Goal: Task Accomplishment & Management: Use online tool/utility

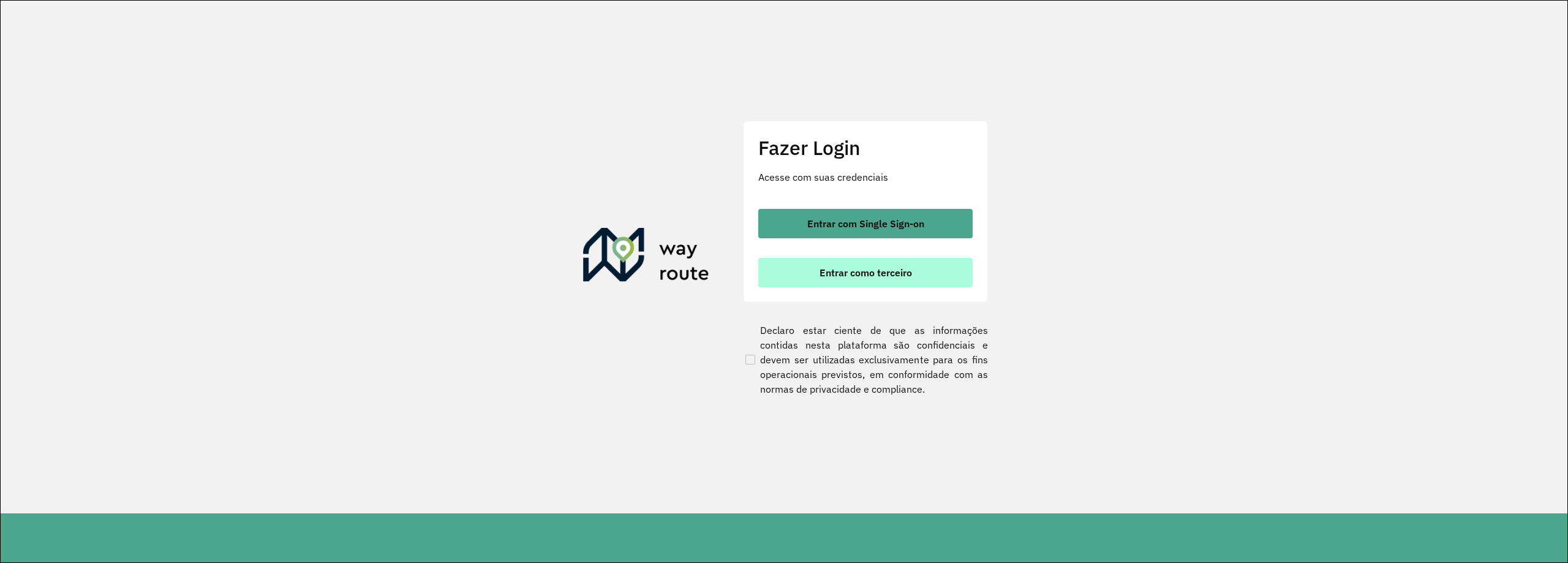
click at [851, 271] on span "Entrar como terceiro" at bounding box center [866, 272] width 93 height 10
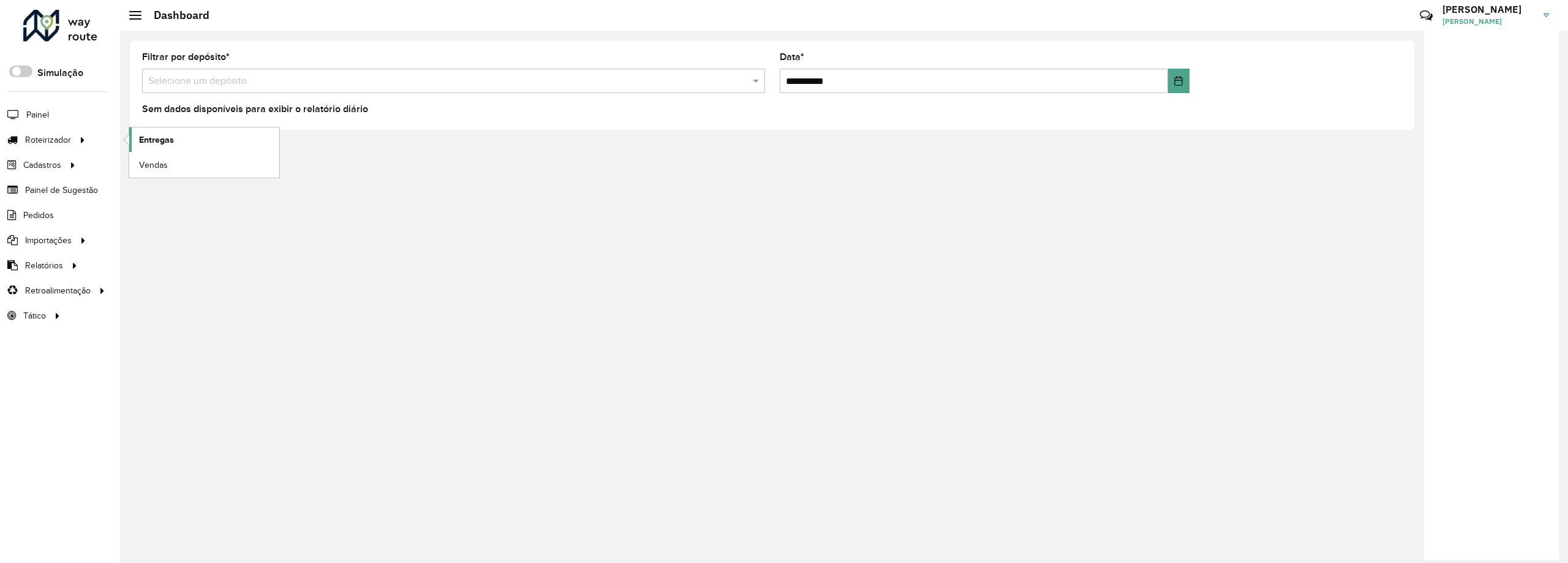
click at [182, 147] on link "Entregas" at bounding box center [204, 139] width 150 height 25
click at [67, 144] on span "Roteirizador" at bounding box center [49, 140] width 49 height 13
click at [192, 135] on link "Entregas" at bounding box center [204, 139] width 150 height 25
click at [170, 145] on span "Entregas" at bounding box center [156, 140] width 35 height 13
click at [155, 136] on span "Entregas" at bounding box center [156, 140] width 35 height 13
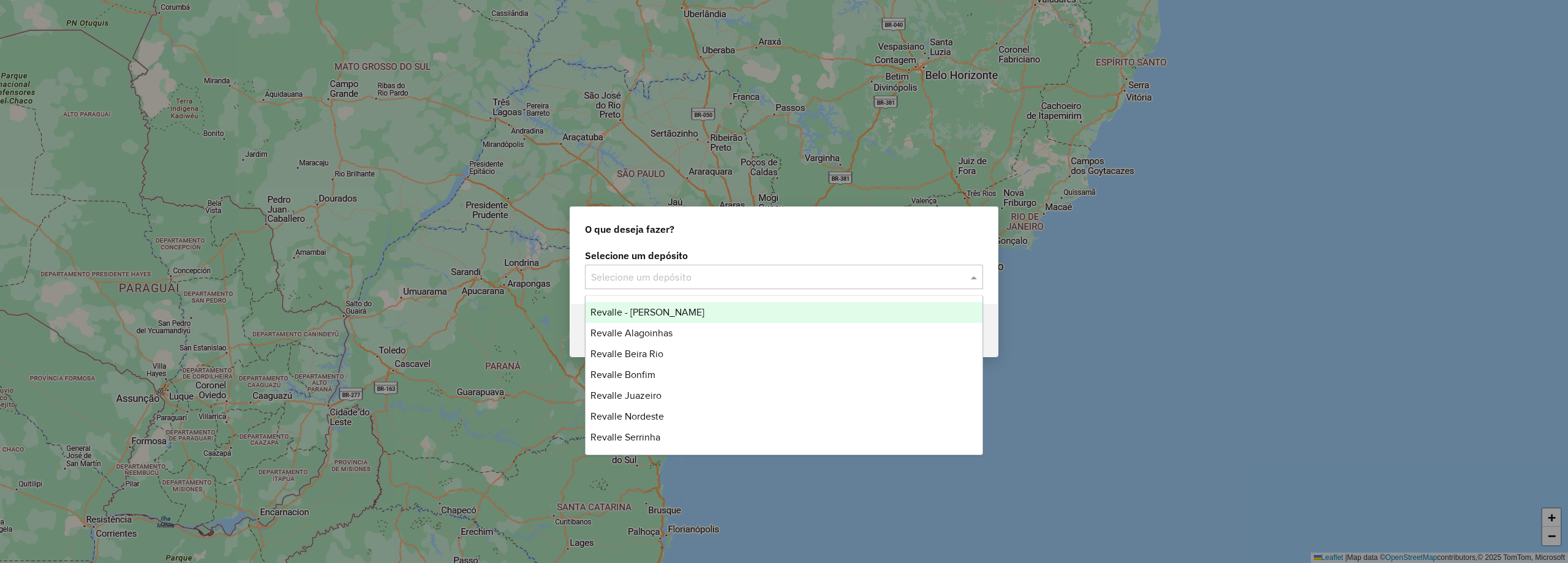
click at [679, 280] on input "text" at bounding box center [772, 277] width 362 height 15
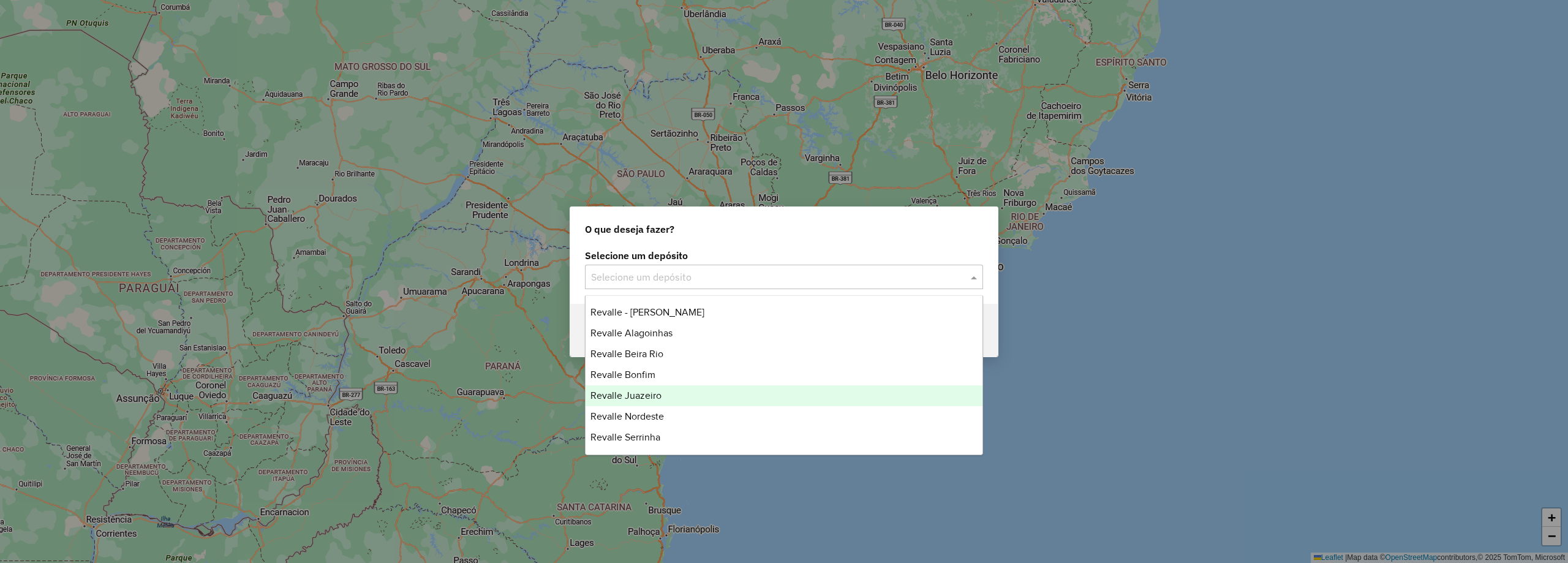
click at [678, 386] on div "Revalle Juazeiro" at bounding box center [784, 396] width 397 height 21
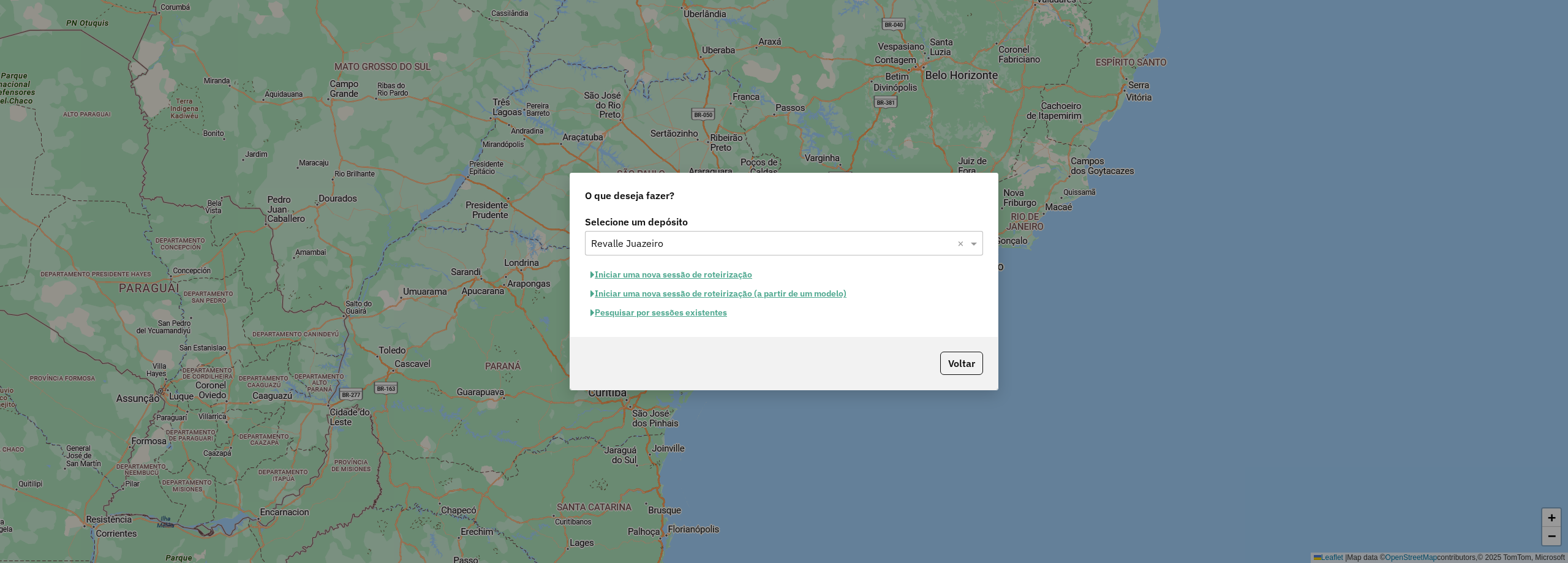
click at [668, 316] on button "Pesquisar por sessões existentes" at bounding box center [659, 313] width 148 height 19
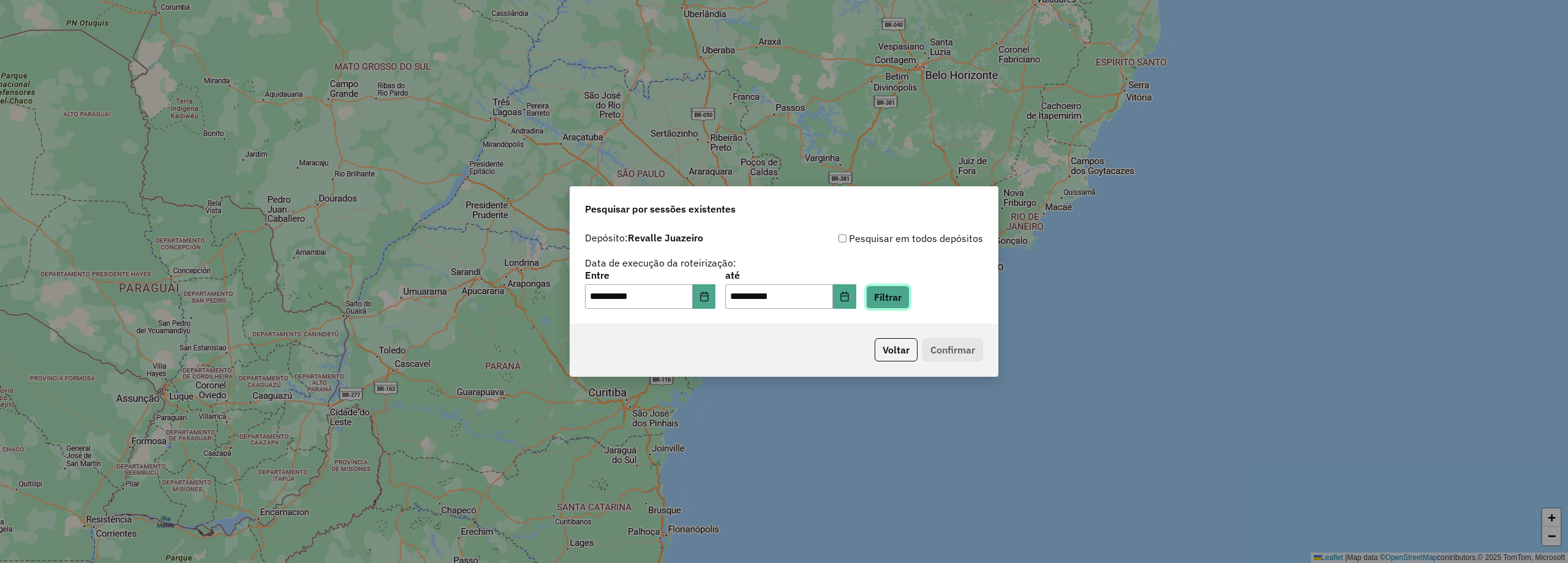
click at [905, 301] on button "Filtrar" at bounding box center [888, 297] width 43 height 23
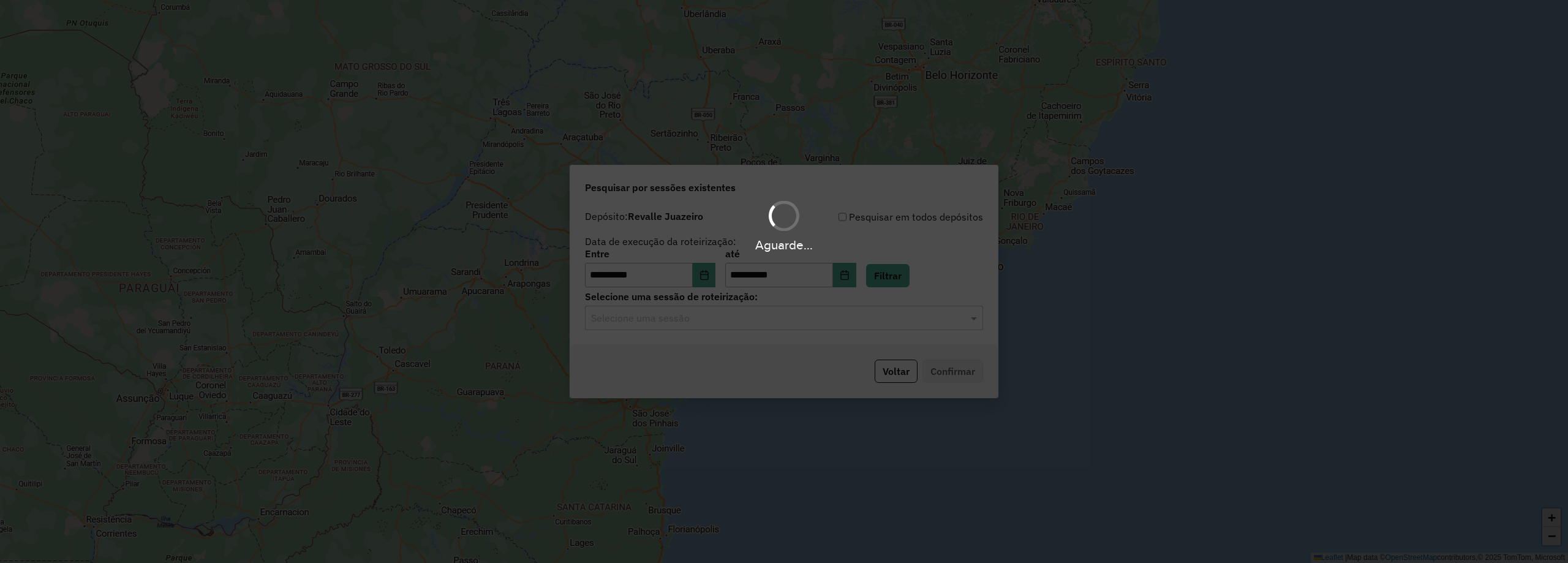
click at [630, 322] on hb-app "**********" at bounding box center [784, 281] width 1568 height 563
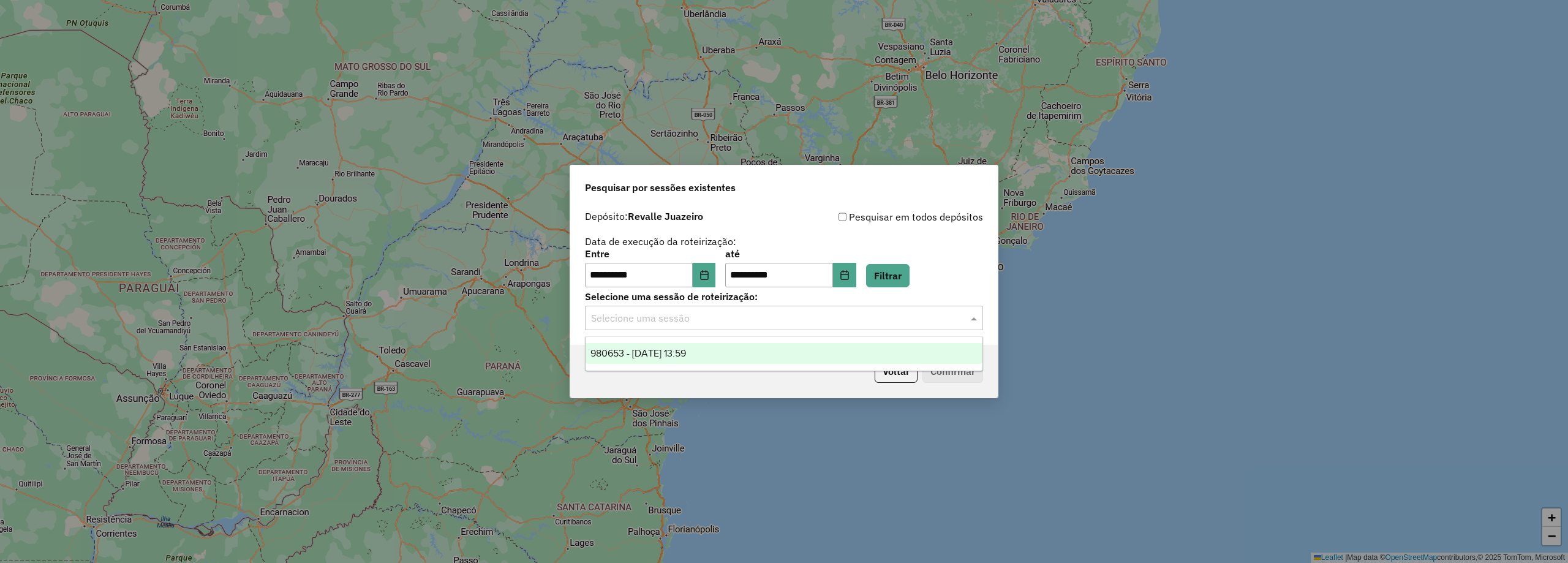
click at [650, 322] on input "text" at bounding box center [772, 319] width 362 height 15
click at [650, 358] on div "980653 - 18/08/2025 13:59" at bounding box center [784, 354] width 397 height 21
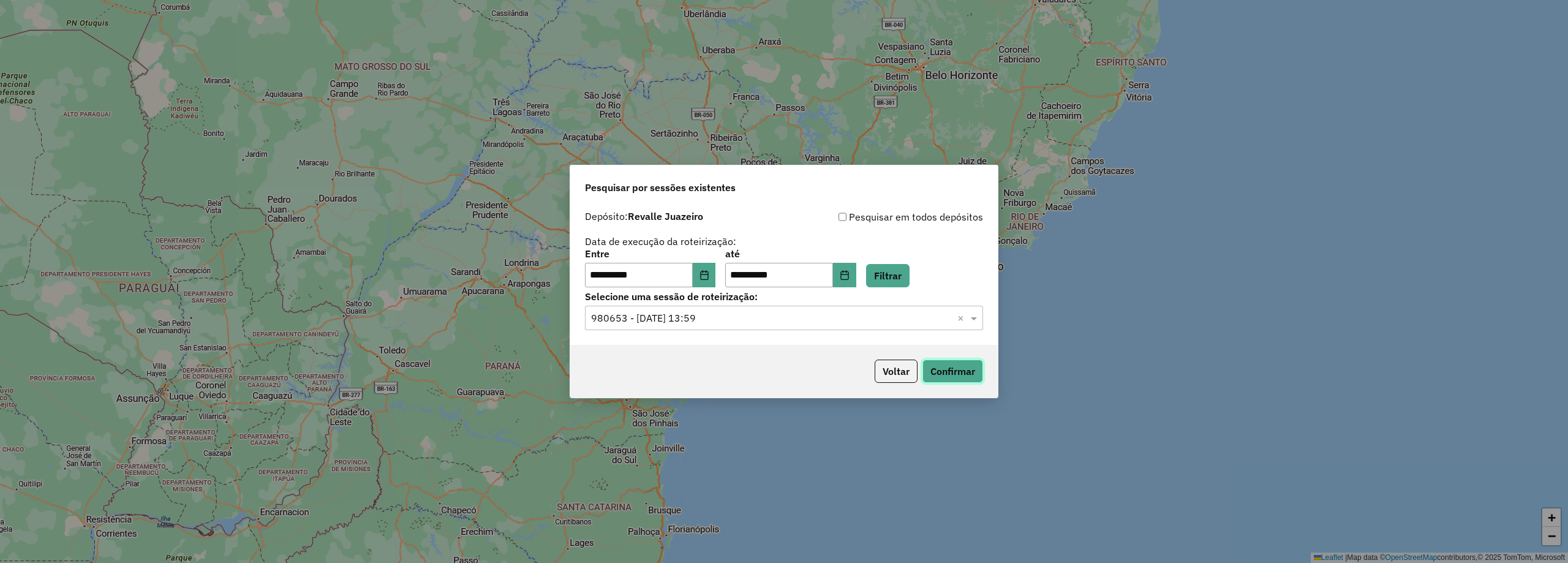
click at [942, 369] on button "Confirmar" at bounding box center [952, 371] width 61 height 23
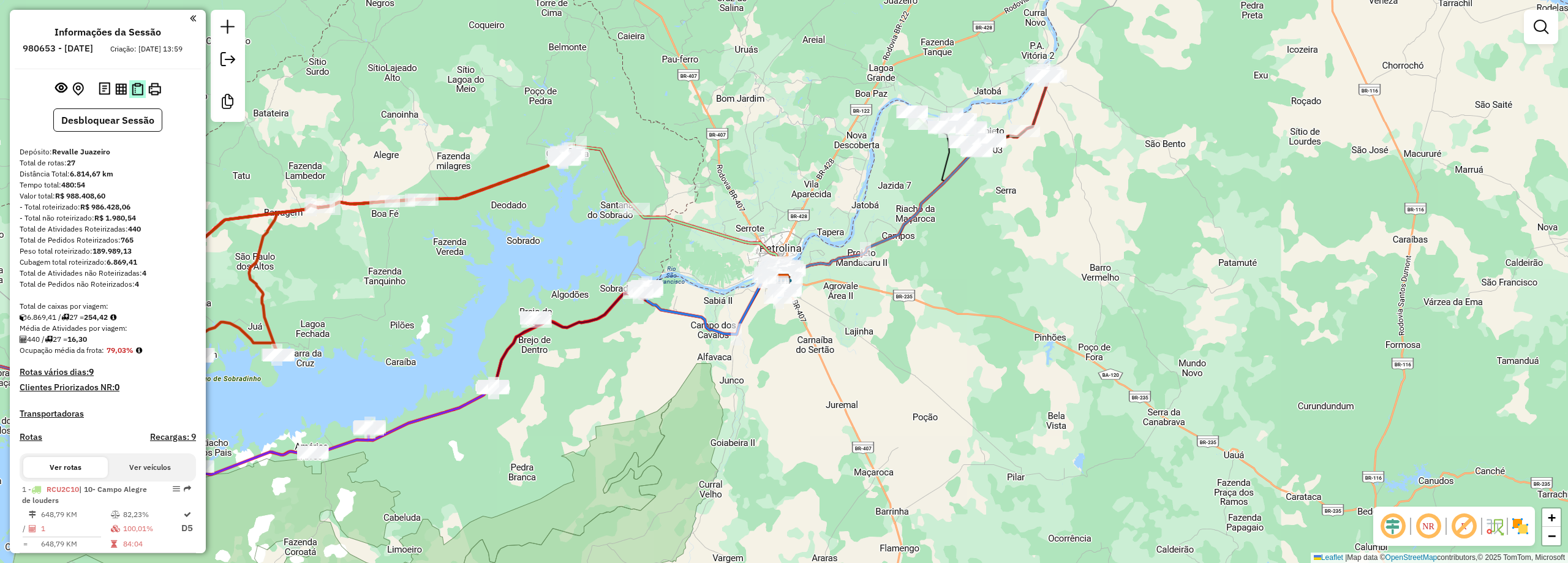
click at [138, 93] on button at bounding box center [138, 89] width 16 height 18
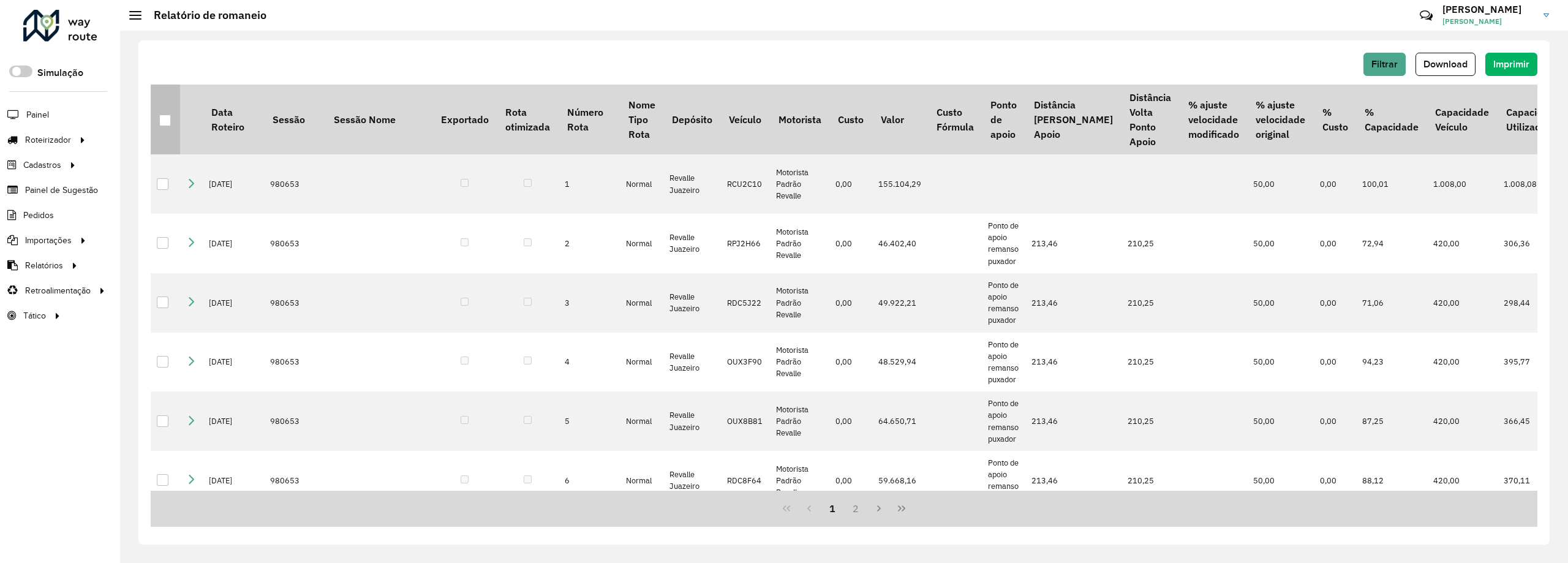
click at [162, 120] on div at bounding box center [165, 120] width 12 height 12
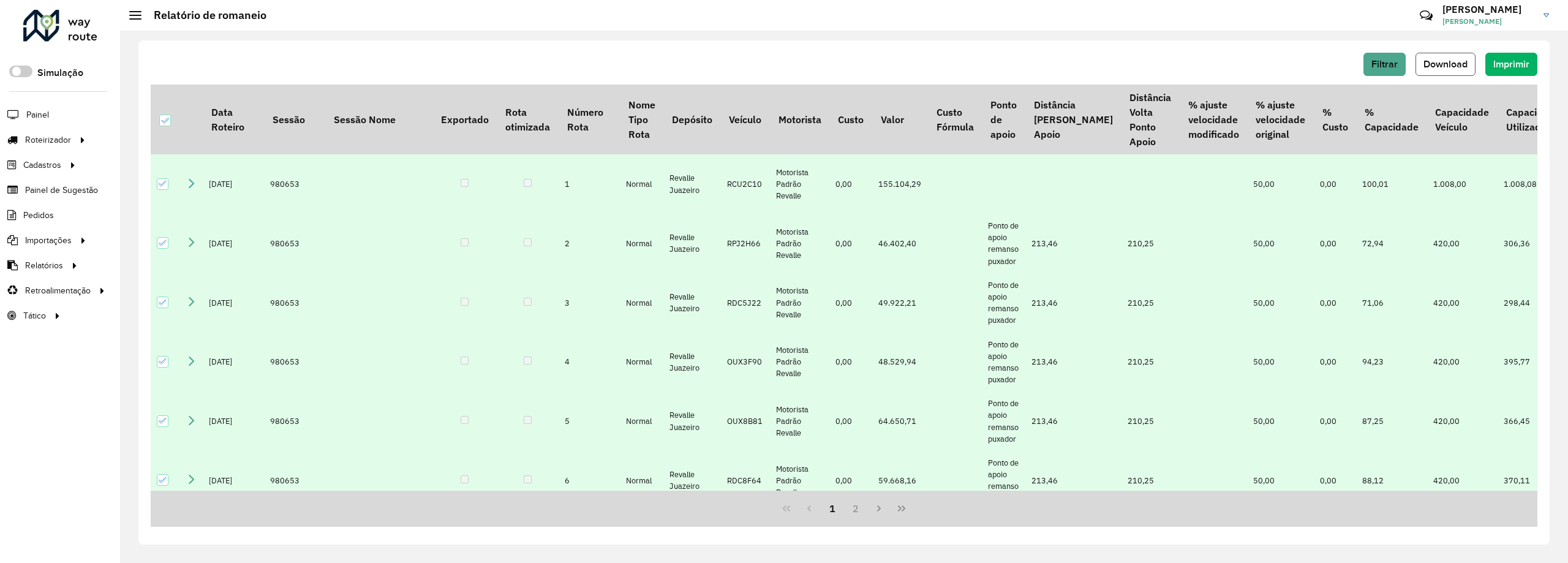
click at [1452, 69] on span "Download" at bounding box center [1445, 64] width 44 height 10
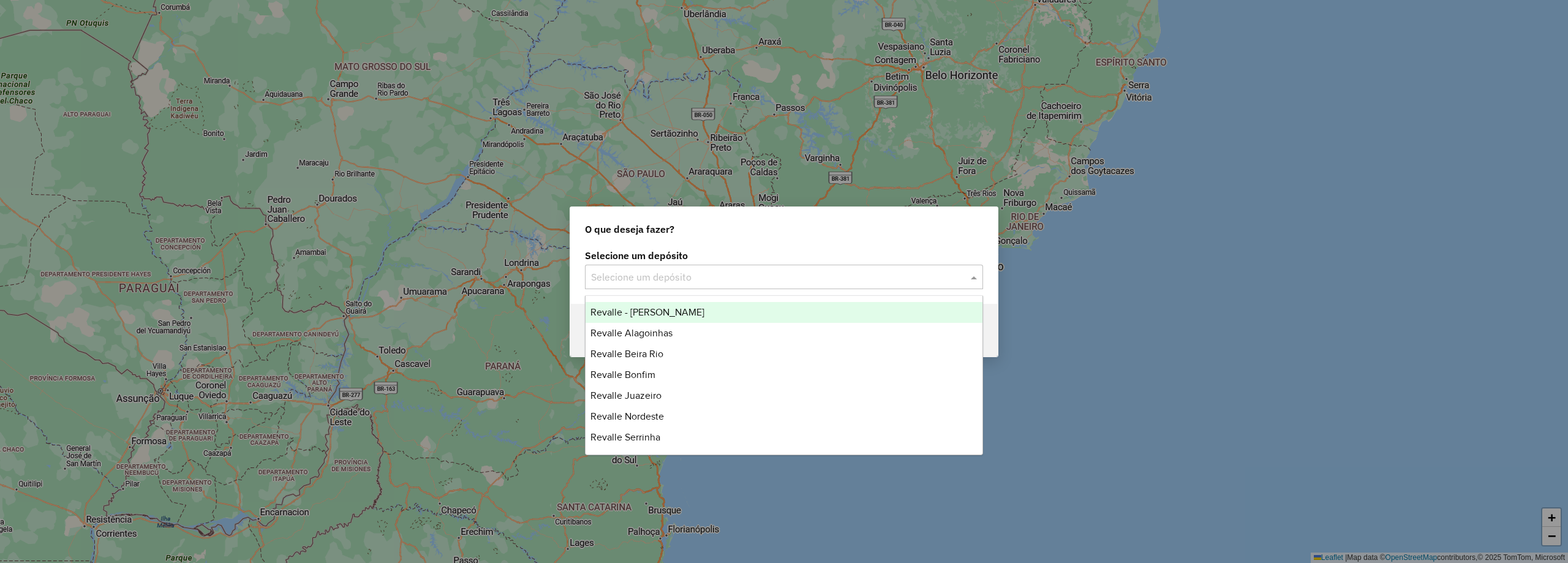
click at [640, 283] on input "text" at bounding box center [772, 277] width 362 height 15
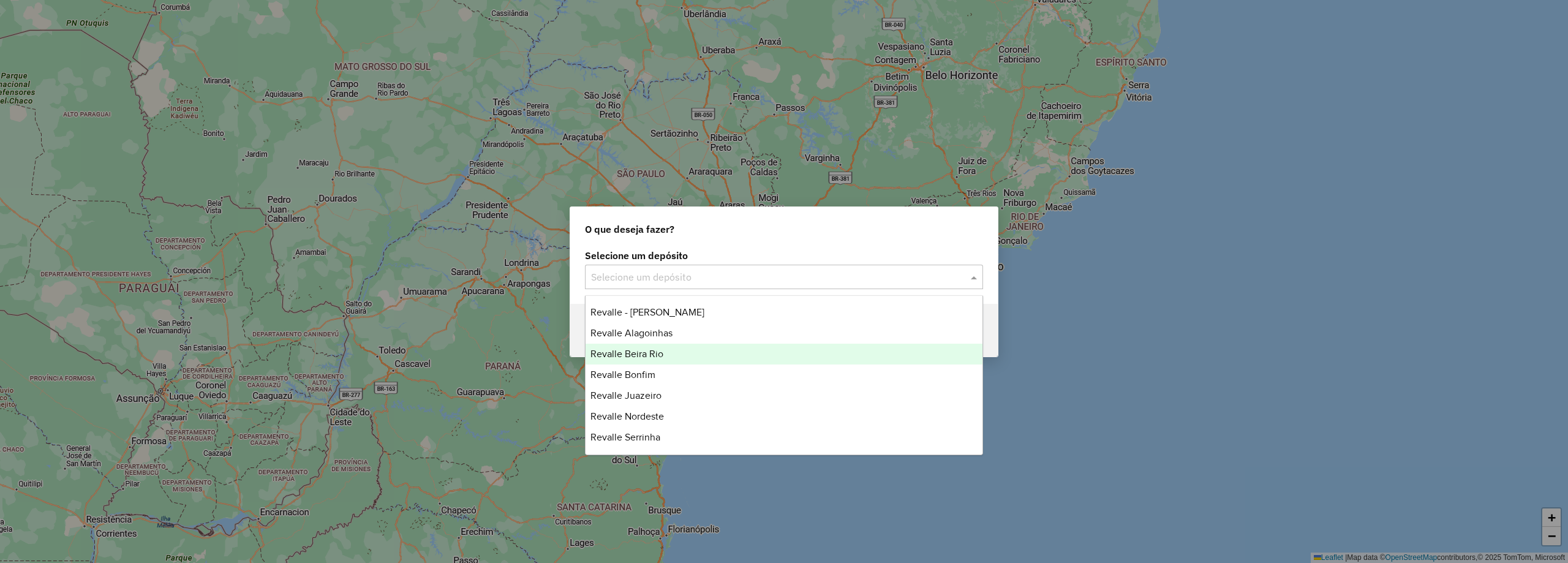
click at [657, 354] on span "Revalle Beira Rio" at bounding box center [627, 354] width 73 height 10
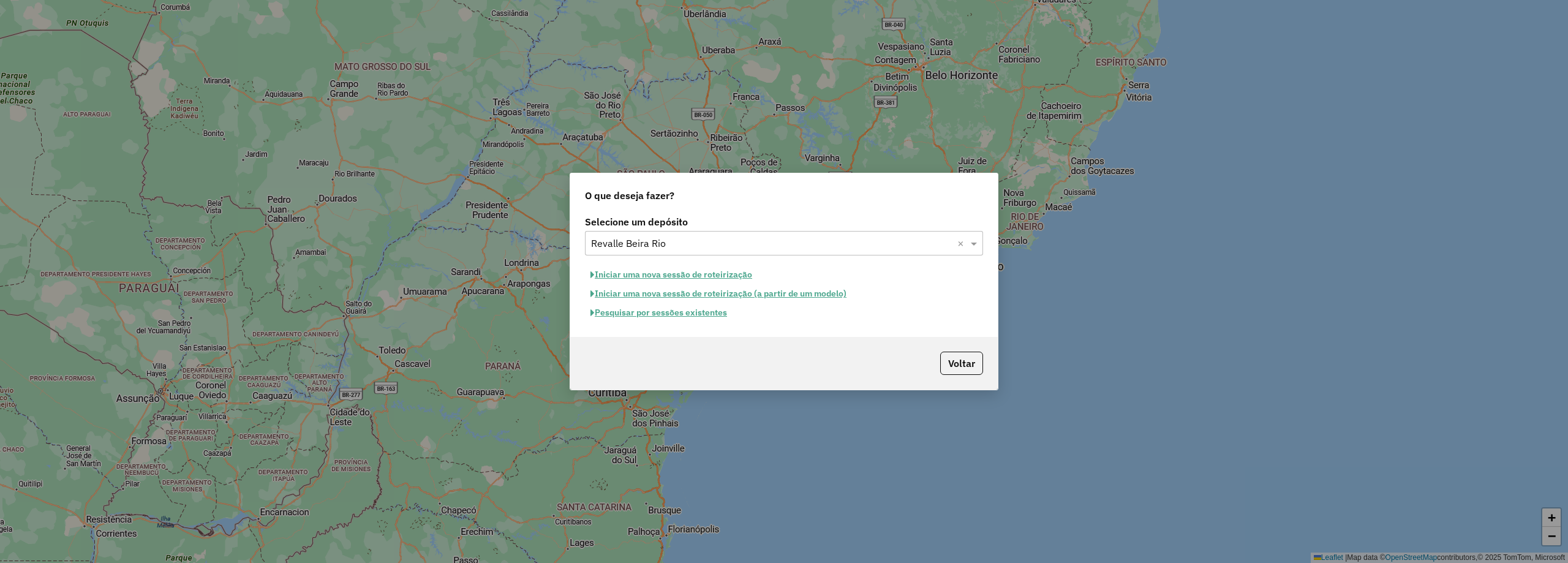
click at [680, 313] on button "Pesquisar por sessões existentes" at bounding box center [659, 313] width 148 height 19
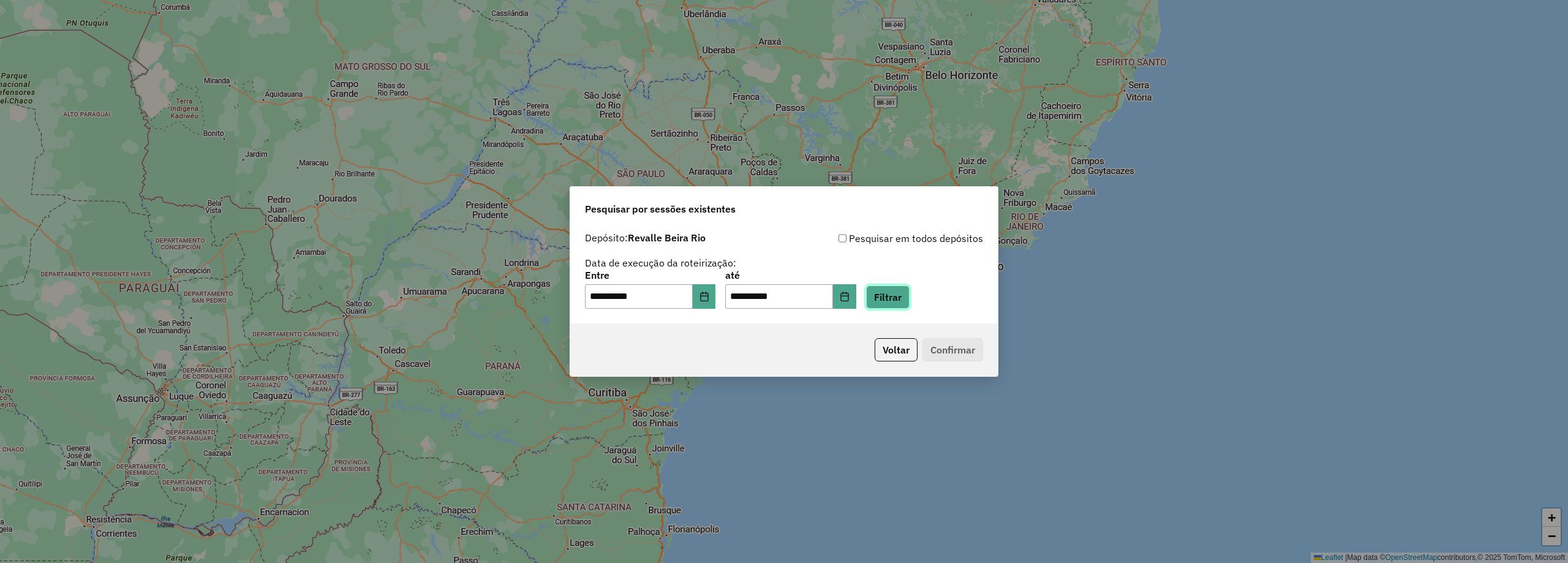
click at [907, 298] on button "Filtrar" at bounding box center [888, 297] width 43 height 23
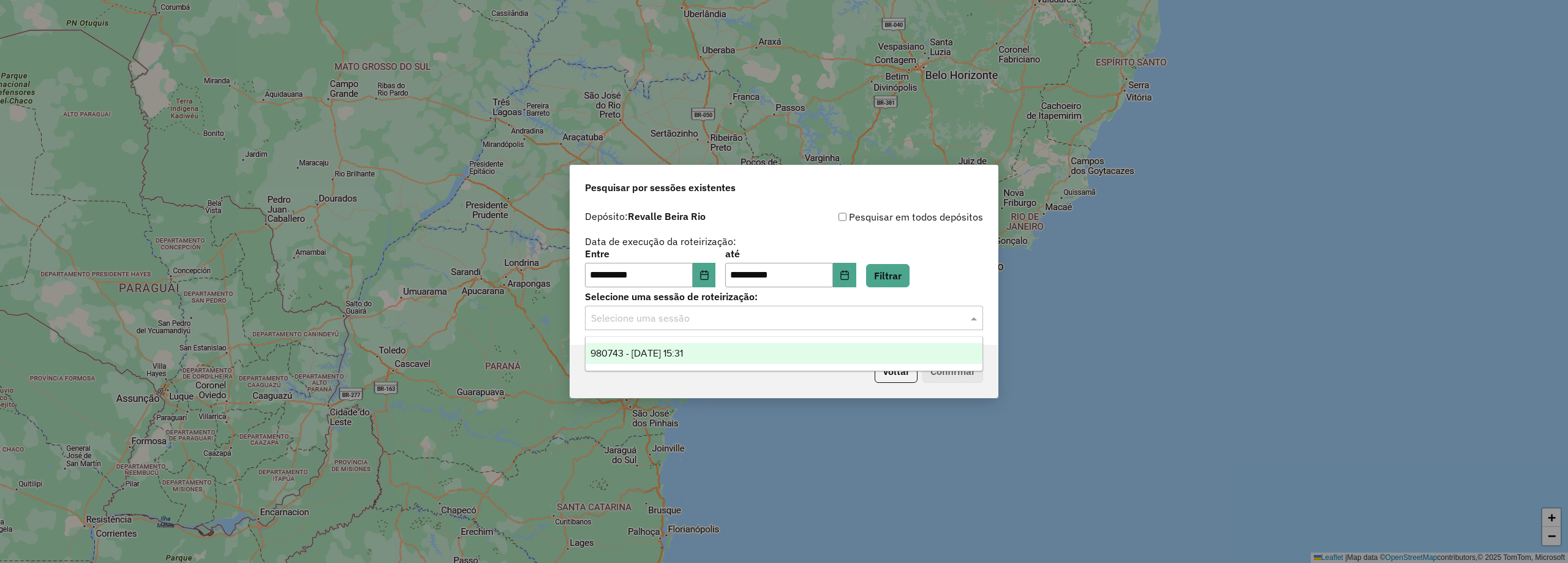
click at [658, 315] on input "text" at bounding box center [772, 319] width 362 height 15
click at [676, 355] on span "980743 - 18/08/2025 15:31" at bounding box center [637, 354] width 93 height 10
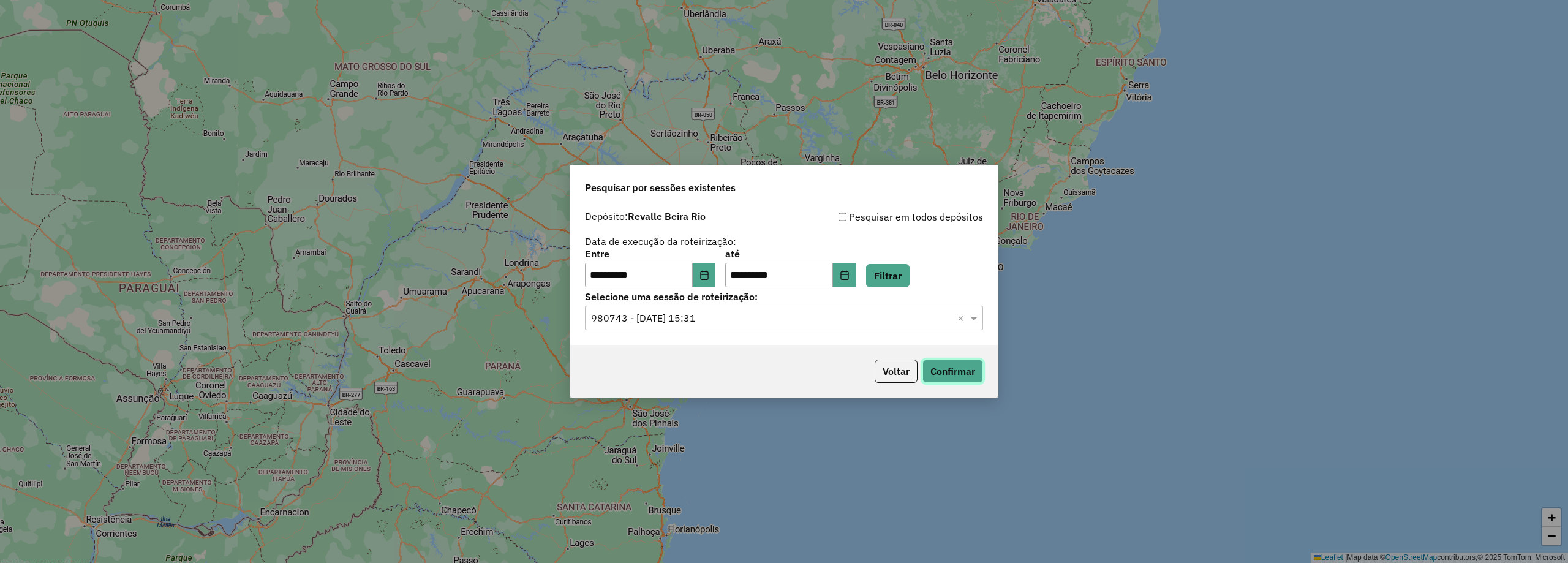
click at [967, 371] on button "Confirmar" at bounding box center [952, 371] width 61 height 23
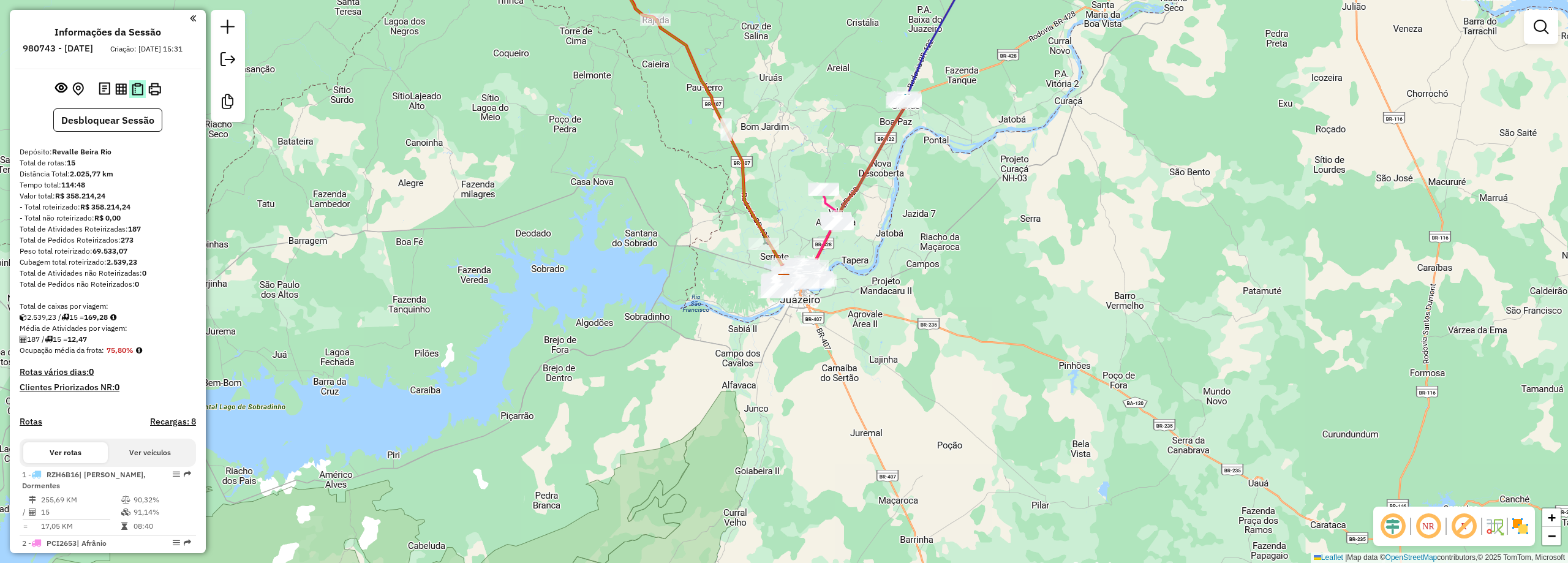
click at [138, 96] on img at bounding box center [138, 89] width 12 height 13
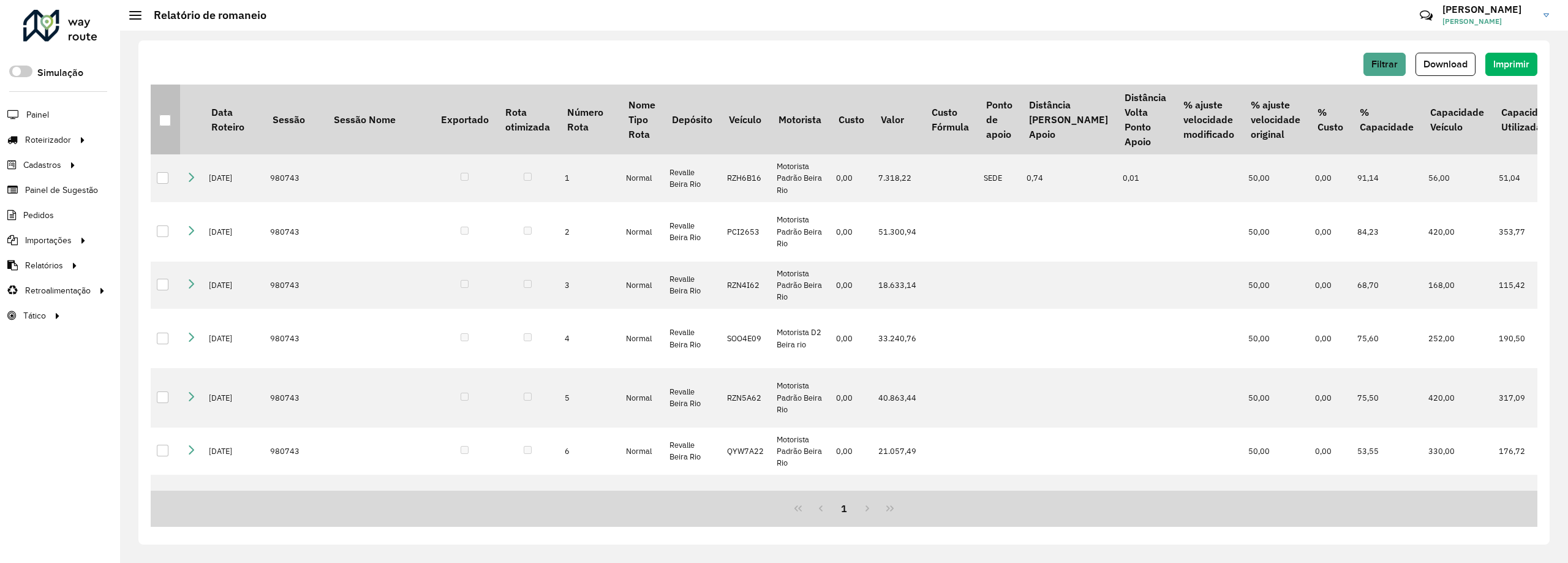
click at [164, 121] on div at bounding box center [165, 120] width 12 height 12
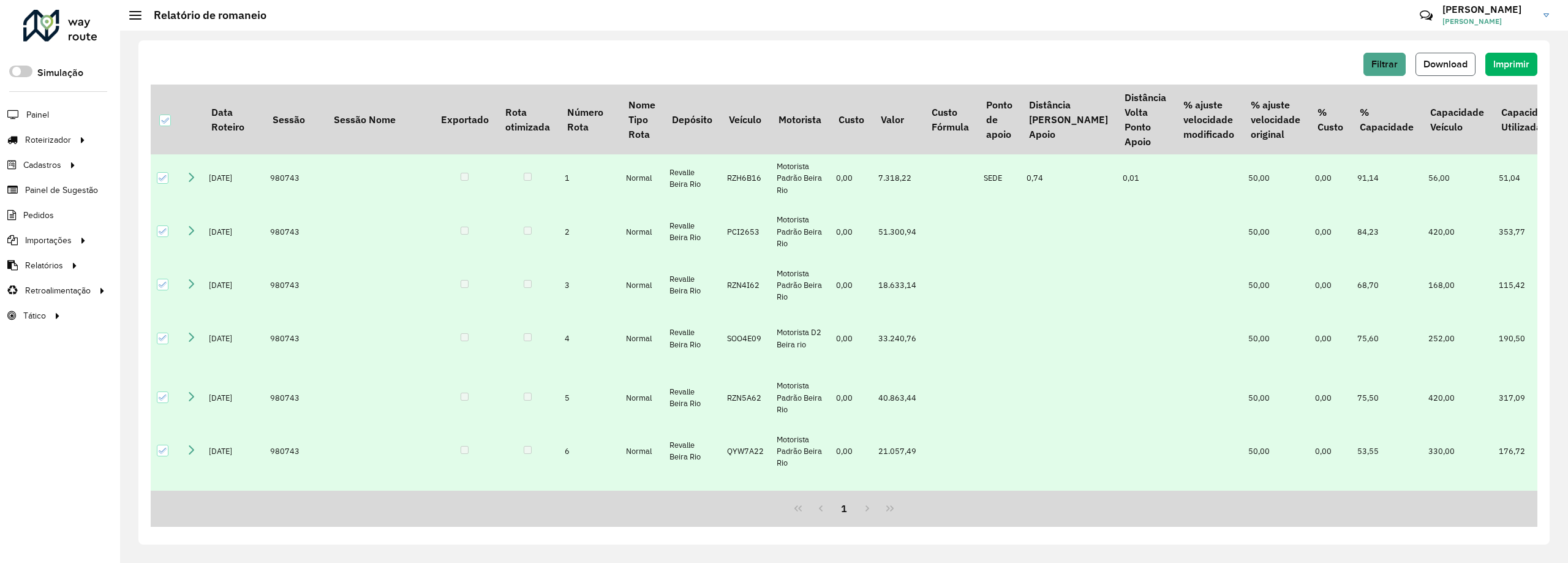
click at [1428, 67] on span "Download" at bounding box center [1445, 64] width 44 height 10
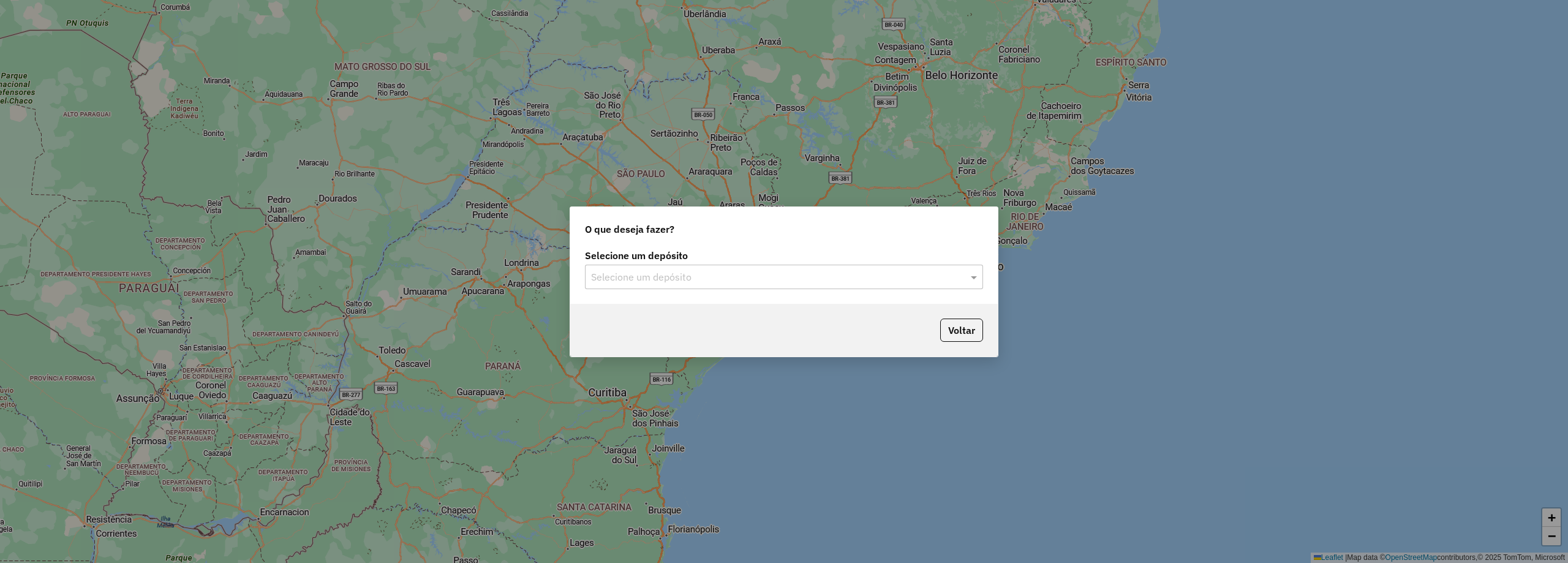
click at [651, 272] on input "text" at bounding box center [772, 277] width 362 height 15
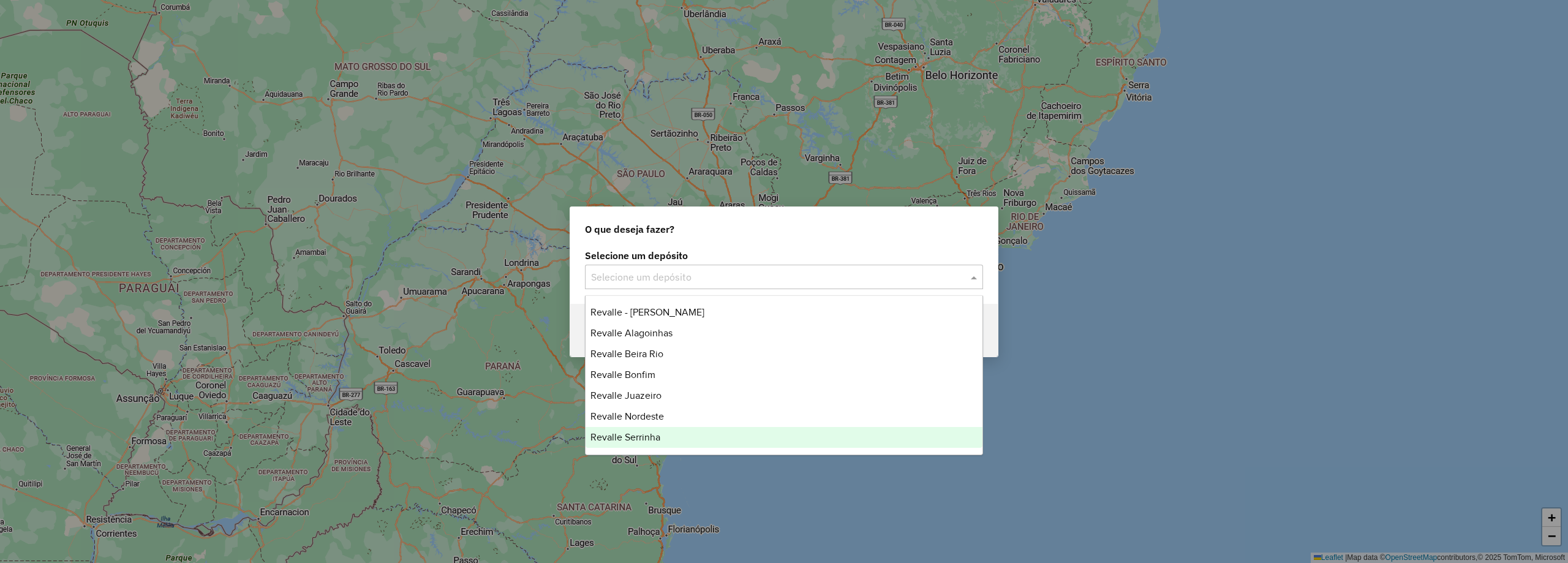
click at [652, 439] on span "Revalle Serrinha" at bounding box center [625, 437] width 70 height 10
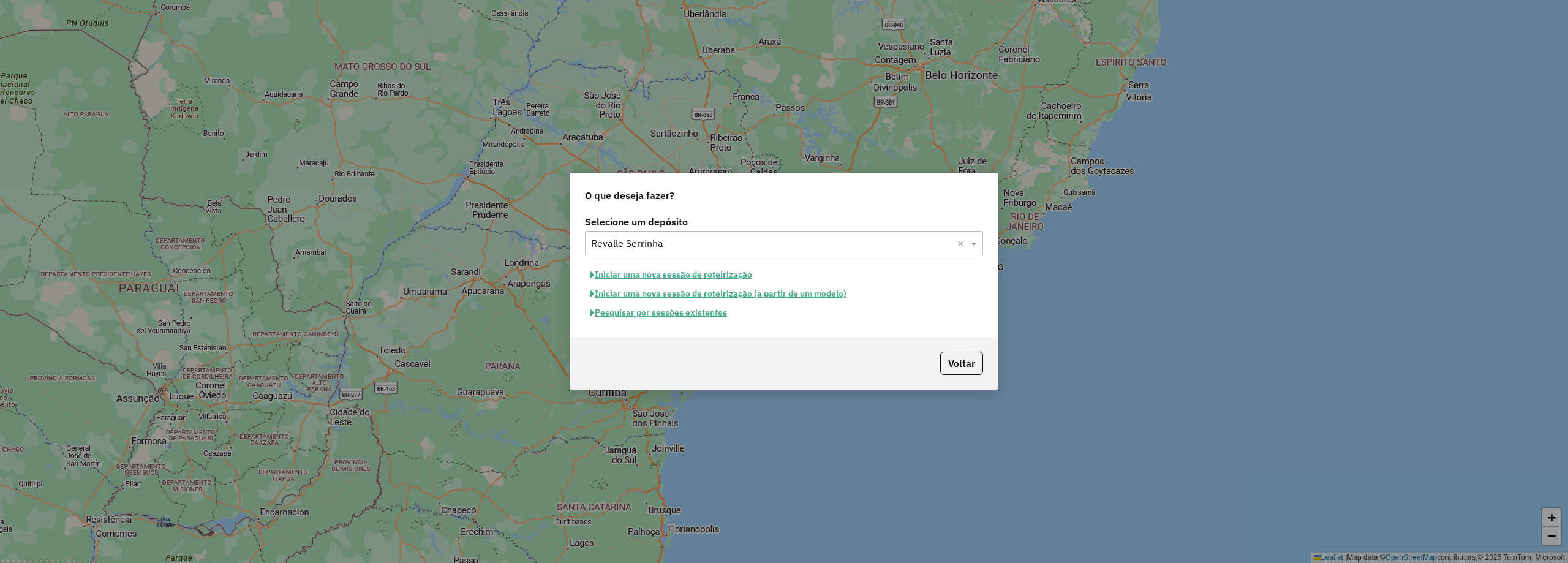
click at [662, 311] on button "Pesquisar por sessões existentes" at bounding box center [659, 313] width 148 height 19
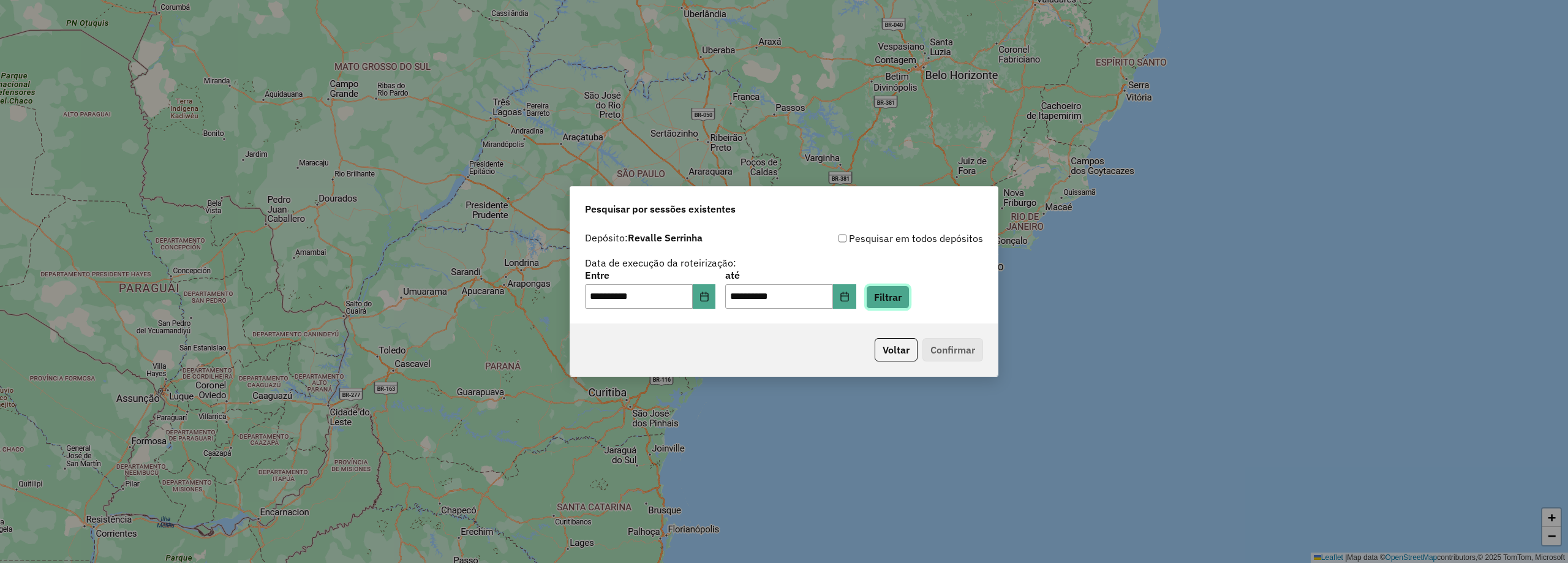
click at [901, 306] on button "Filtrar" at bounding box center [888, 297] width 43 height 23
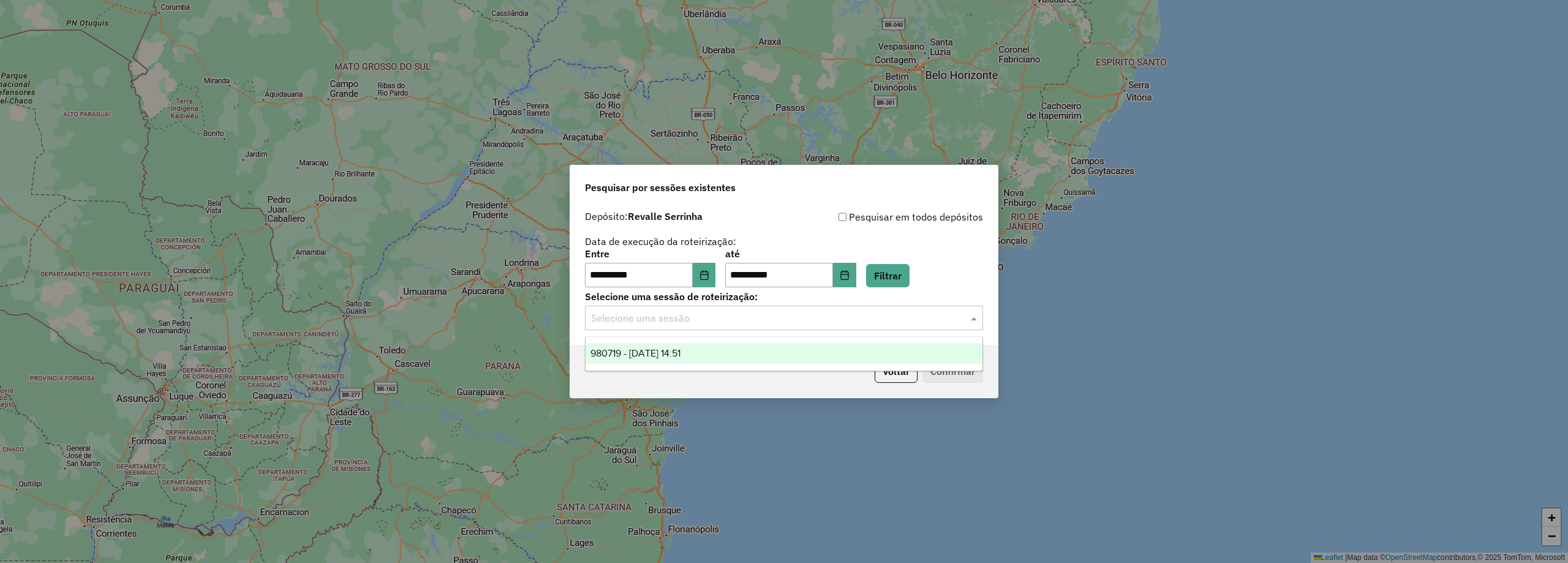
click at [695, 308] on div "Selecione uma sessão" at bounding box center [784, 318] width 398 height 25
click at [675, 358] on div "980719 - 18/08/2025 14:51" at bounding box center [784, 354] width 397 height 21
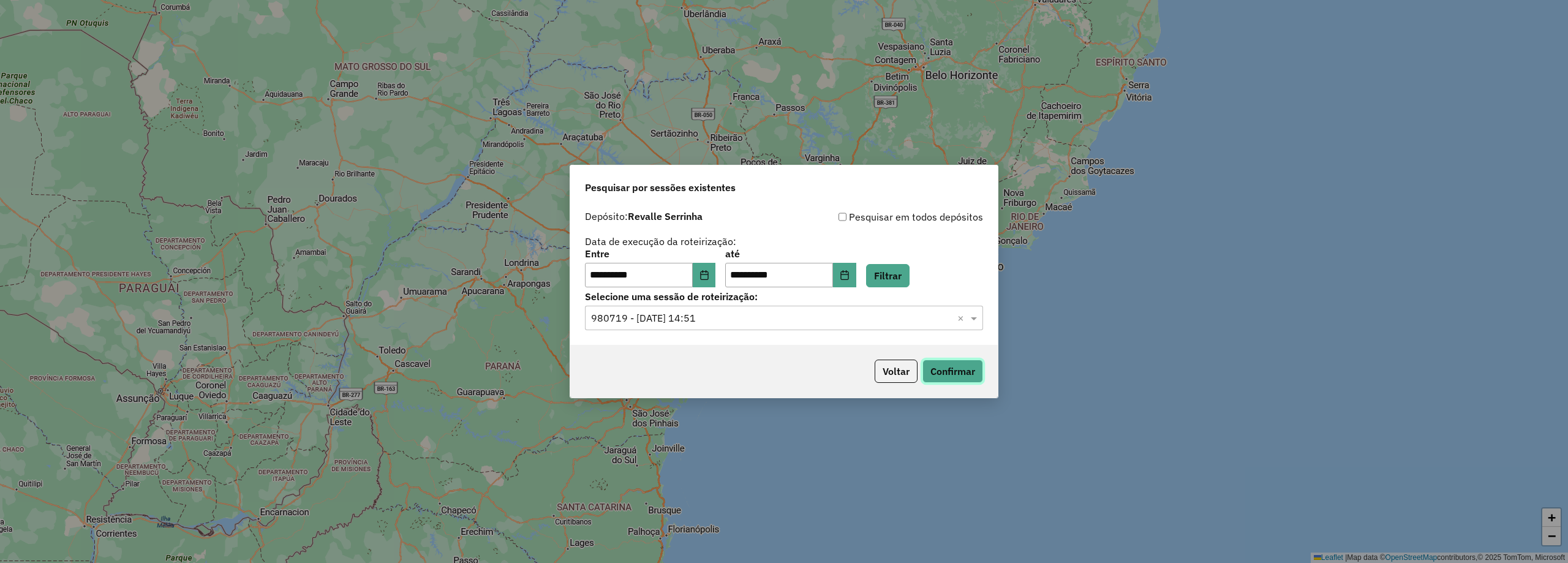
click at [969, 372] on button "Confirmar" at bounding box center [952, 371] width 61 height 23
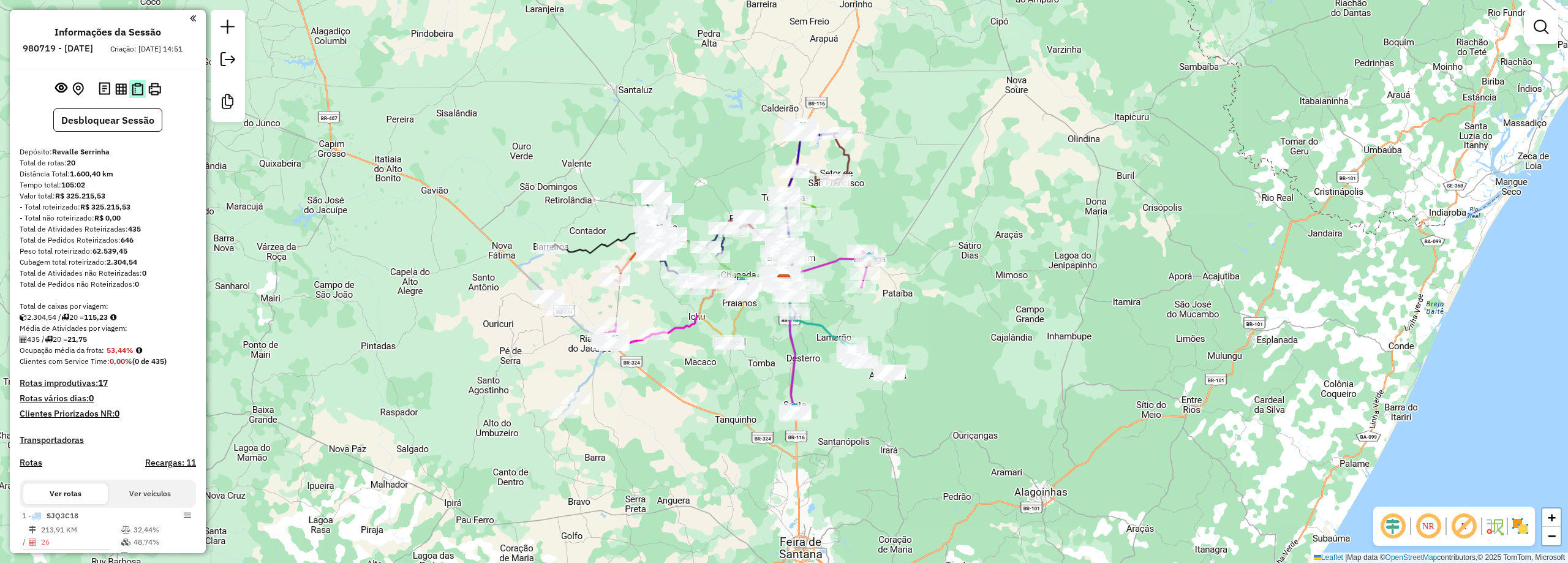
click at [138, 96] on img at bounding box center [138, 89] width 12 height 13
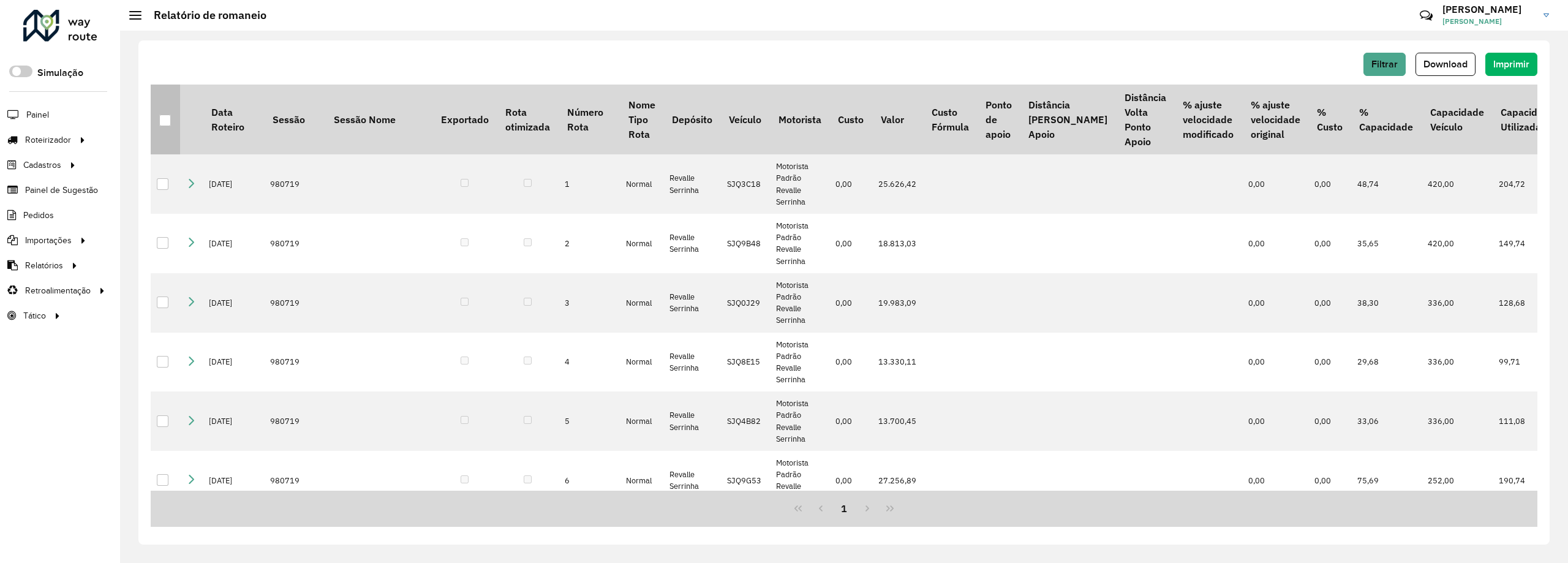
click at [167, 123] on div at bounding box center [165, 120] width 12 height 12
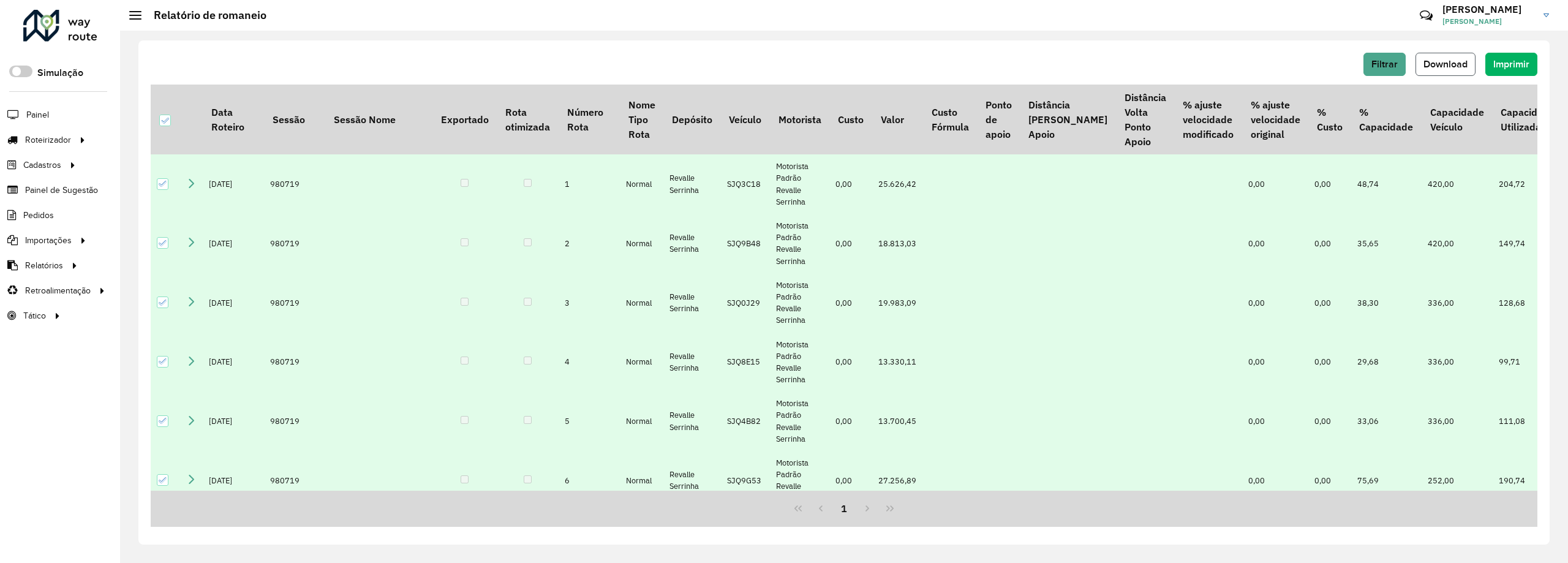
click at [1450, 61] on span "Download" at bounding box center [1445, 64] width 44 height 10
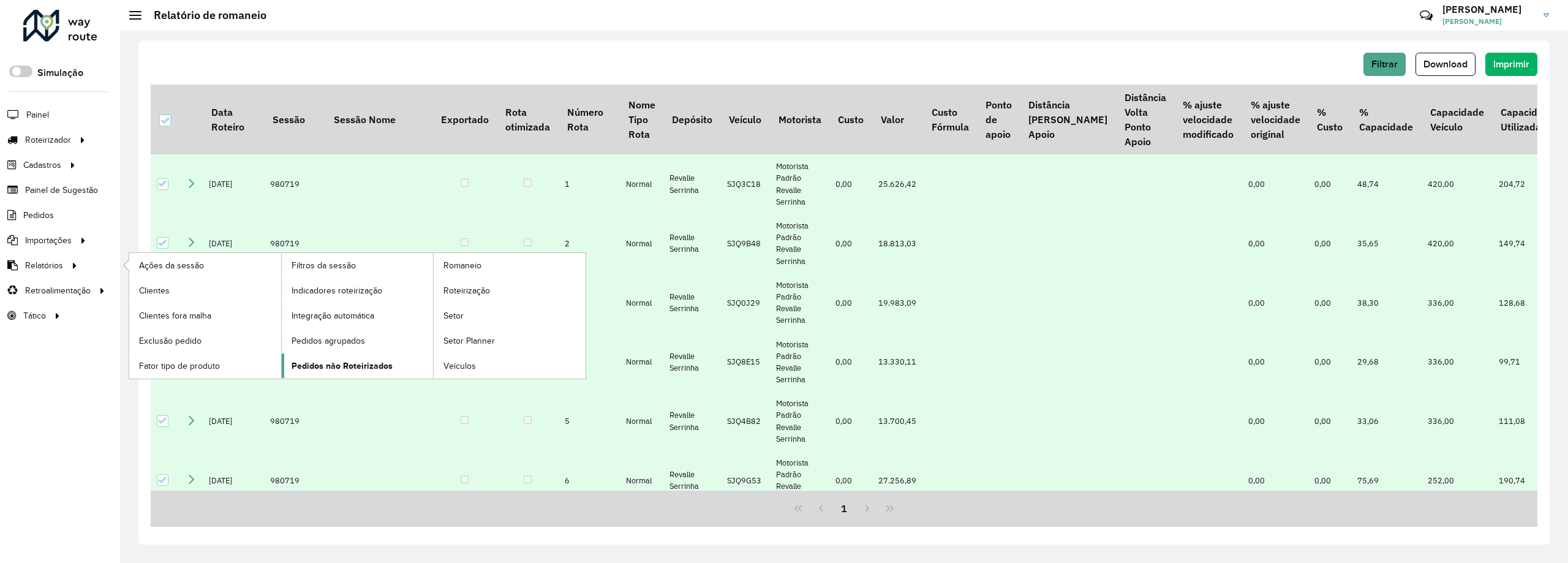
click at [370, 374] on link "Pedidos não Roteirizados" at bounding box center [357, 366] width 152 height 25
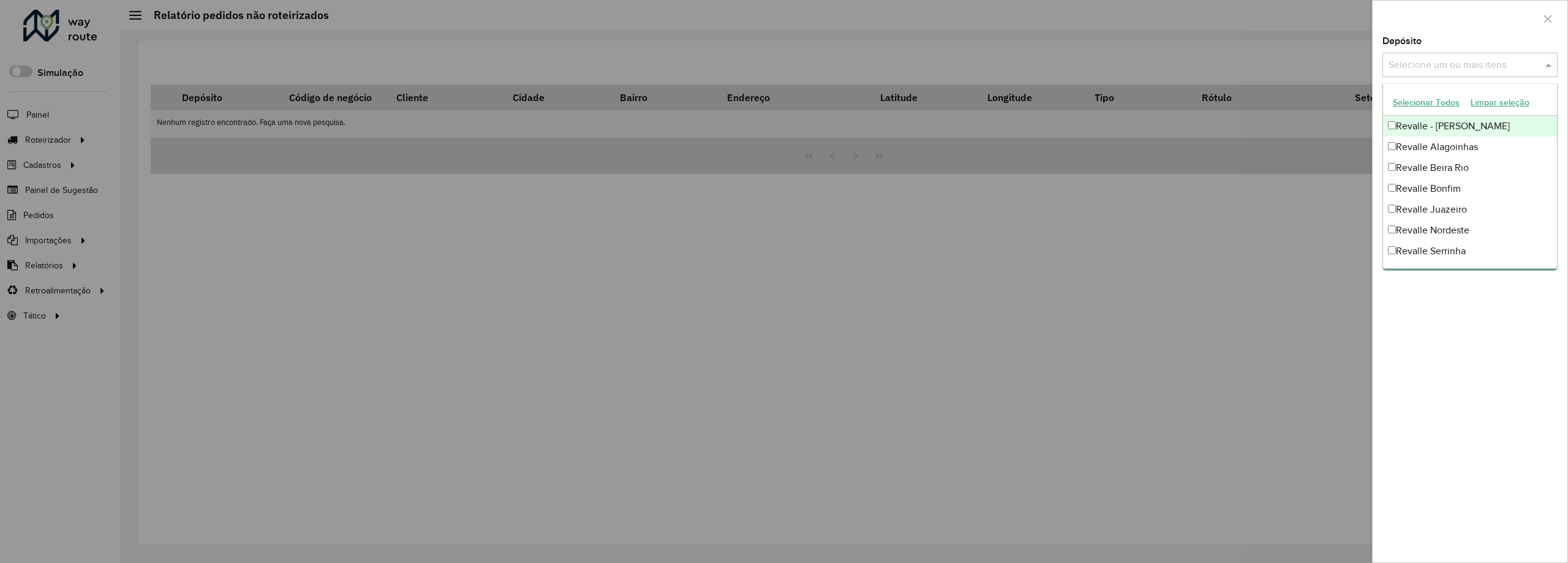
click at [1435, 64] on input "text" at bounding box center [1464, 66] width 157 height 15
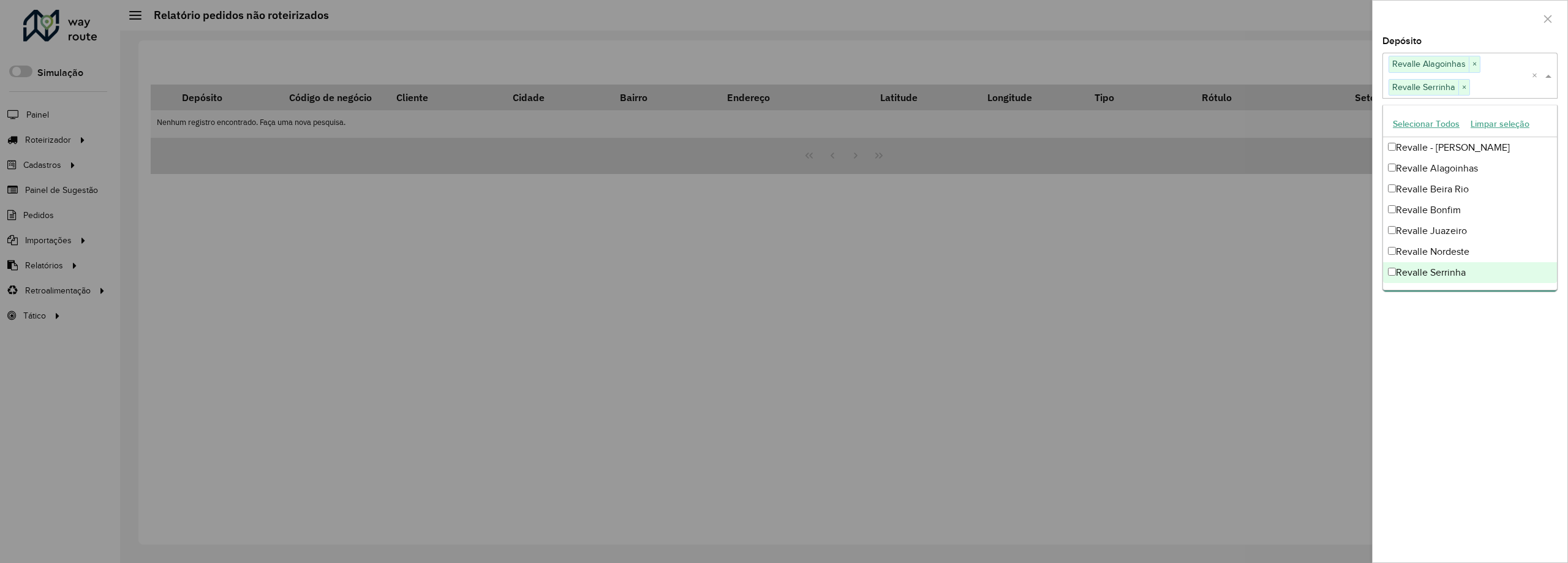
click at [1429, 379] on div "**********" at bounding box center [1470, 299] width 195 height 526
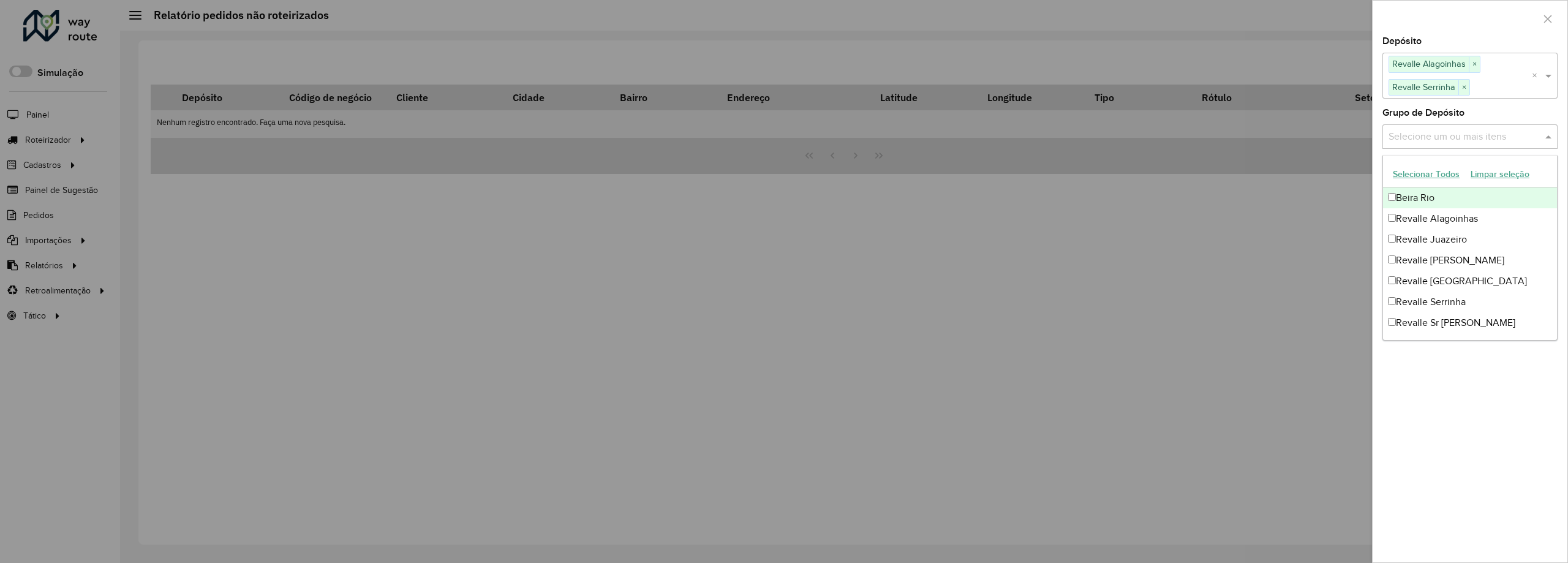
click at [1463, 137] on input "text" at bounding box center [1464, 137] width 157 height 15
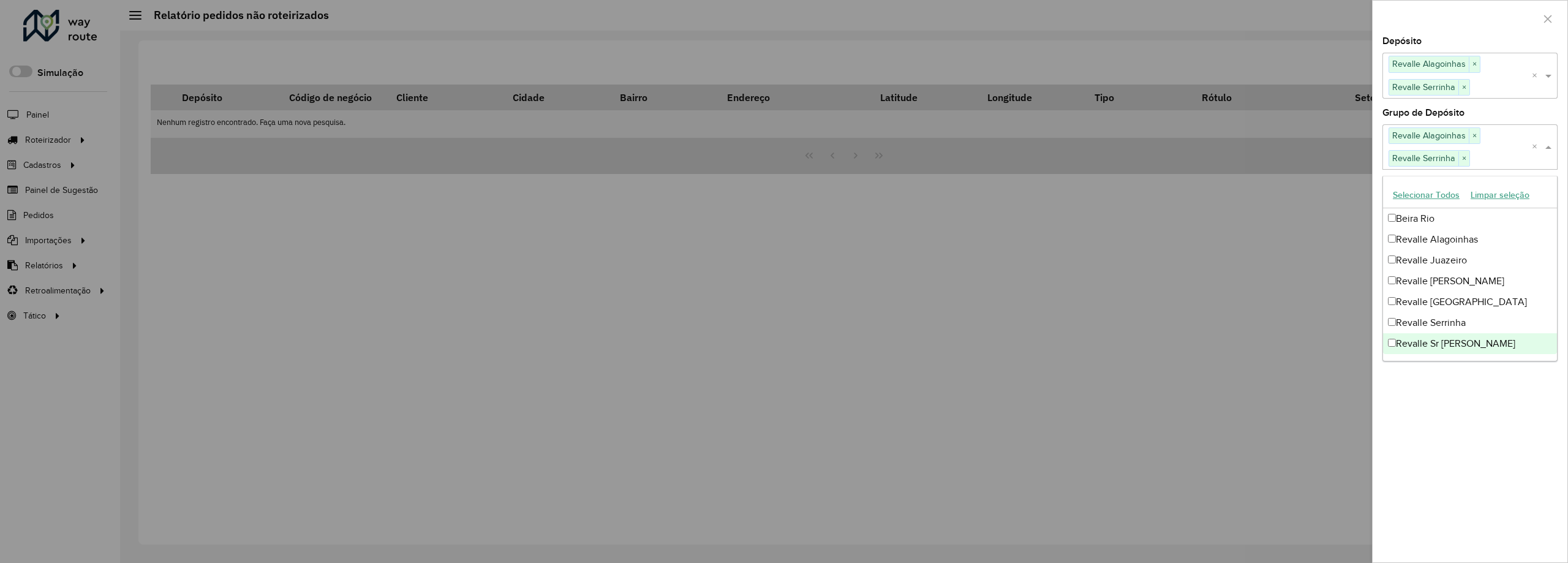
click at [1435, 419] on div "**********" at bounding box center [1470, 299] width 195 height 526
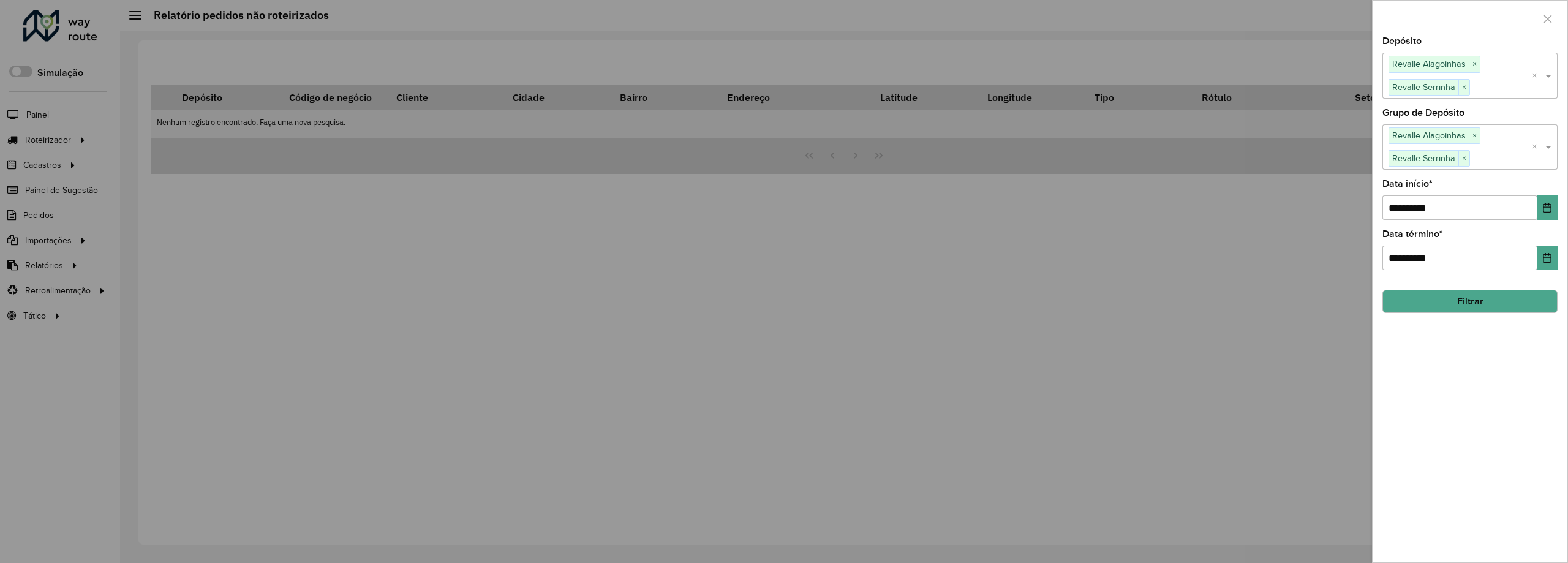
click at [1486, 301] on button "Filtrar" at bounding box center [1470, 301] width 175 height 23
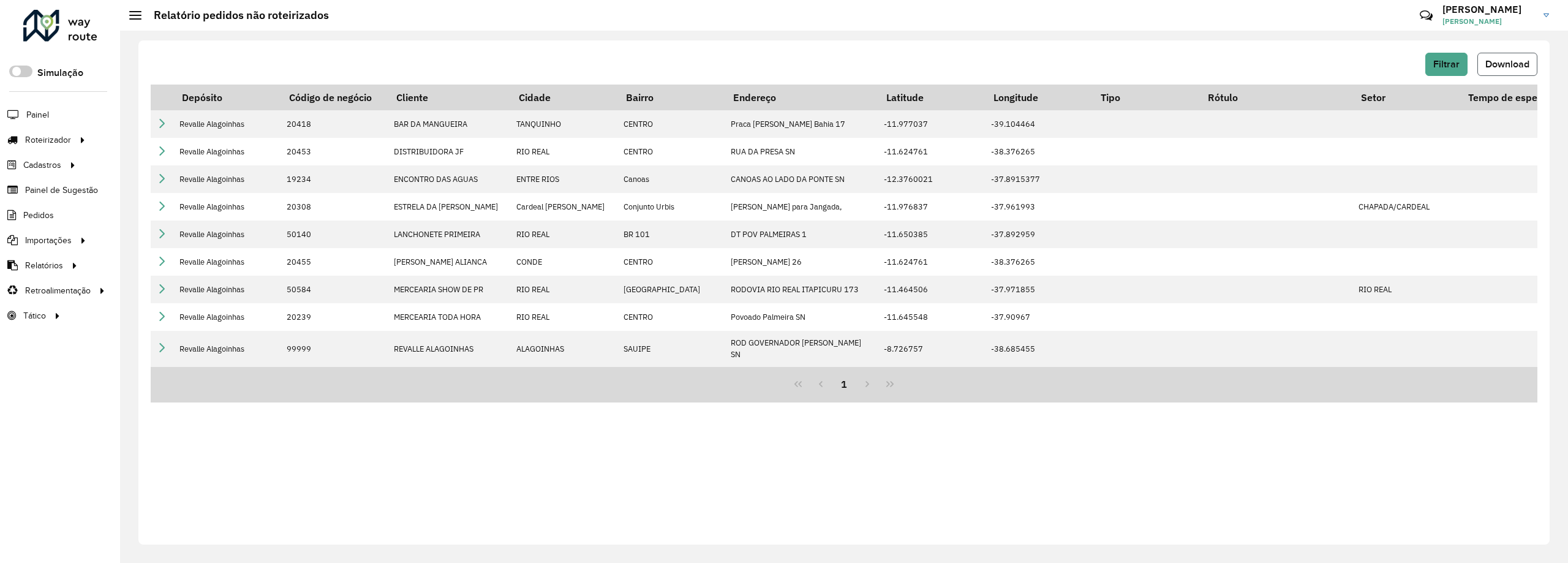
click at [1517, 64] on span "Download" at bounding box center [1507, 64] width 44 height 10
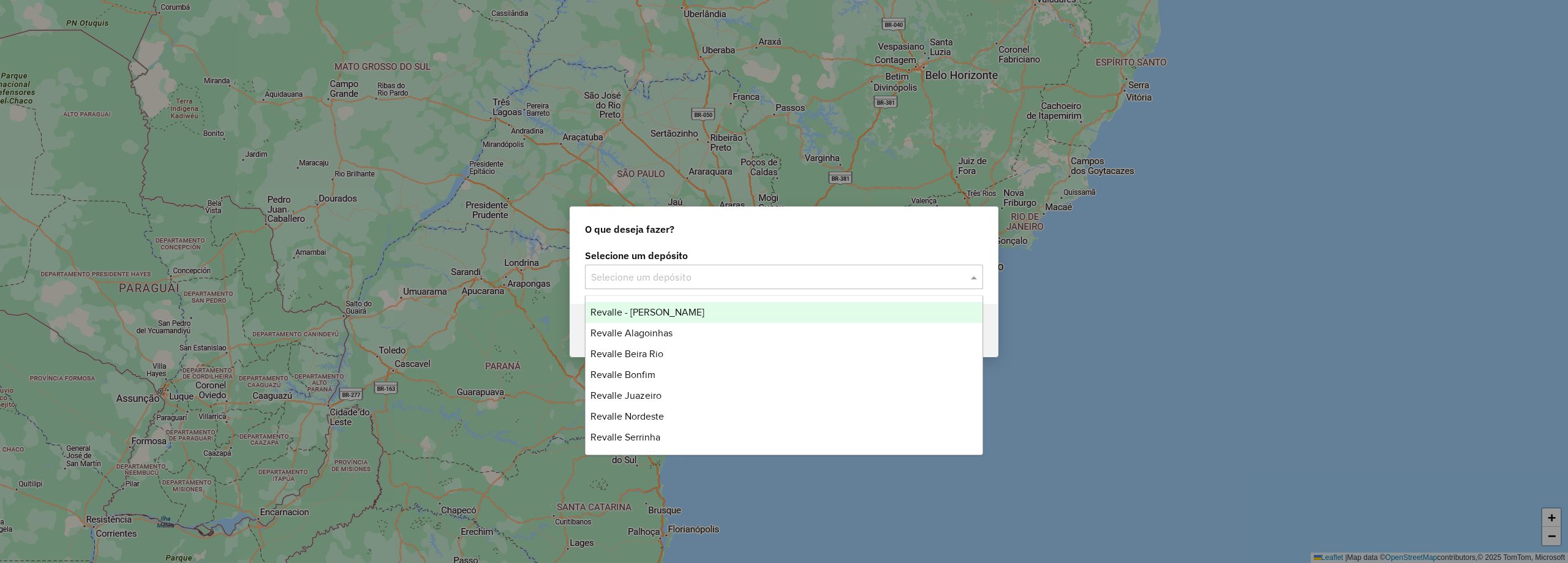
click at [745, 274] on input "text" at bounding box center [772, 277] width 362 height 15
click at [667, 331] on span "Revalle Alagoinhas" at bounding box center [632, 333] width 82 height 10
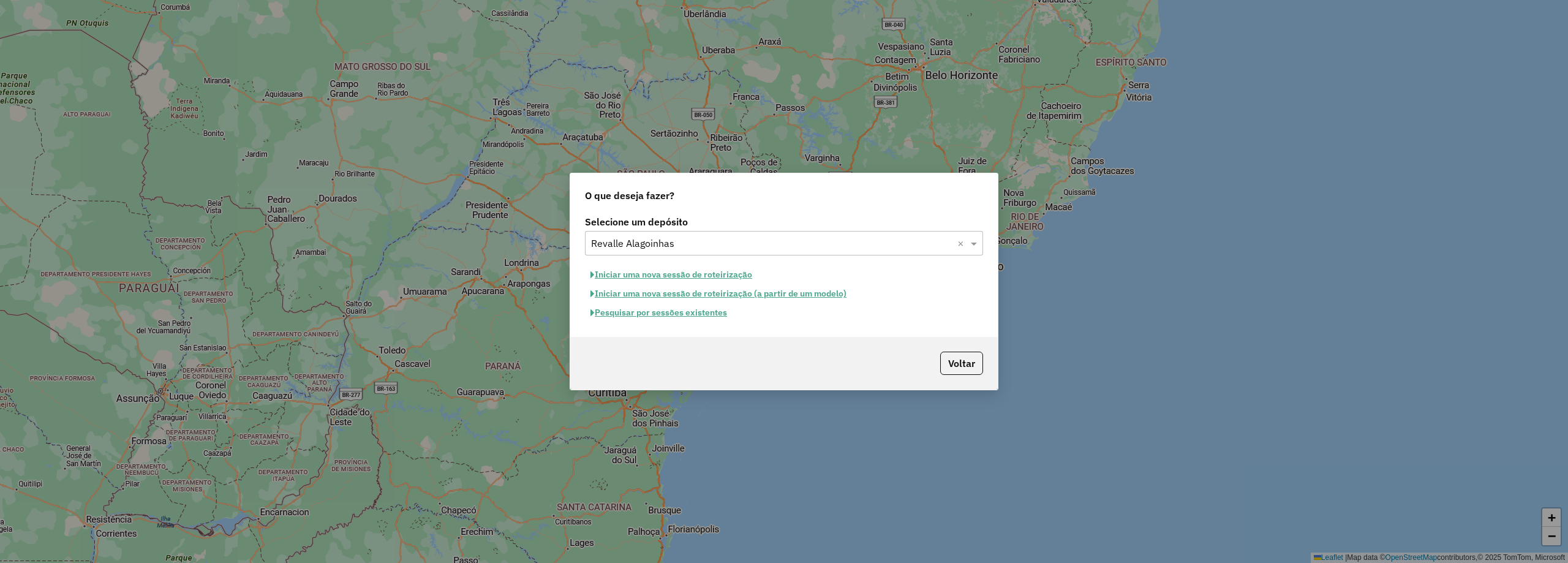
click at [647, 318] on button "Pesquisar por sessões existentes" at bounding box center [659, 313] width 148 height 19
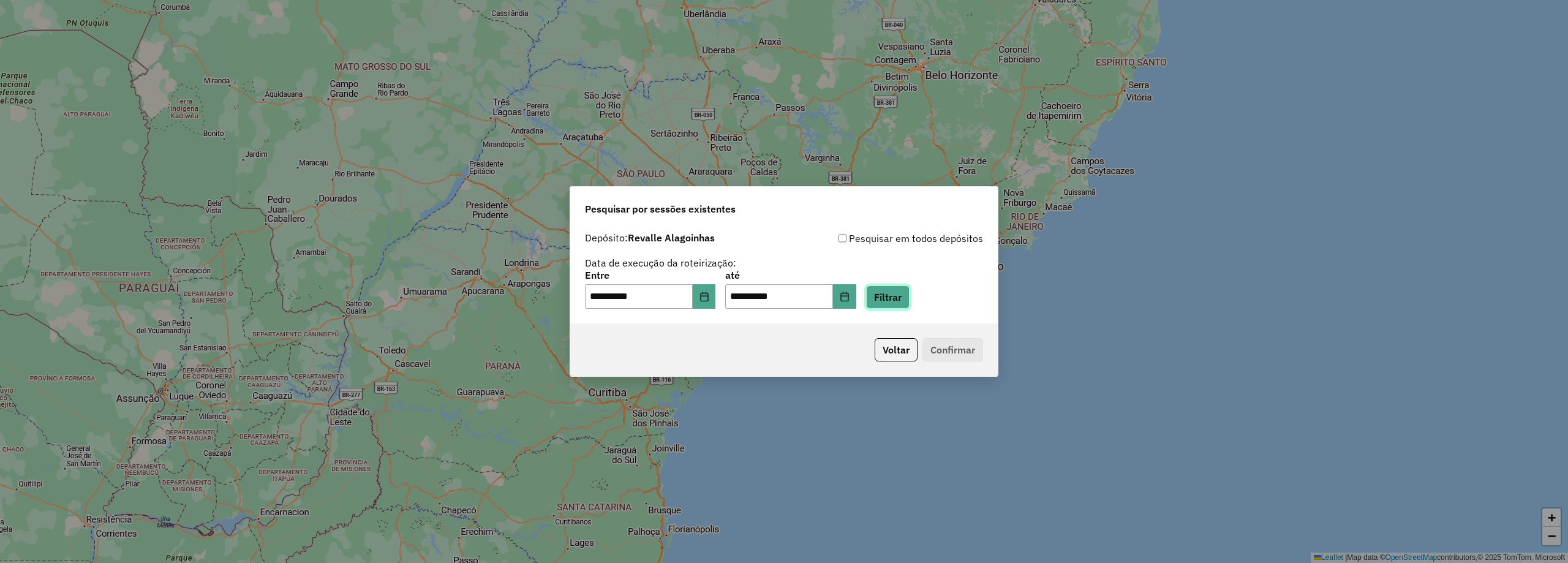
click at [905, 295] on button "Filtrar" at bounding box center [888, 297] width 43 height 23
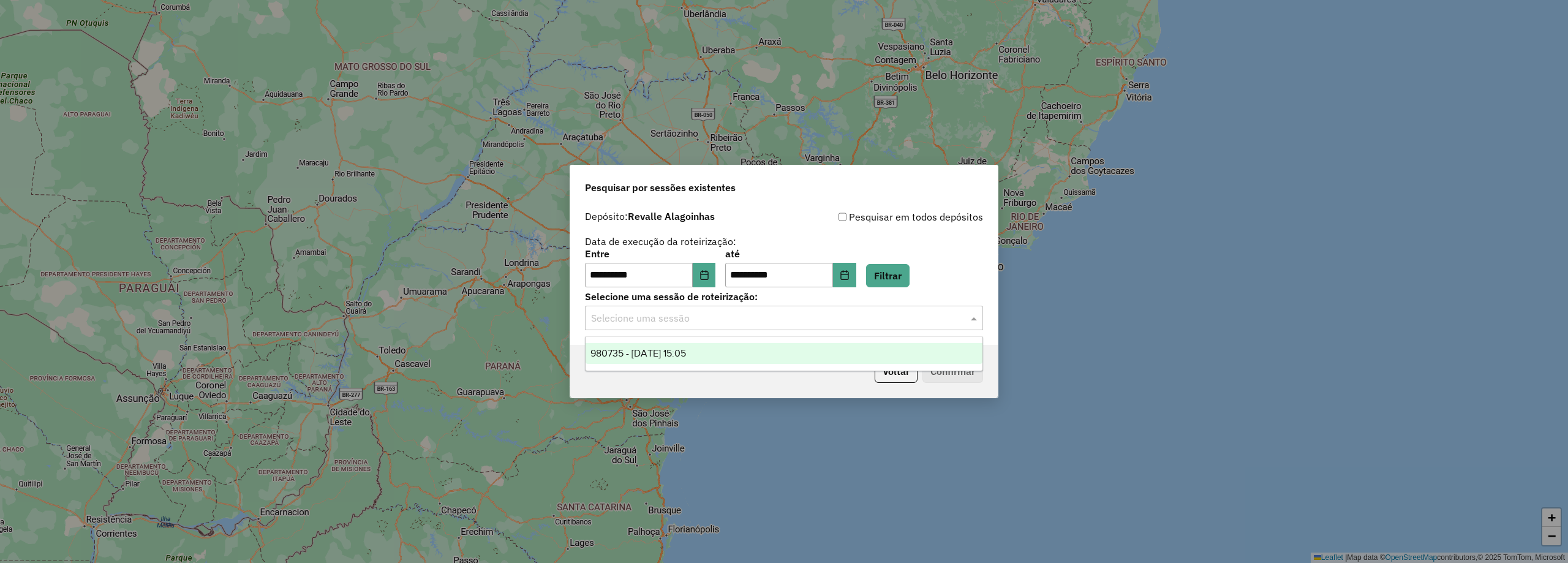
click at [800, 330] on div "Selecione uma sessão" at bounding box center [784, 318] width 398 height 25
click at [685, 345] on div "980735 - 18/08/2025 15:05" at bounding box center [784, 354] width 397 height 21
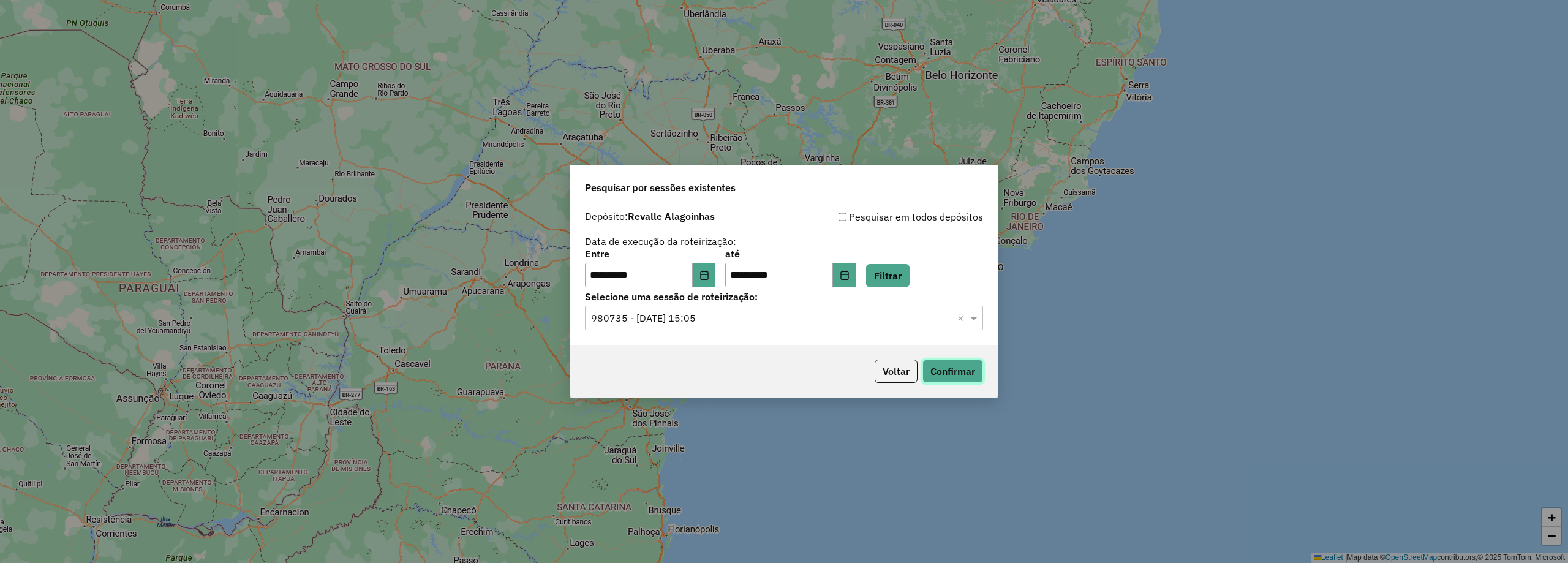
click at [963, 365] on button "Confirmar" at bounding box center [952, 371] width 61 height 23
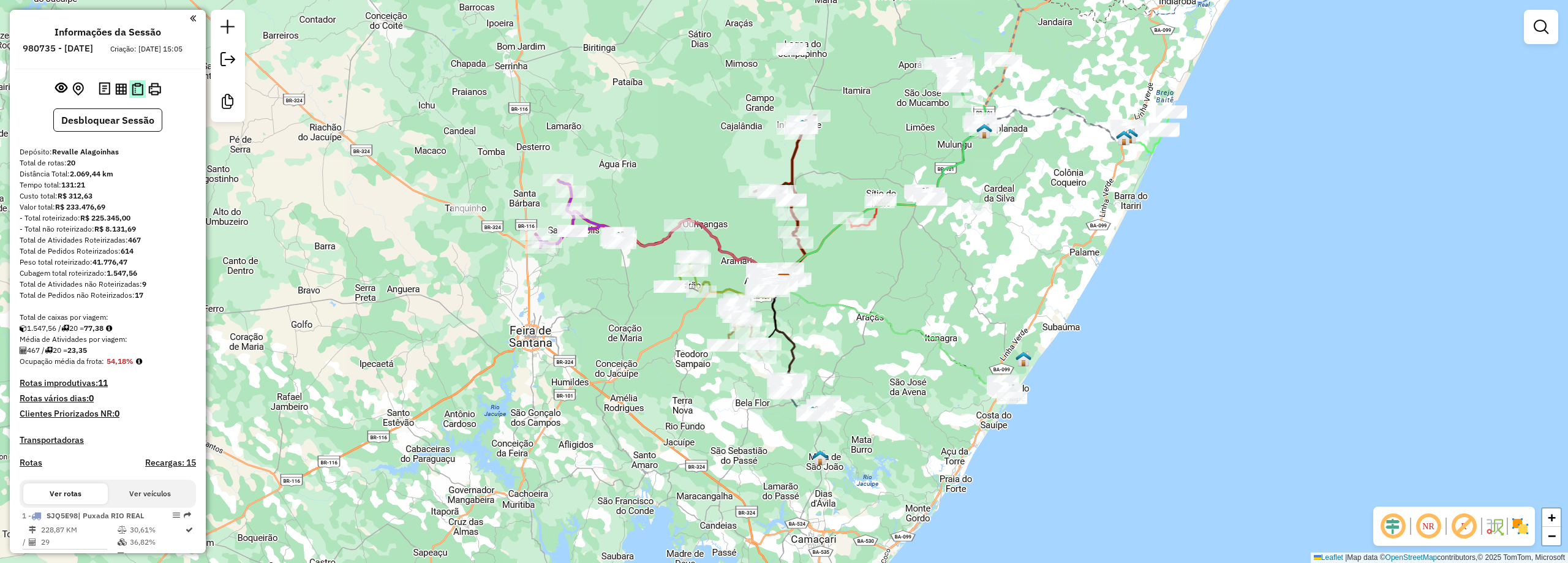
click at [129, 98] on button at bounding box center [138, 89] width 16 height 18
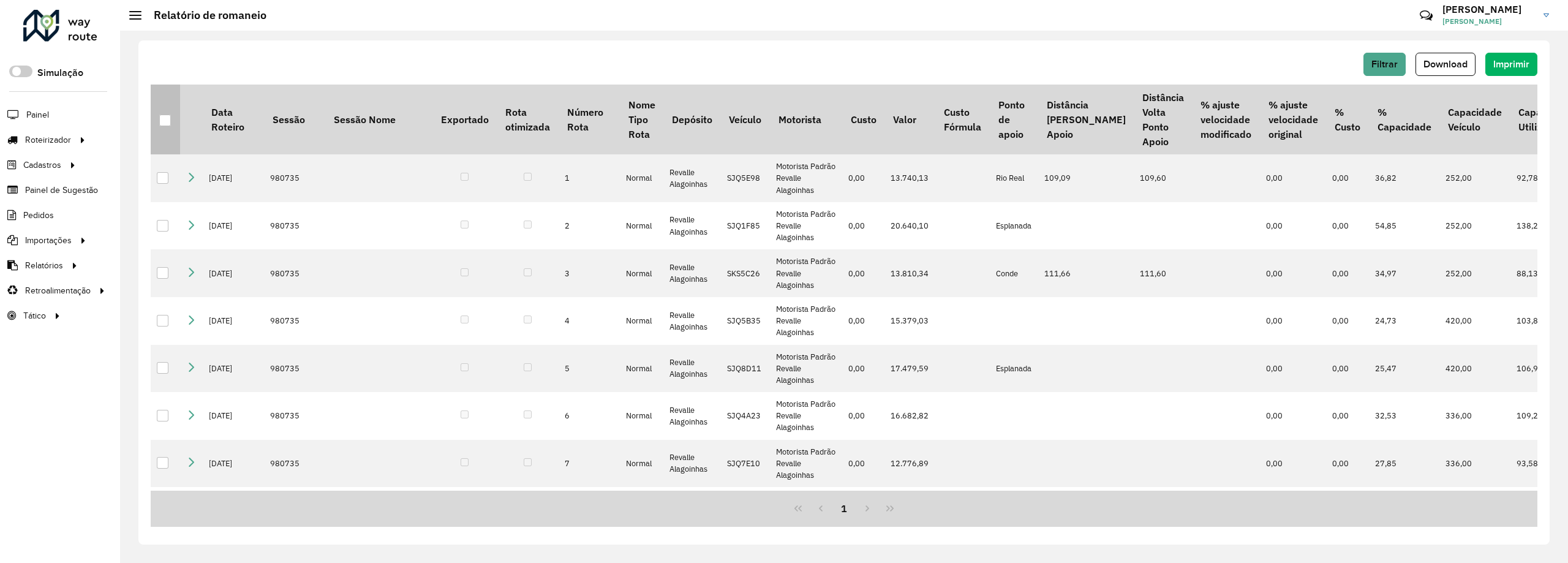
click at [164, 125] on div at bounding box center [165, 120] width 12 height 12
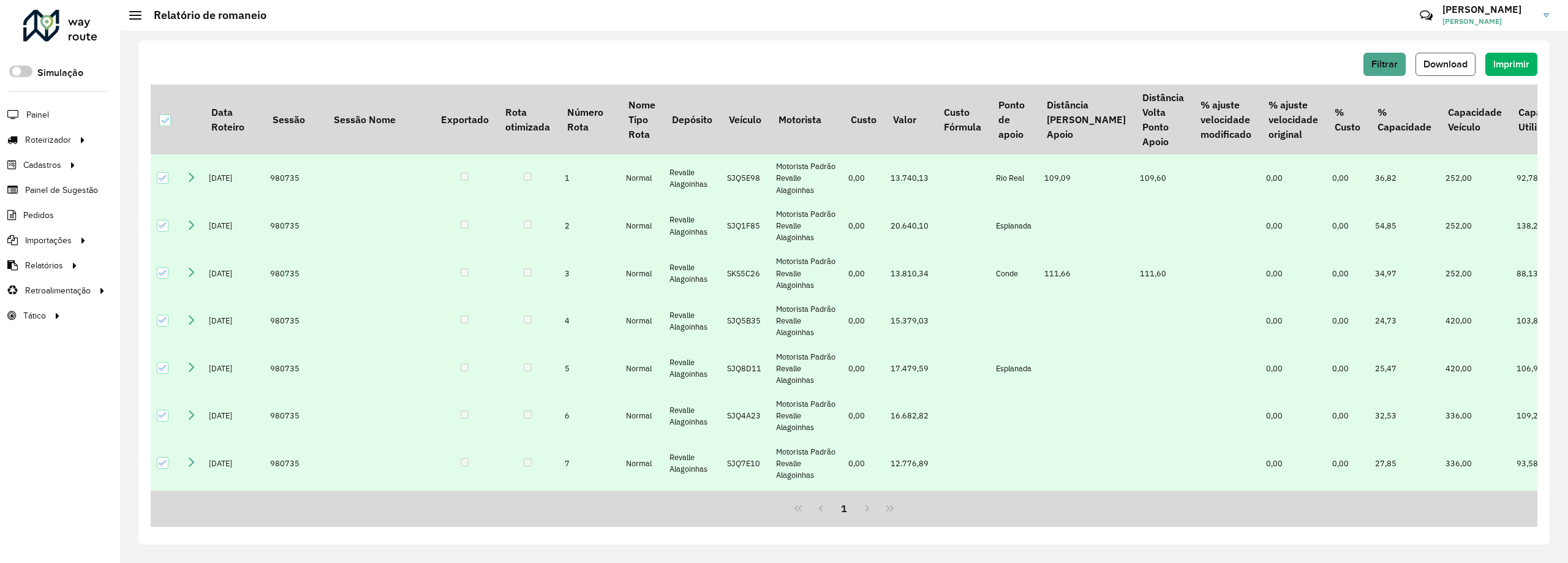
click at [1450, 66] on span "Download" at bounding box center [1445, 64] width 44 height 10
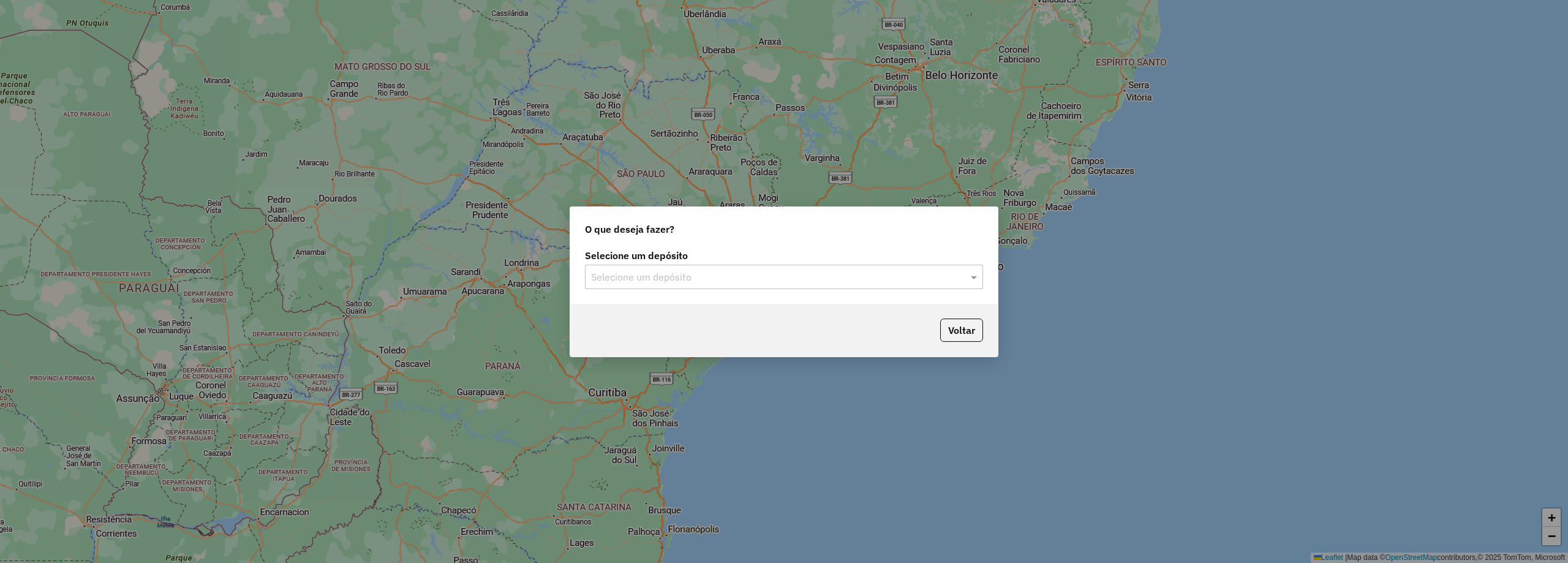
click at [710, 273] on input "text" at bounding box center [772, 277] width 362 height 15
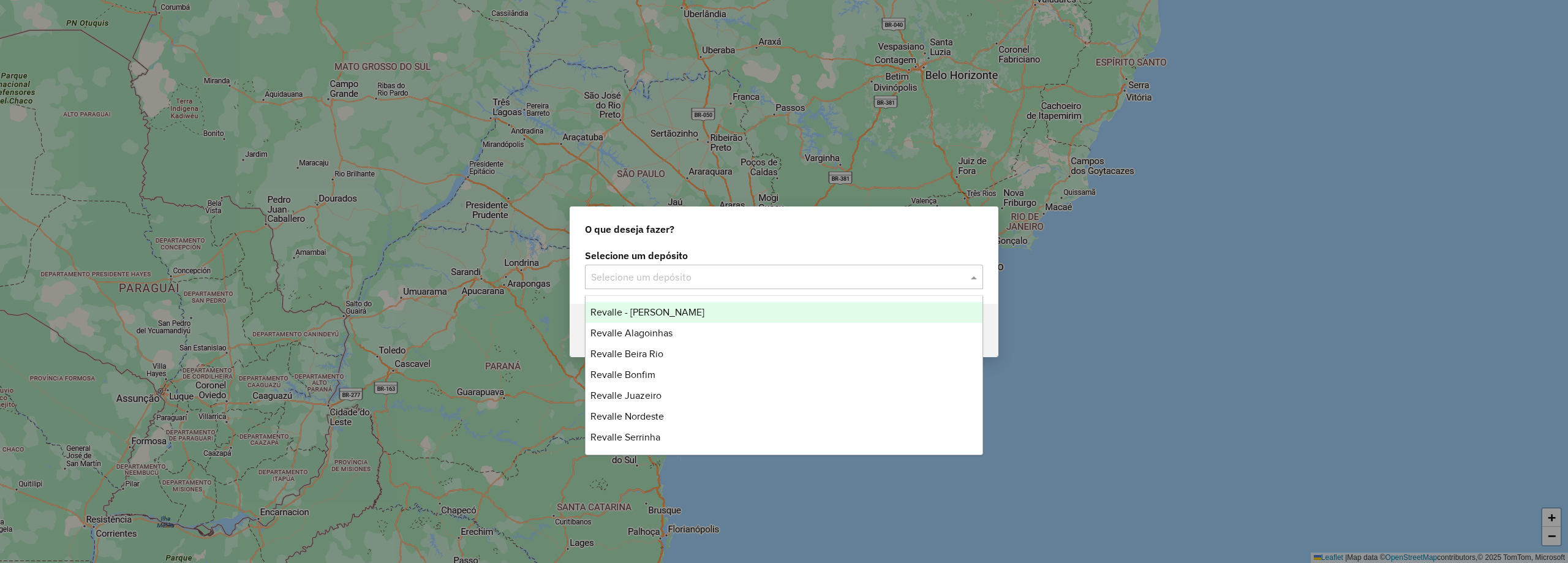
click at [703, 313] on div "Revalle - Paulo Afonso" at bounding box center [784, 313] width 397 height 21
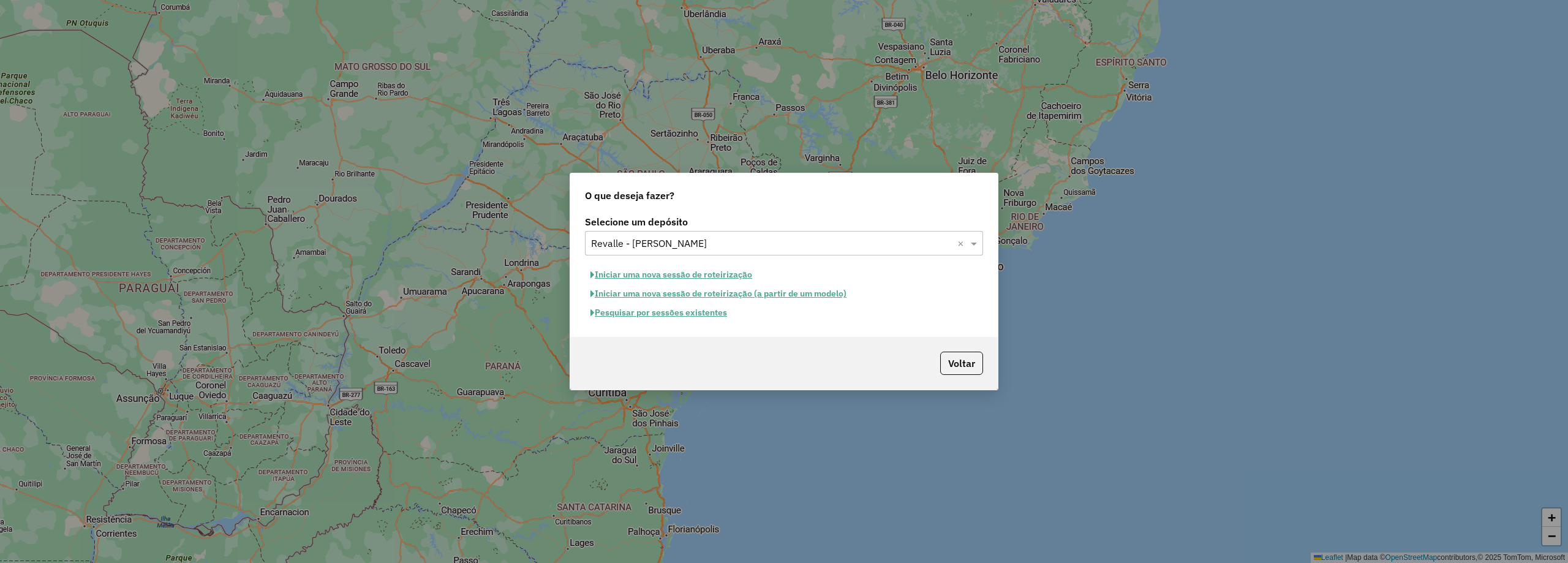
click at [701, 313] on button "Pesquisar por sessões existentes" at bounding box center [659, 313] width 148 height 19
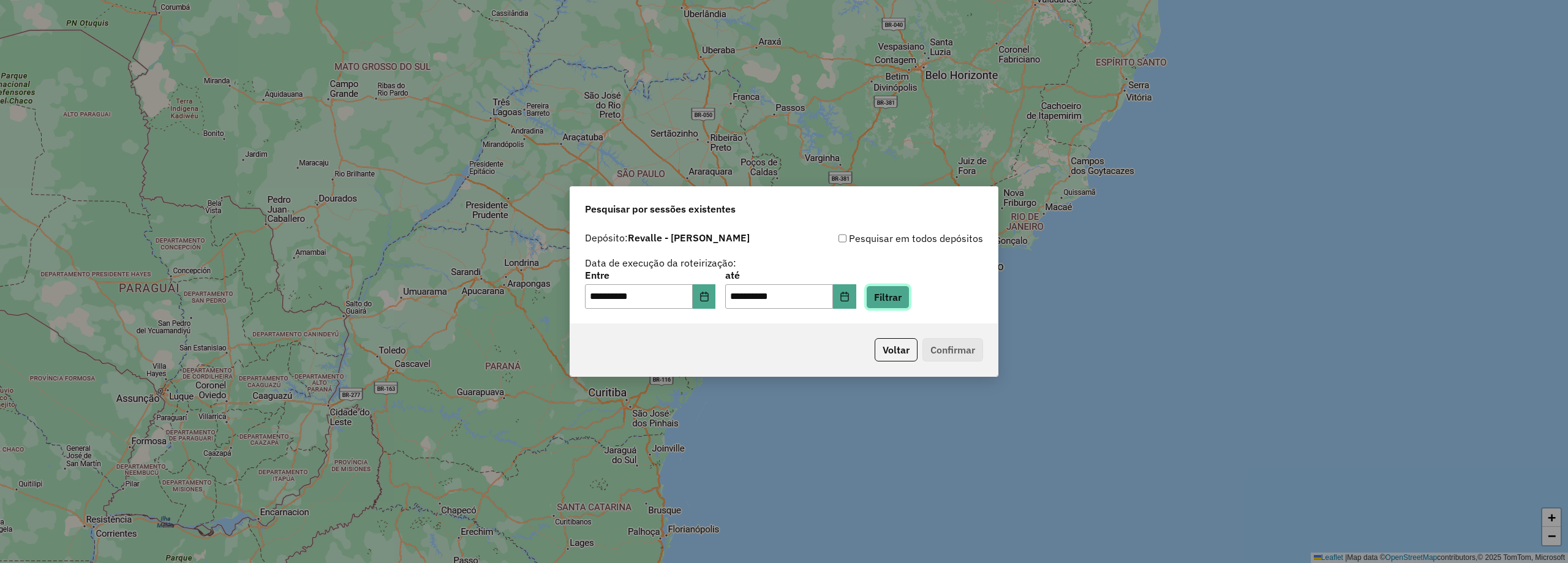
click at [894, 304] on button "Filtrar" at bounding box center [888, 297] width 43 height 23
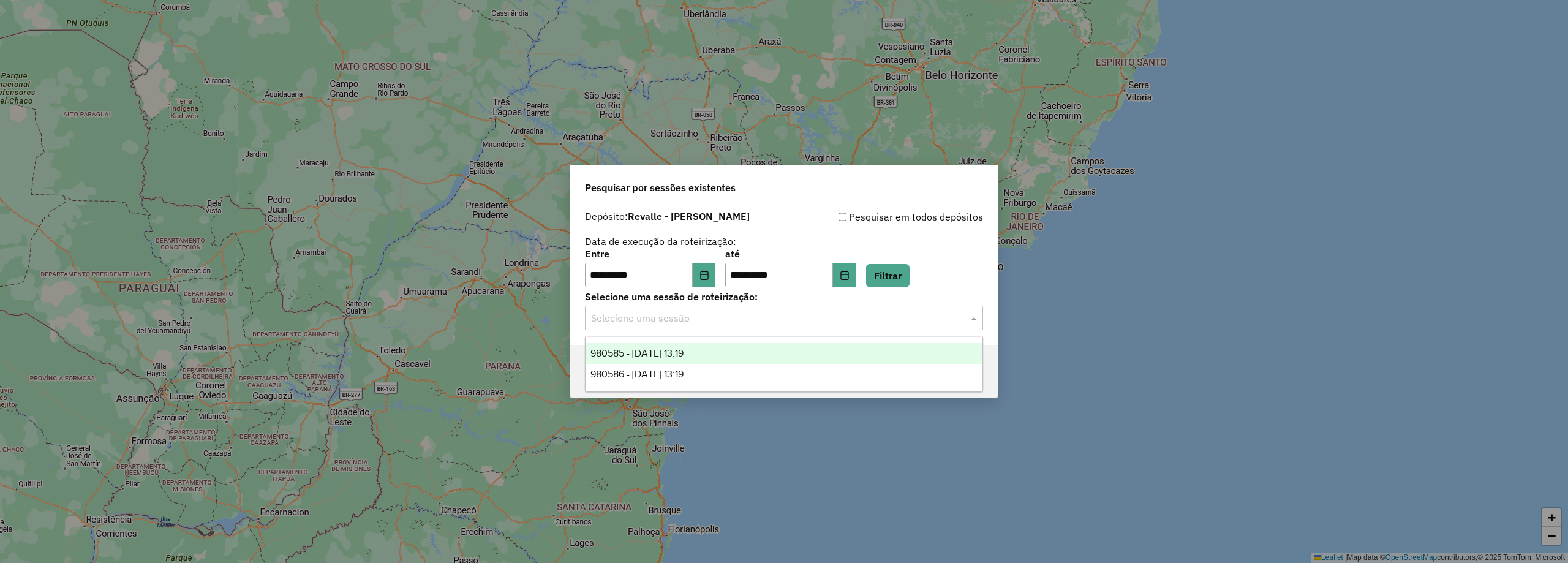
click at [682, 327] on div "Selecione uma sessão" at bounding box center [784, 318] width 398 height 25
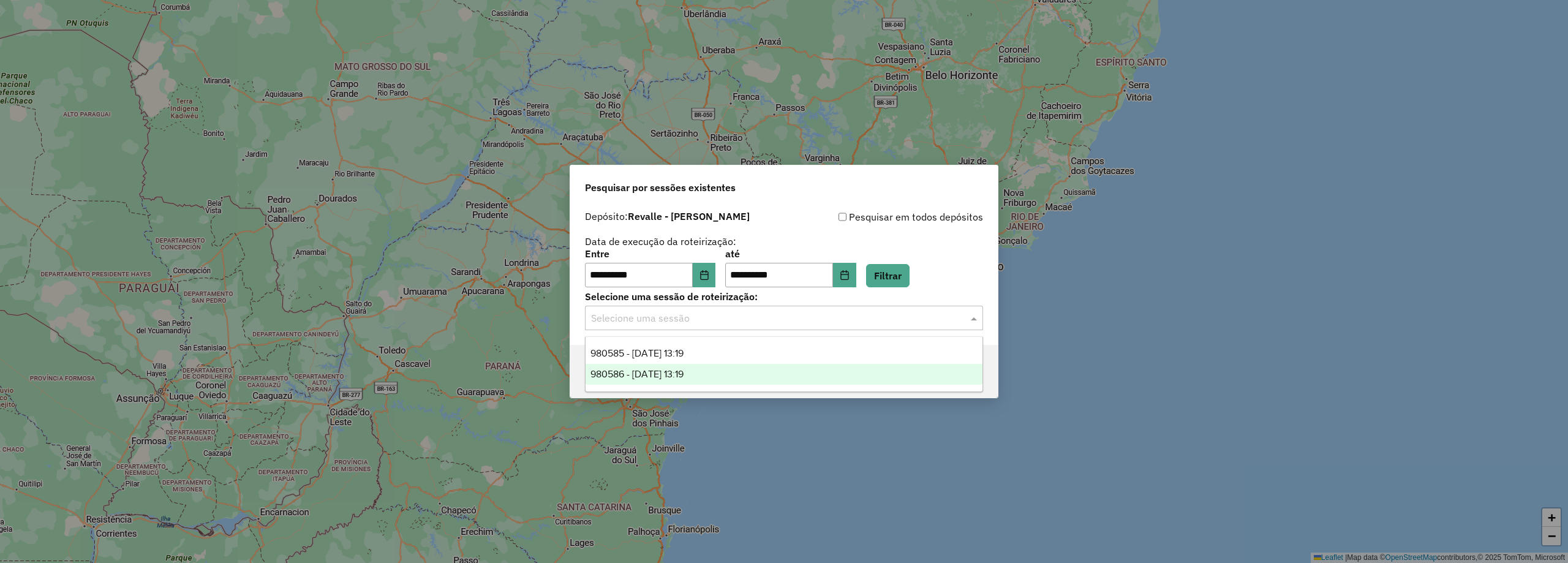
click at [655, 375] on span "980586 - 18/08/2025 13:19" at bounding box center [637, 374] width 93 height 10
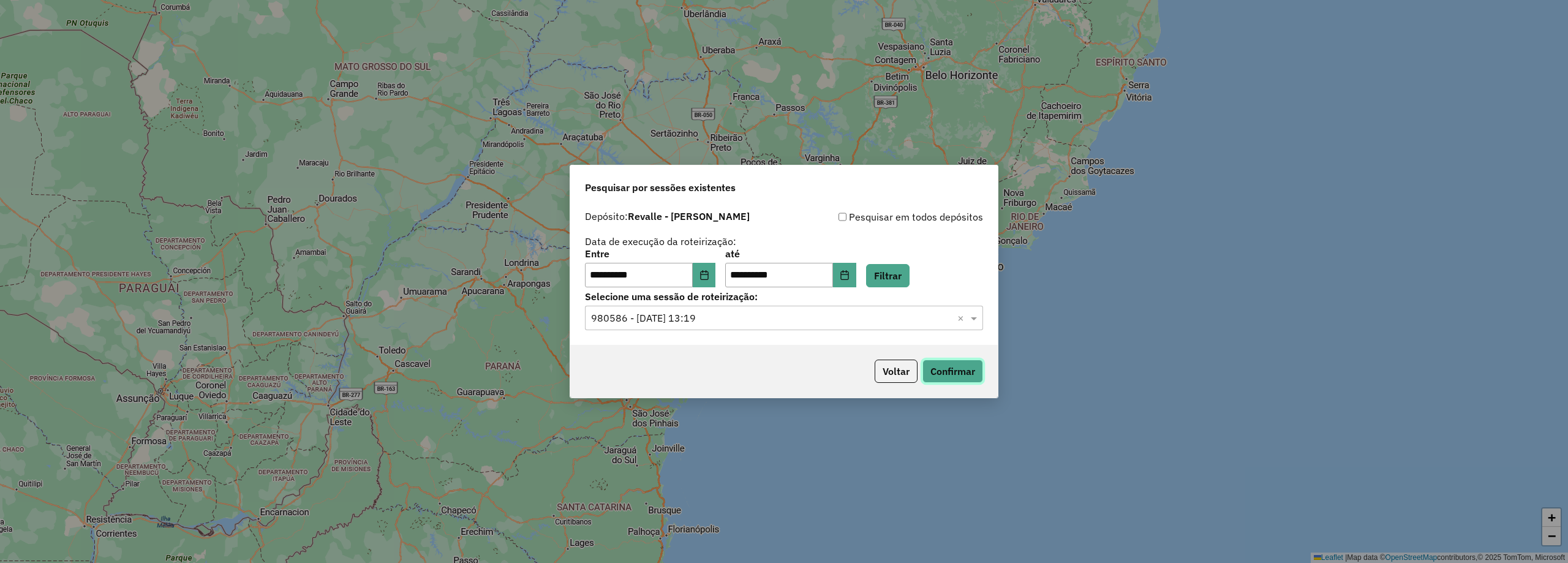
click at [950, 372] on button "Confirmar" at bounding box center [952, 371] width 61 height 23
click at [745, 322] on input "text" at bounding box center [772, 319] width 362 height 15
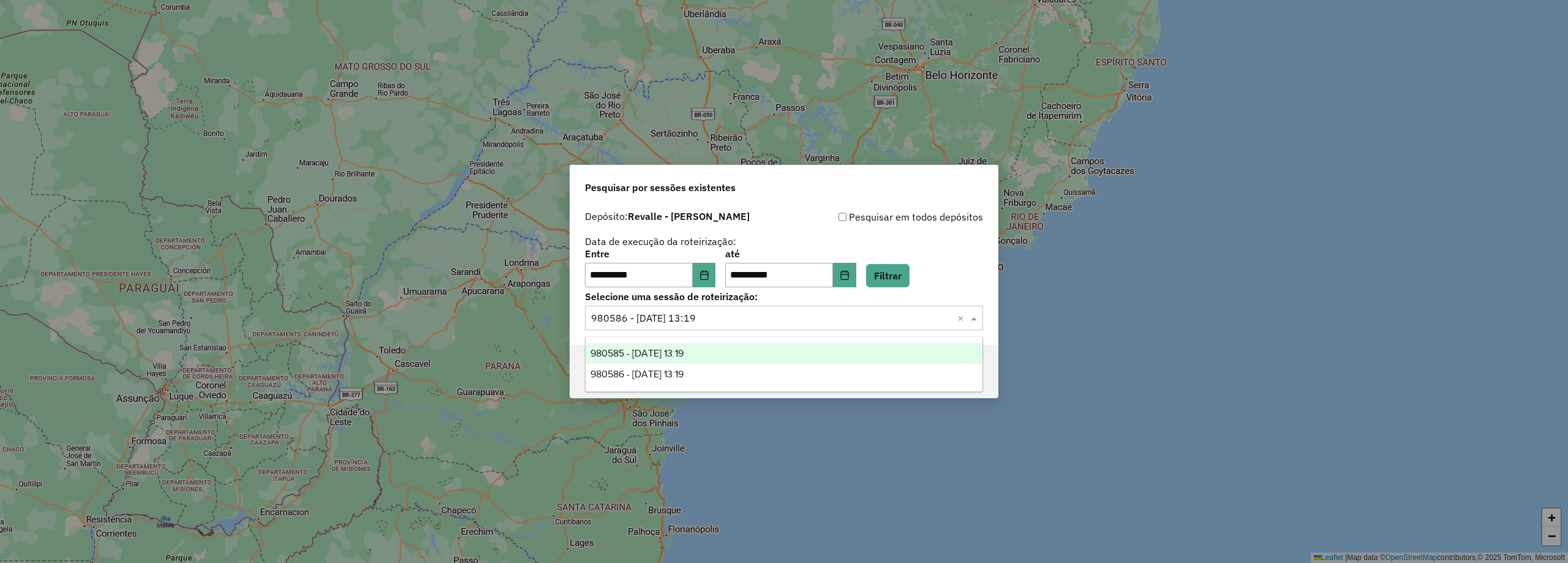
click at [725, 350] on div "980585 - 18/08/2025 13:19" at bounding box center [784, 354] width 397 height 21
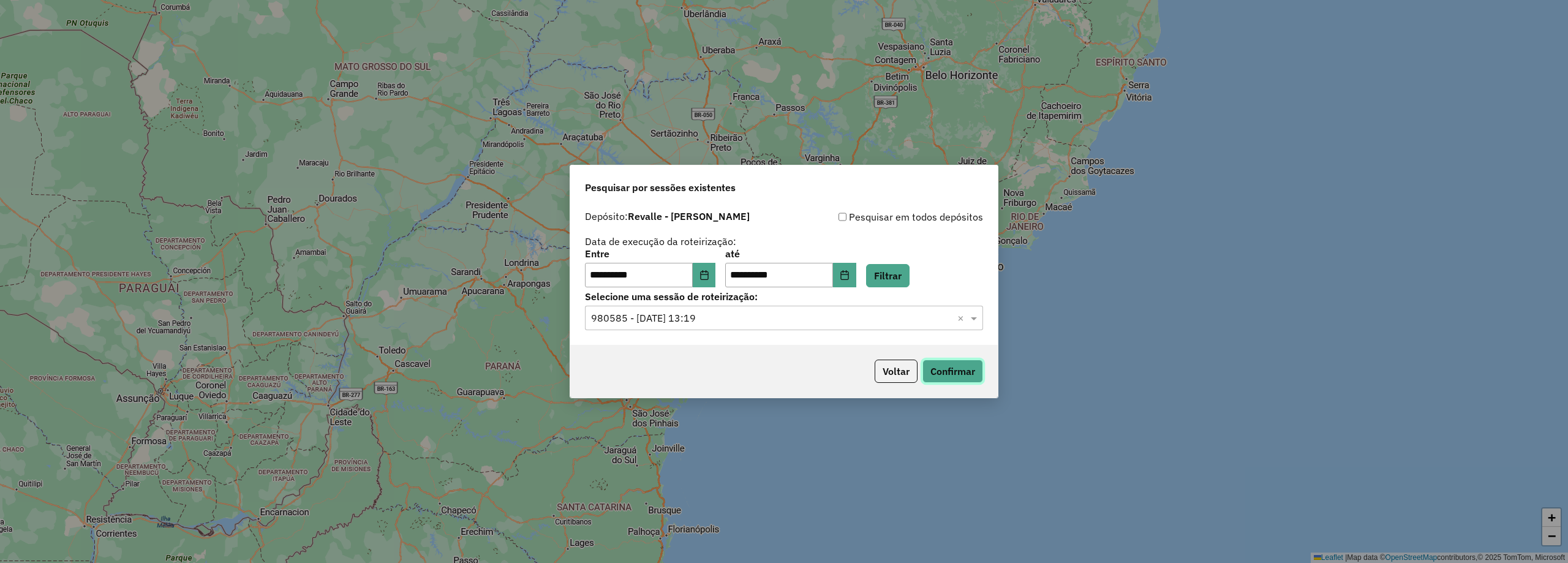
click at [962, 372] on button "Confirmar" at bounding box center [952, 371] width 61 height 23
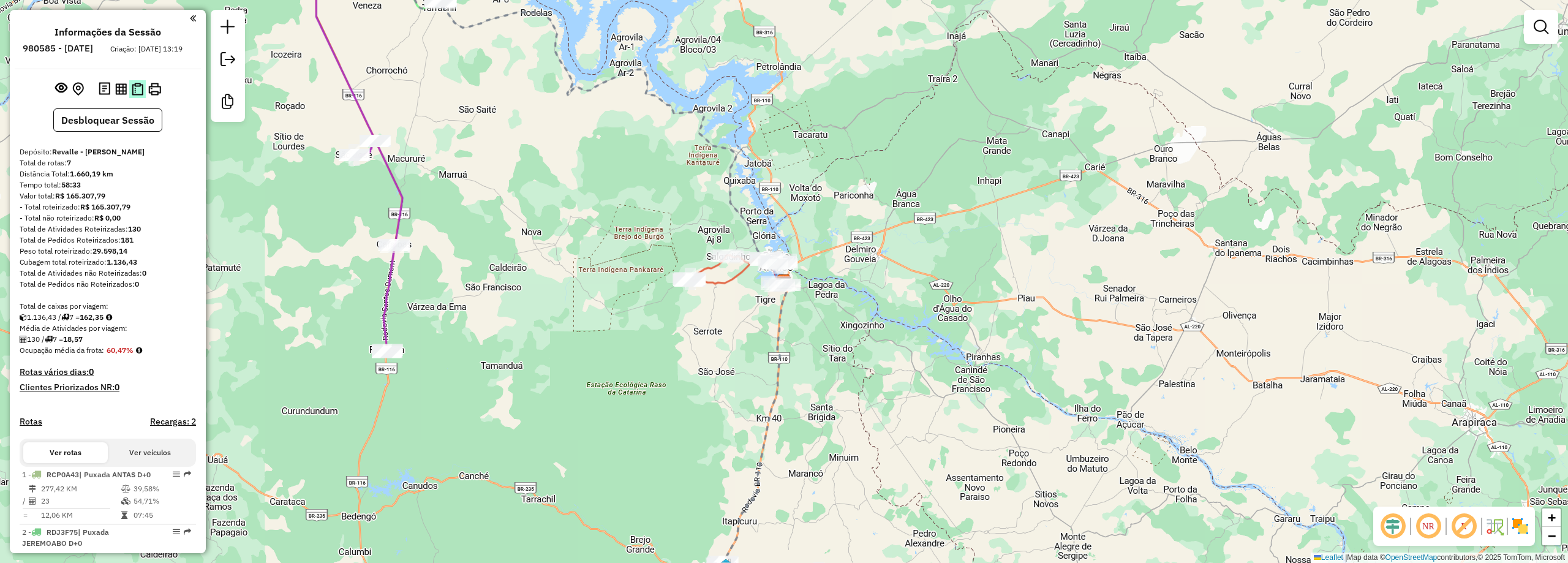
click at [140, 96] on img at bounding box center [138, 89] width 12 height 13
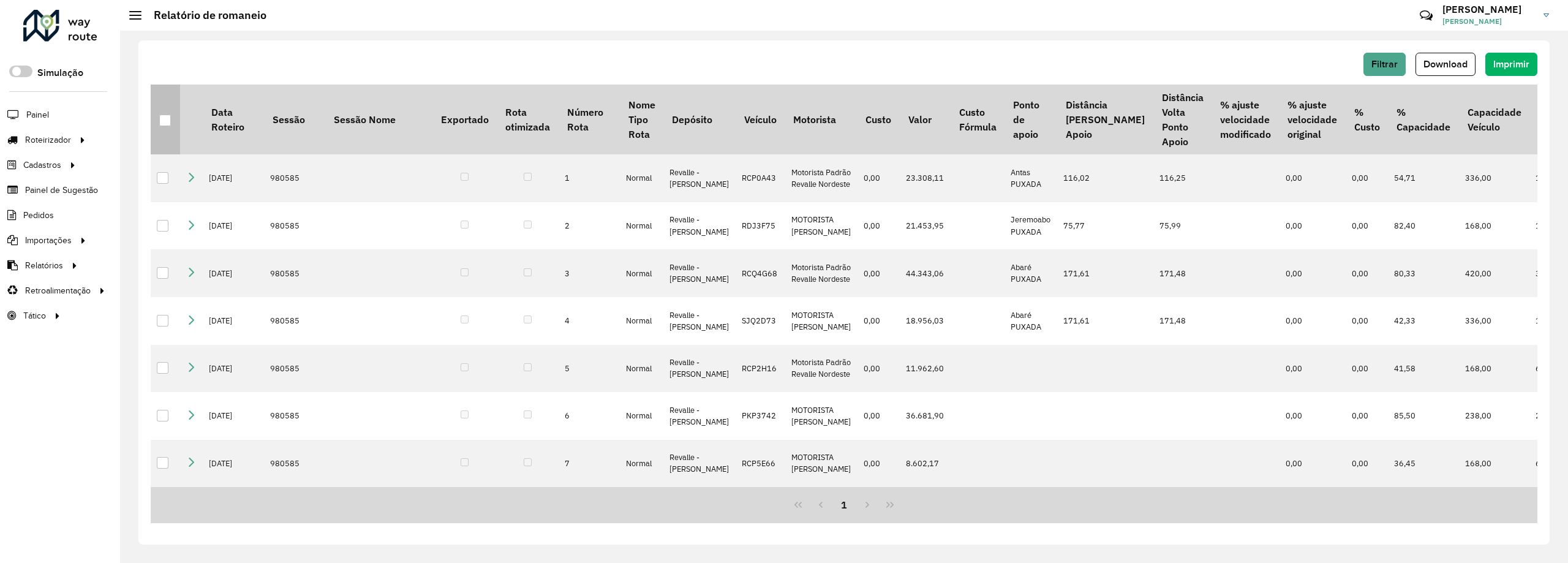
click at [168, 127] on th at bounding box center [165, 119] width 29 height 70
click at [161, 120] on div at bounding box center [165, 120] width 12 height 12
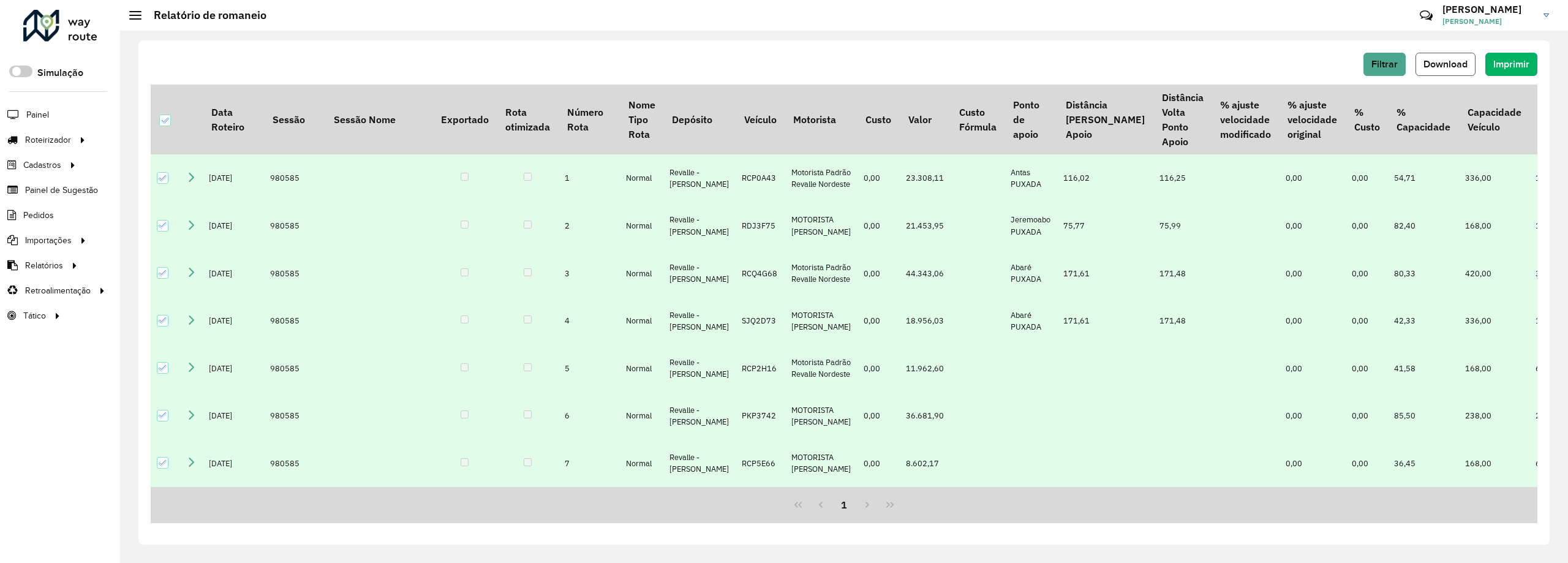
click at [1457, 67] on span "Download" at bounding box center [1445, 64] width 44 height 10
click at [227, 138] on link "Entregas" at bounding box center [204, 139] width 150 height 25
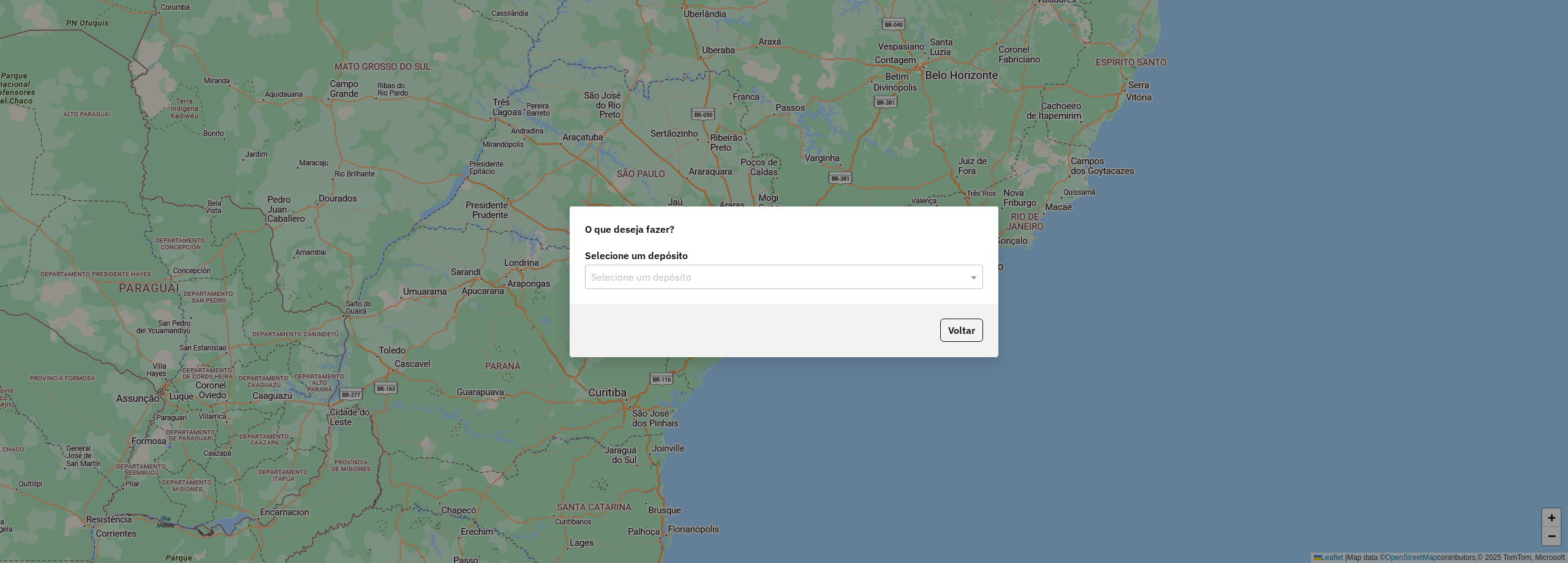
click at [725, 277] on input "text" at bounding box center [772, 277] width 362 height 15
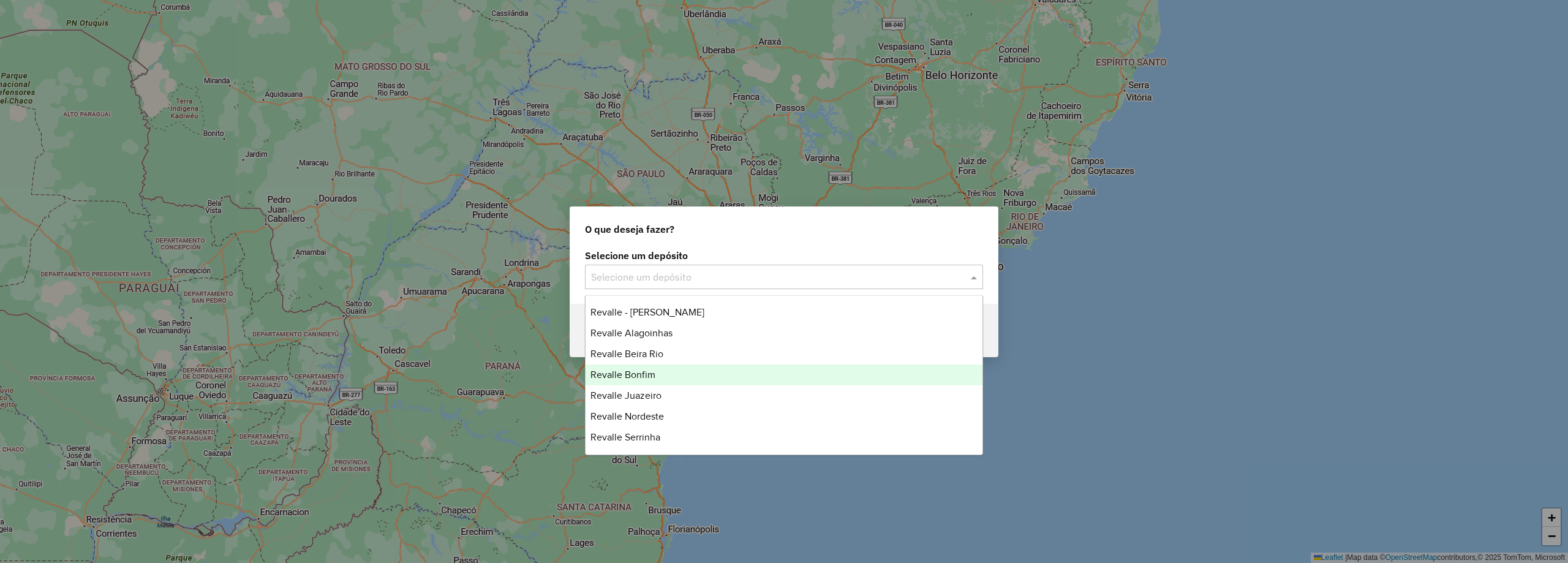
click at [658, 377] on div "Revalle Bonfim" at bounding box center [784, 375] width 397 height 21
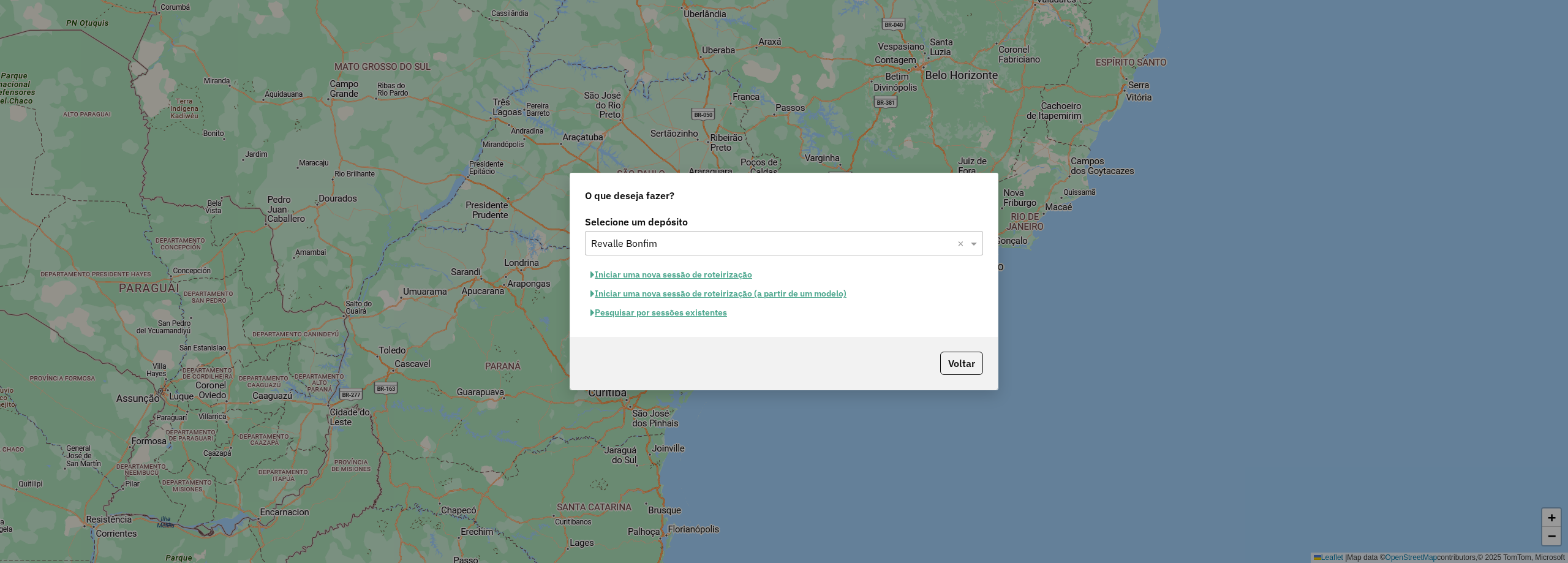
click at [704, 316] on button "Pesquisar por sessões existentes" at bounding box center [659, 313] width 148 height 19
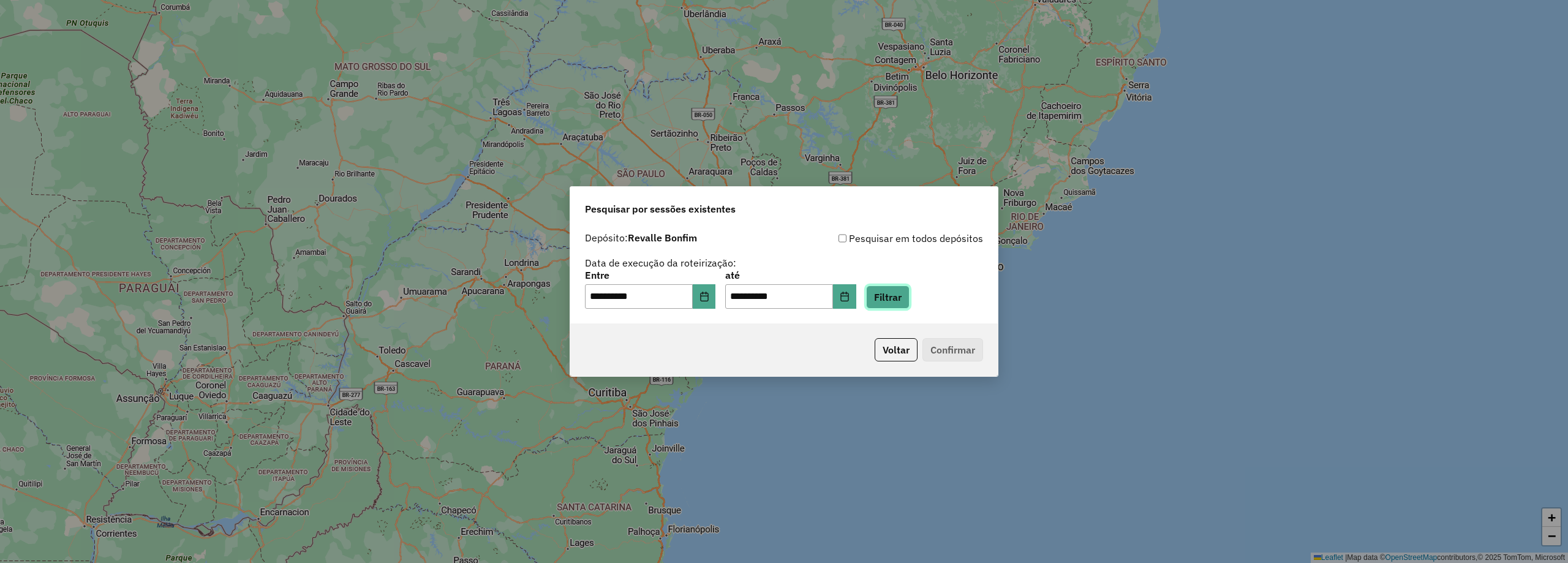
click at [910, 298] on button "Filtrar" at bounding box center [888, 297] width 43 height 23
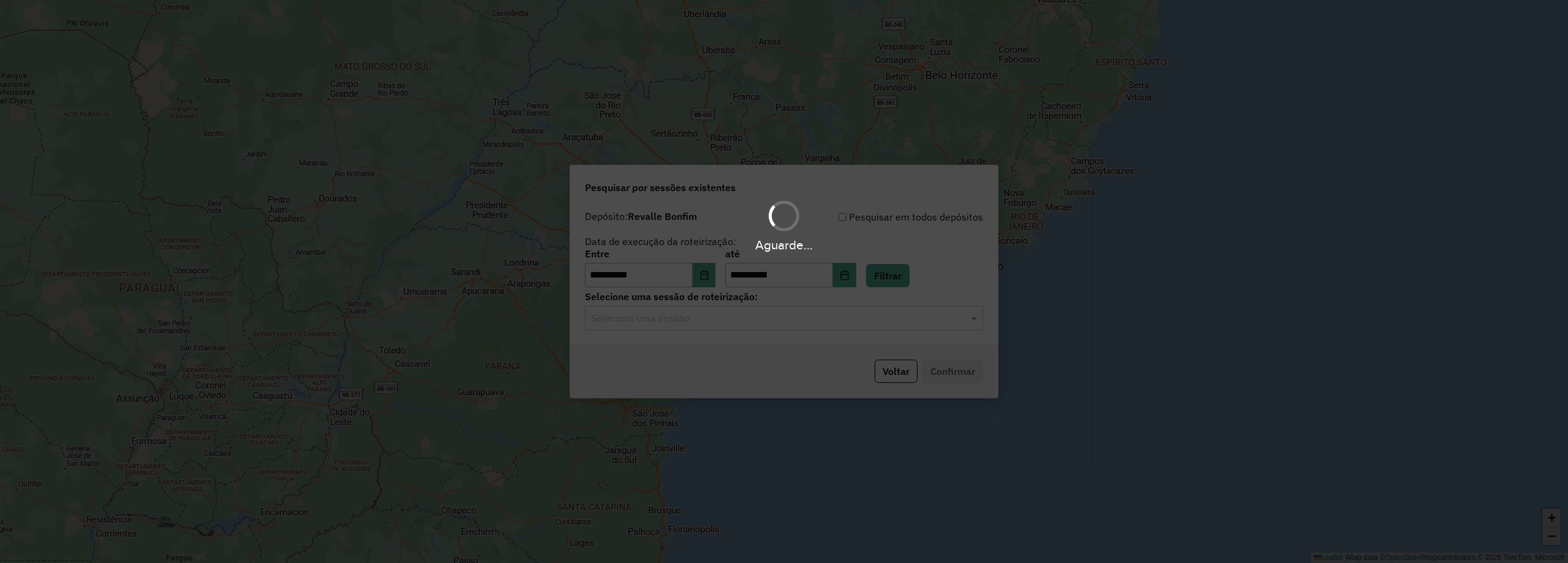
click at [685, 311] on input "text" at bounding box center [772, 319] width 362 height 15
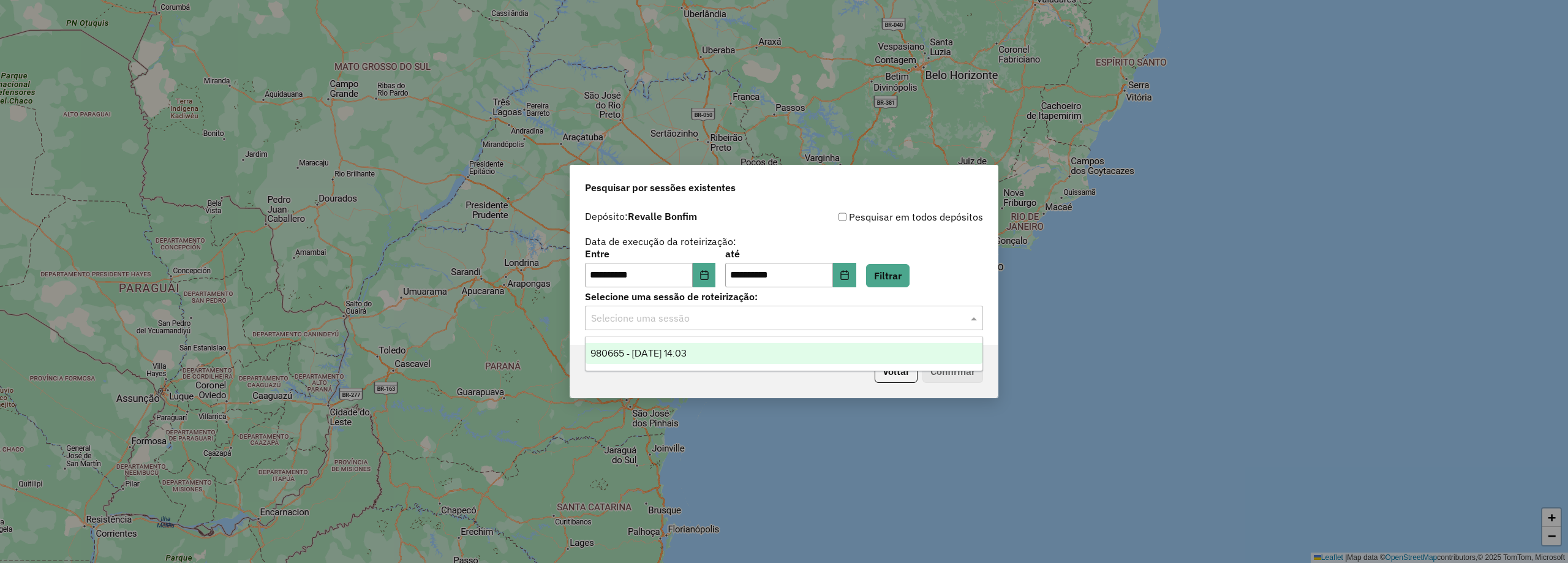
click at [672, 362] on div "980665 - 18/08/2025 14:03" at bounding box center [784, 354] width 397 height 21
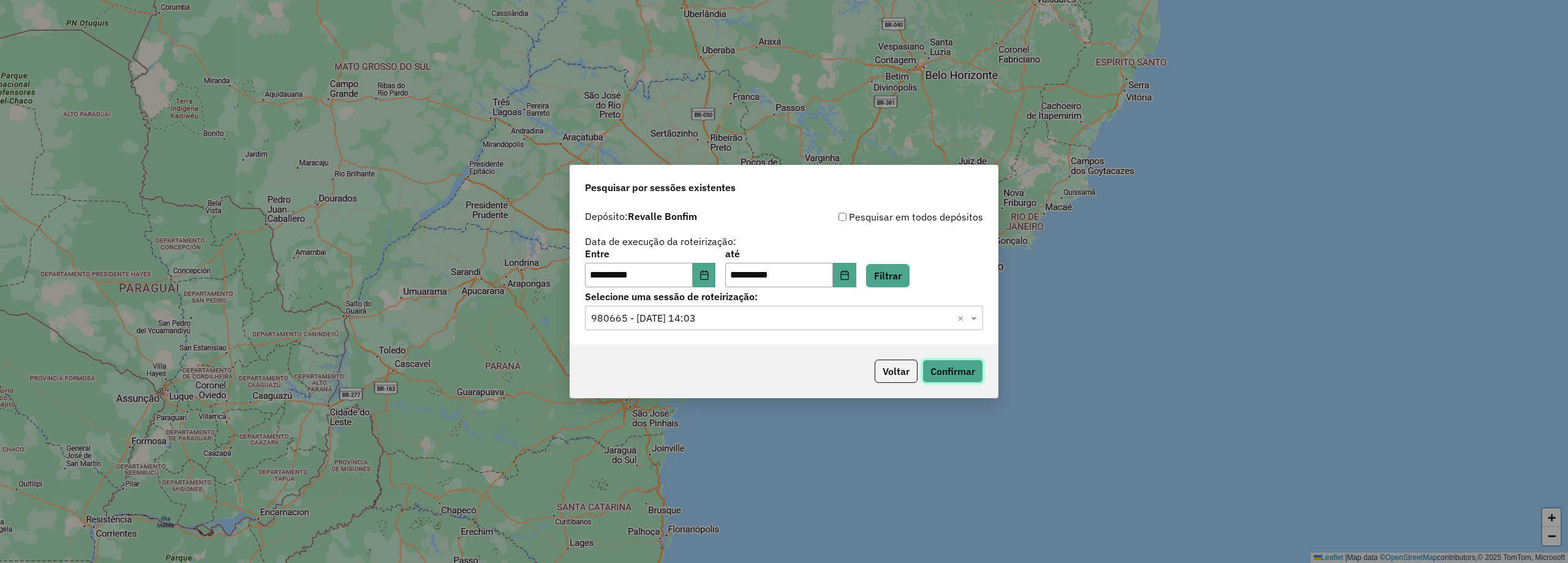
click at [954, 372] on button "Confirmar" at bounding box center [952, 371] width 61 height 23
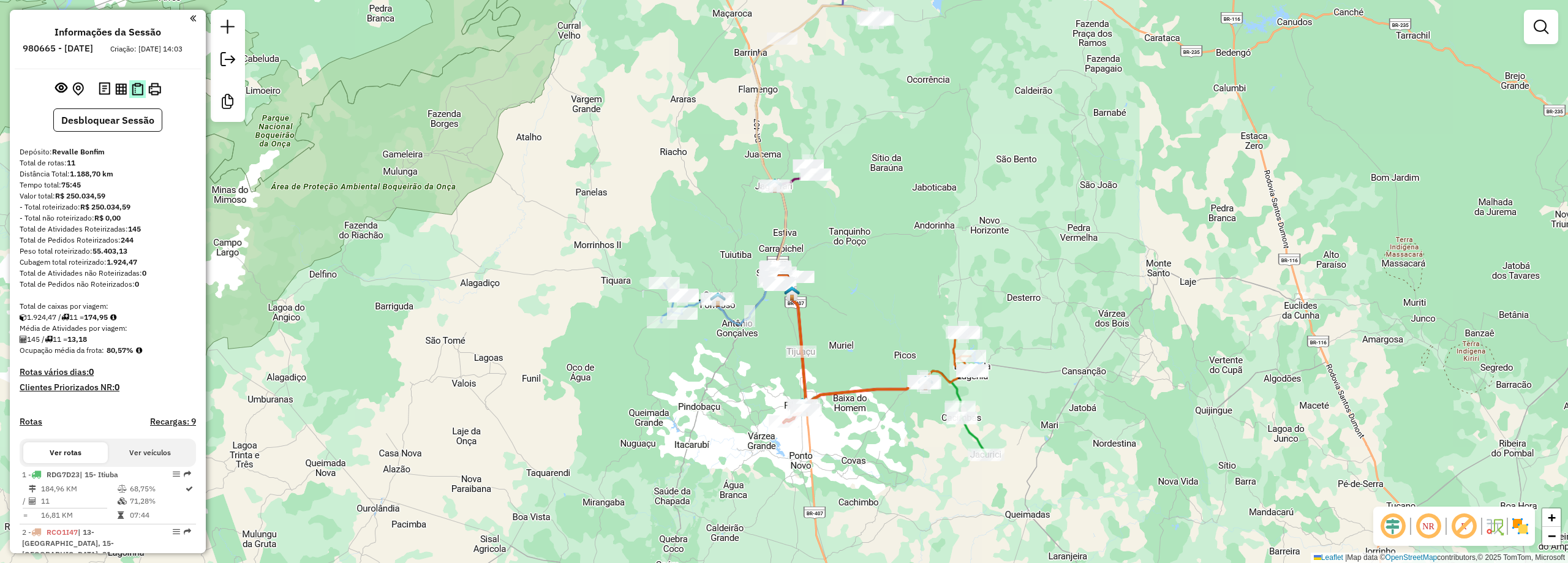
click at [136, 96] on img at bounding box center [138, 89] width 12 height 13
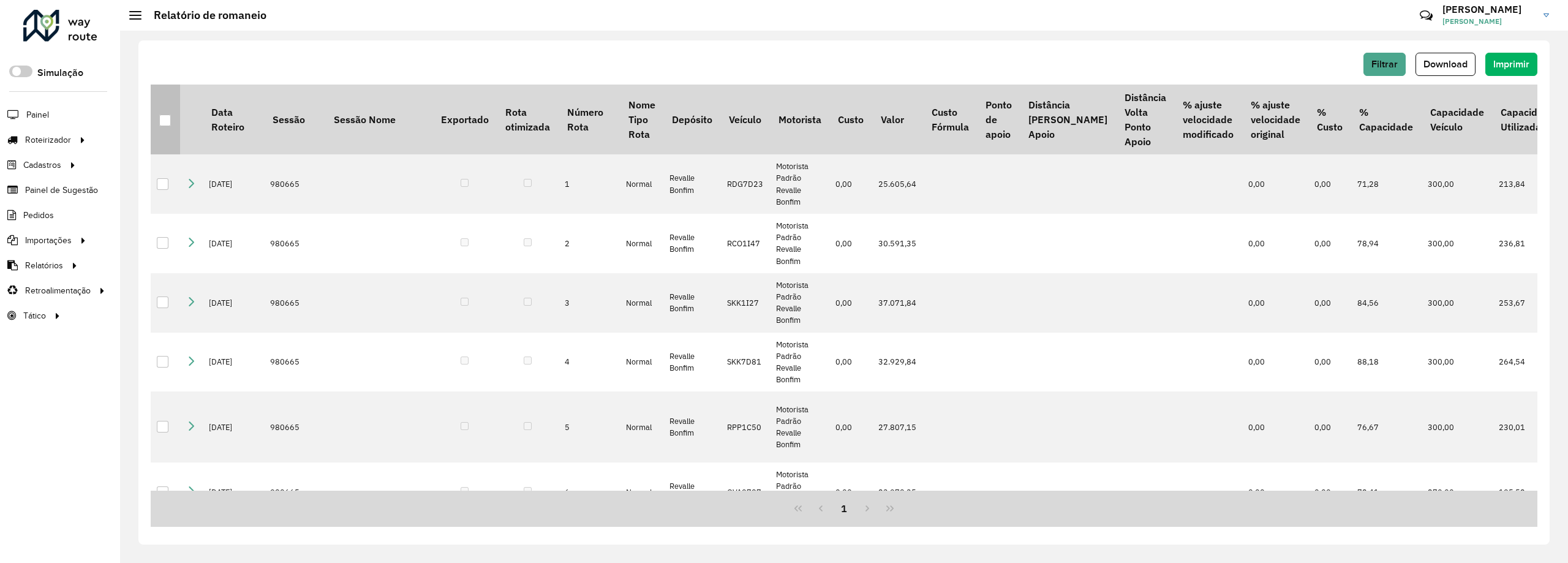
drag, startPoint x: 163, startPoint y: 120, endPoint x: 406, endPoint y: 136, distance: 243.5
click at [164, 120] on div at bounding box center [165, 120] width 12 height 12
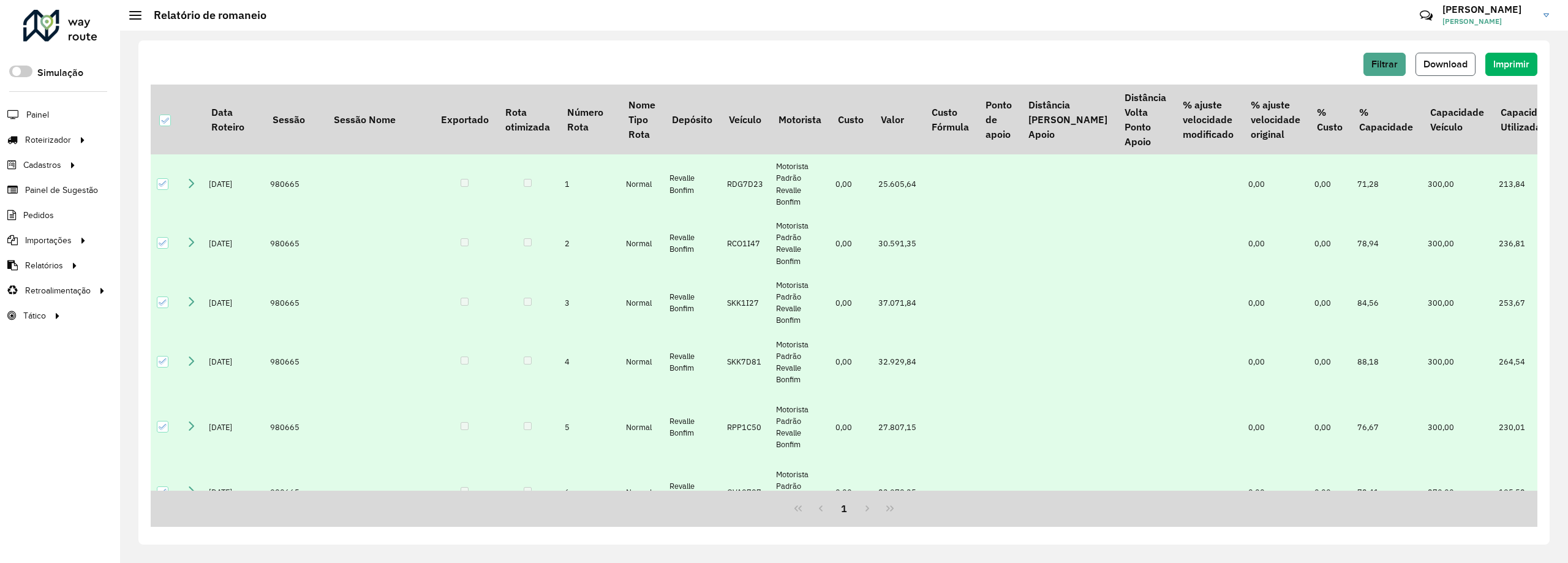
drag, startPoint x: 1445, startPoint y: 61, endPoint x: 1419, endPoint y: 60, distance: 26.0
click at [1445, 61] on span "Download" at bounding box center [1445, 64] width 44 height 10
click at [206, 147] on link "Entregas" at bounding box center [204, 139] width 150 height 25
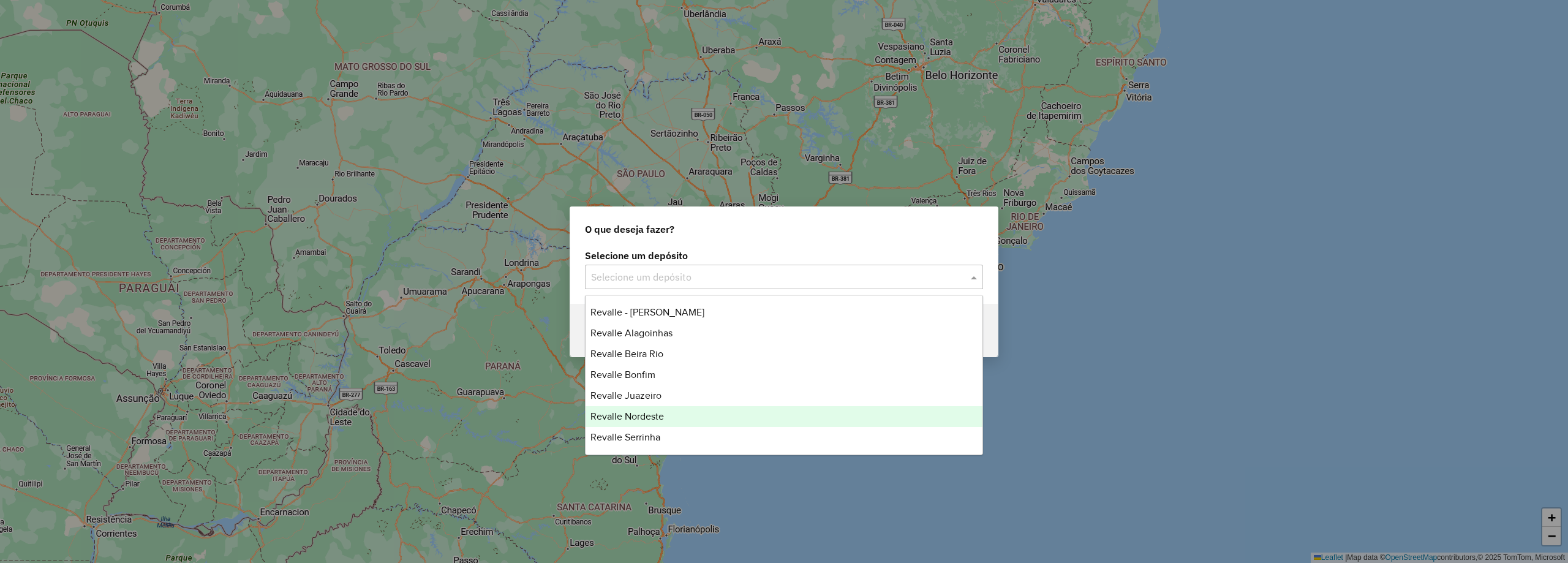
click at [662, 418] on span "Revalle Nordeste" at bounding box center [627, 416] width 73 height 10
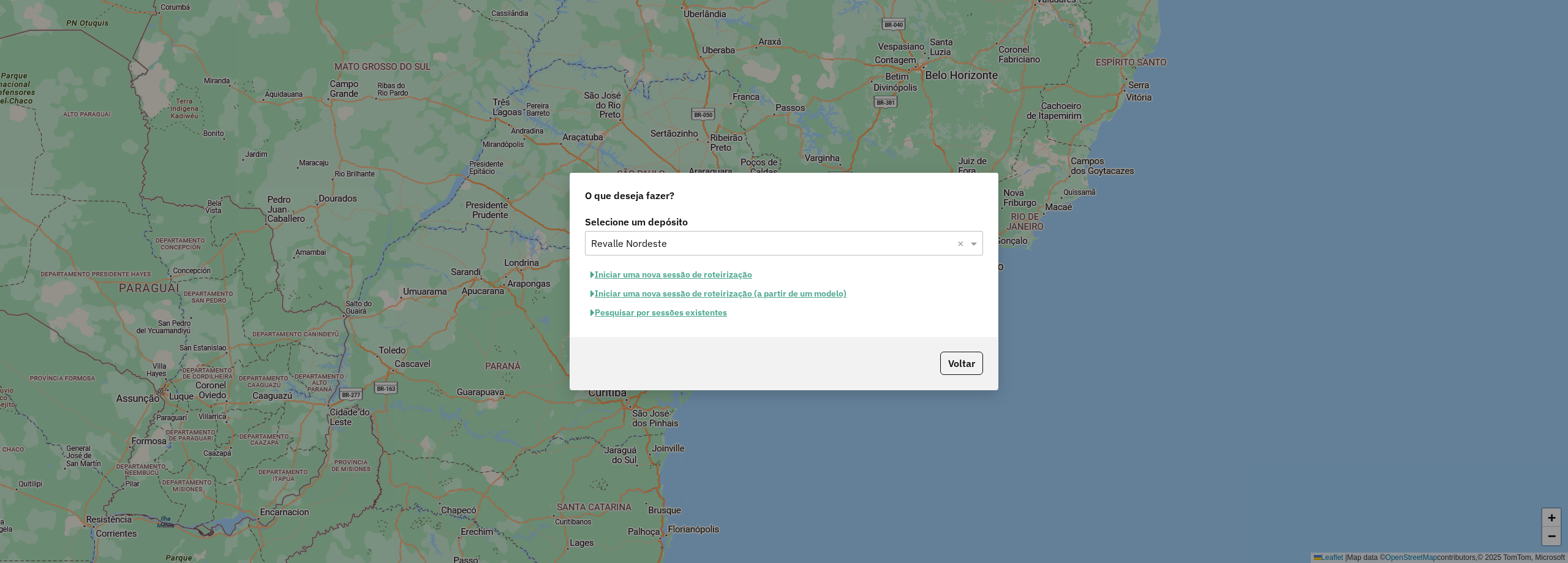
click at [668, 312] on button "Pesquisar por sessões existentes" at bounding box center [659, 313] width 148 height 19
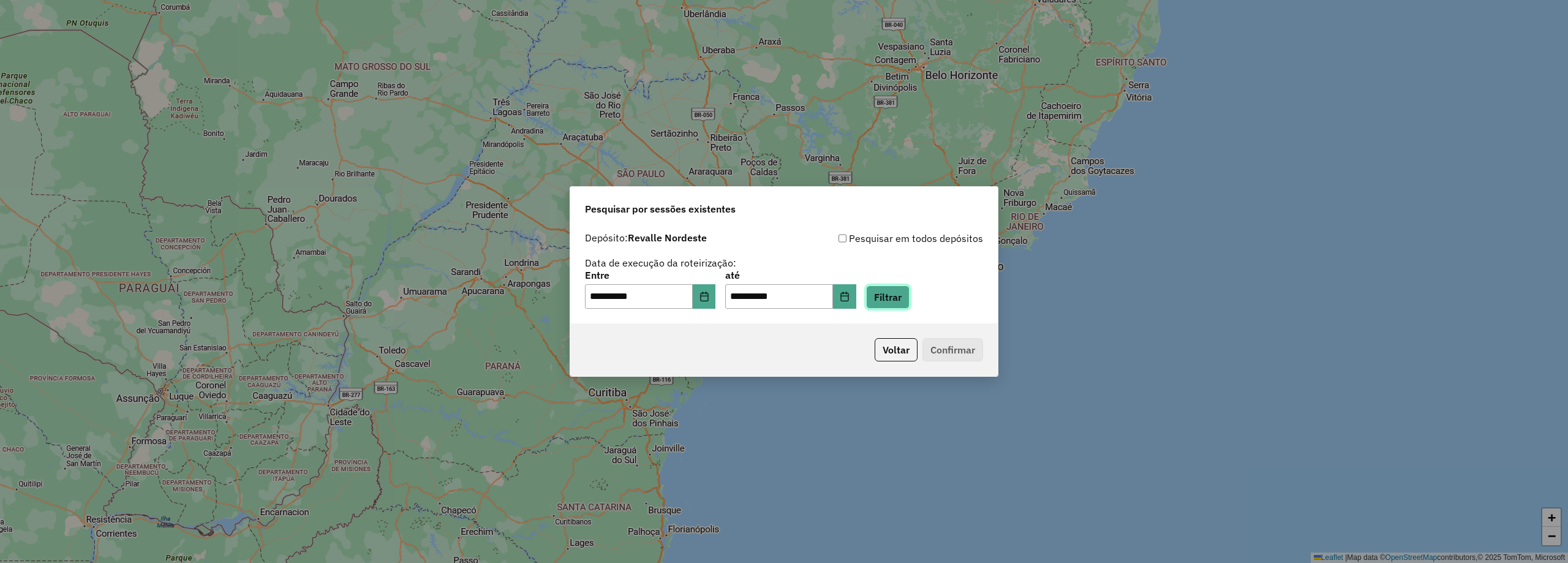
click at [905, 298] on button "Filtrar" at bounding box center [888, 297] width 43 height 23
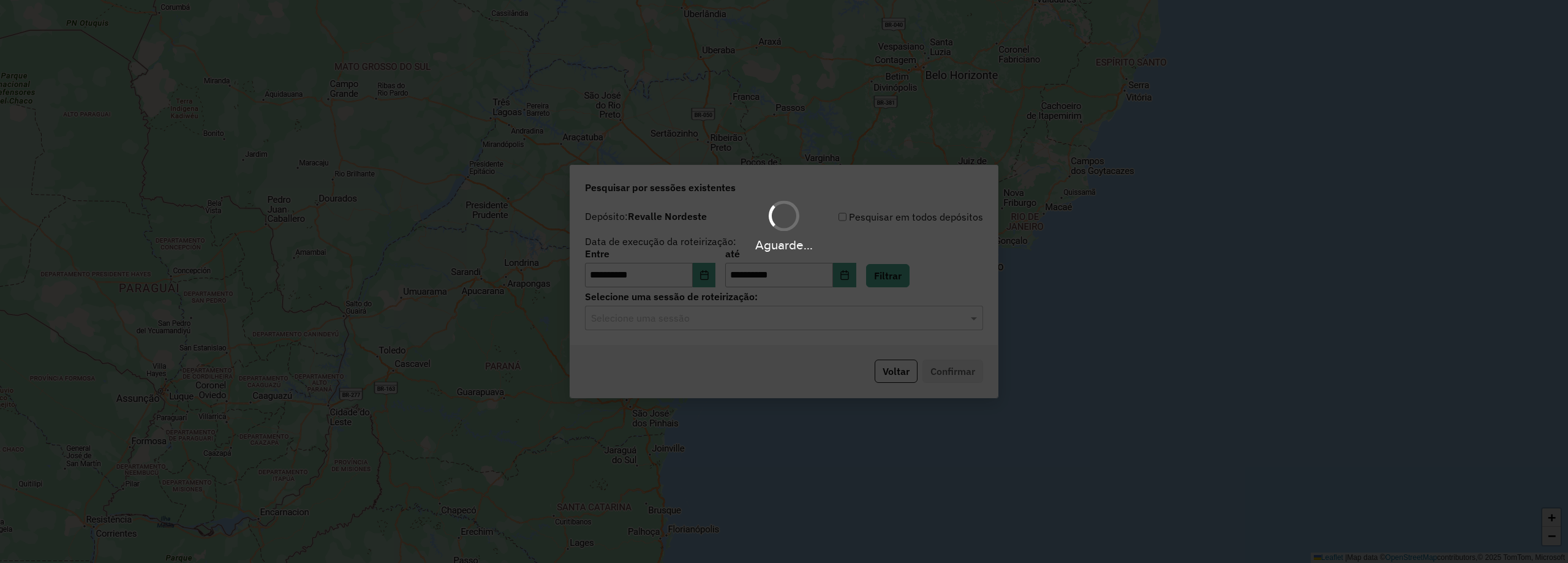
click at [771, 321] on hb-app "**********" at bounding box center [784, 281] width 1568 height 563
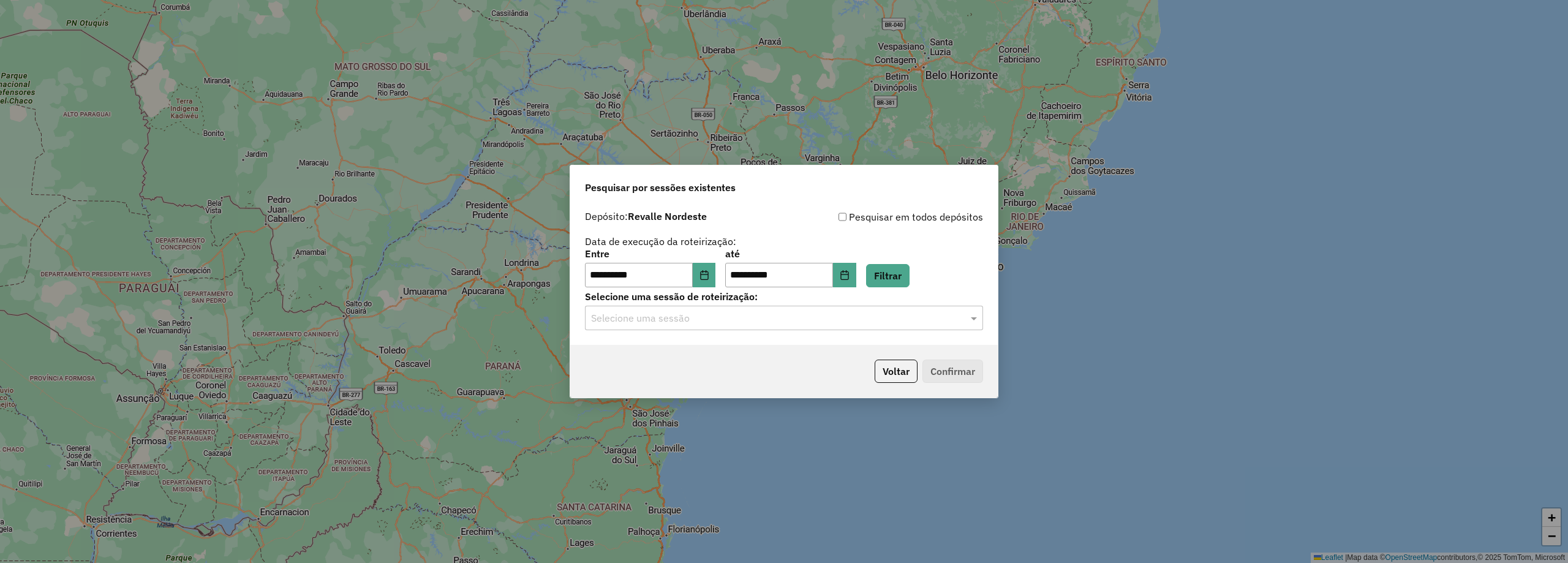
click at [721, 331] on div "**********" at bounding box center [784, 275] width 428 height 141
click at [735, 319] on input "text" at bounding box center [772, 319] width 362 height 15
click at [708, 349] on div "980631 - 18/08/2025 13:46" at bounding box center [784, 354] width 397 height 21
click at [952, 378] on button "Confirmar" at bounding box center [952, 371] width 61 height 23
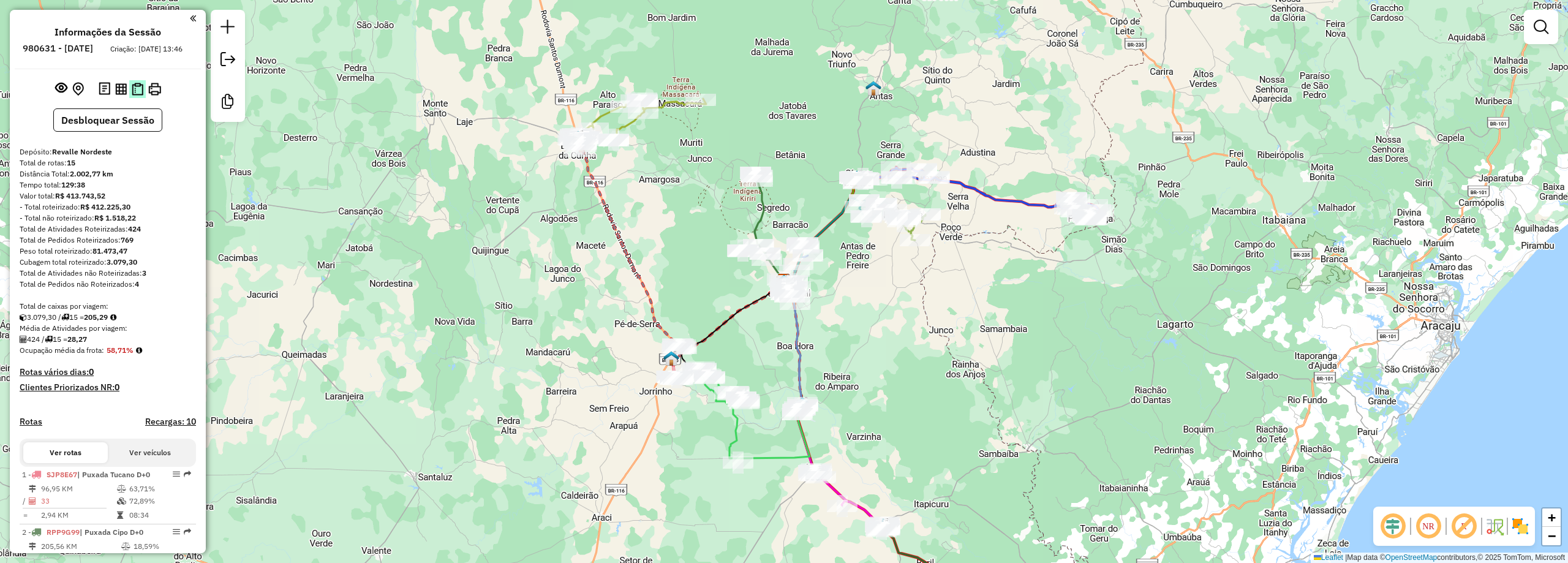
click at [129, 98] on button at bounding box center [138, 89] width 16 height 18
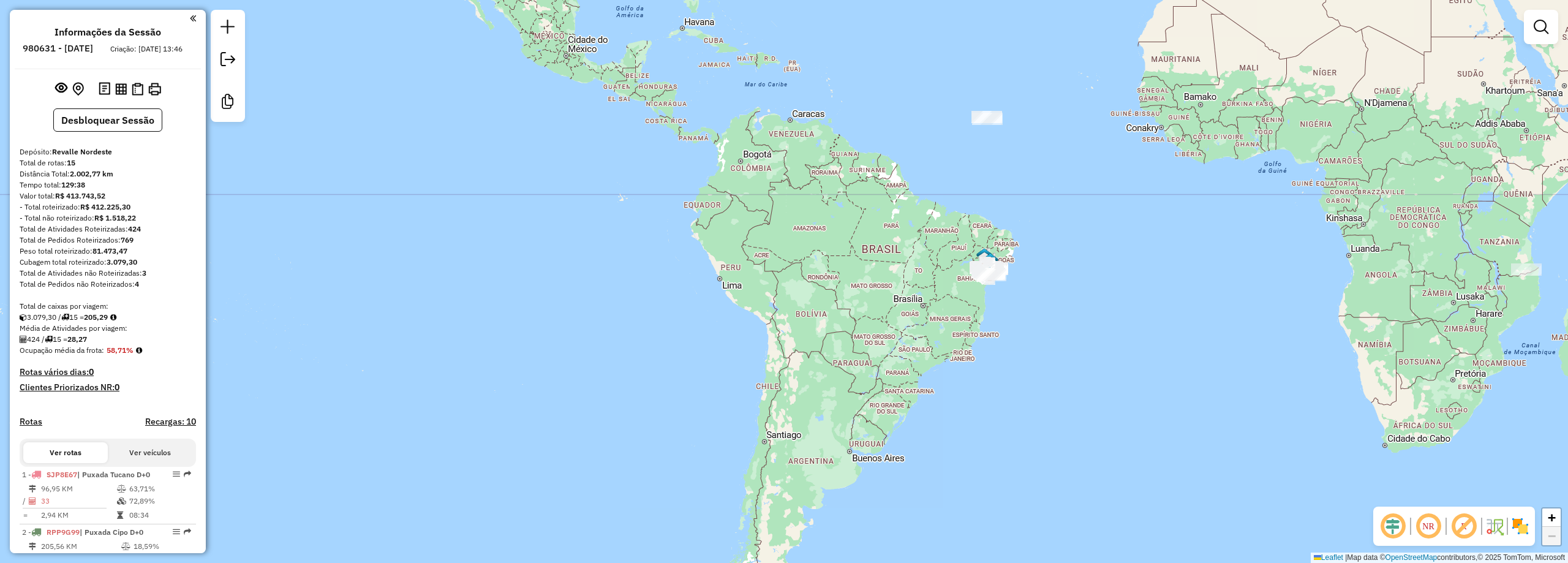
click at [1216, 355] on div "Janela de atendimento Grade de atendimento Capacidade Transportadoras Veículos …" at bounding box center [784, 281] width 1568 height 563
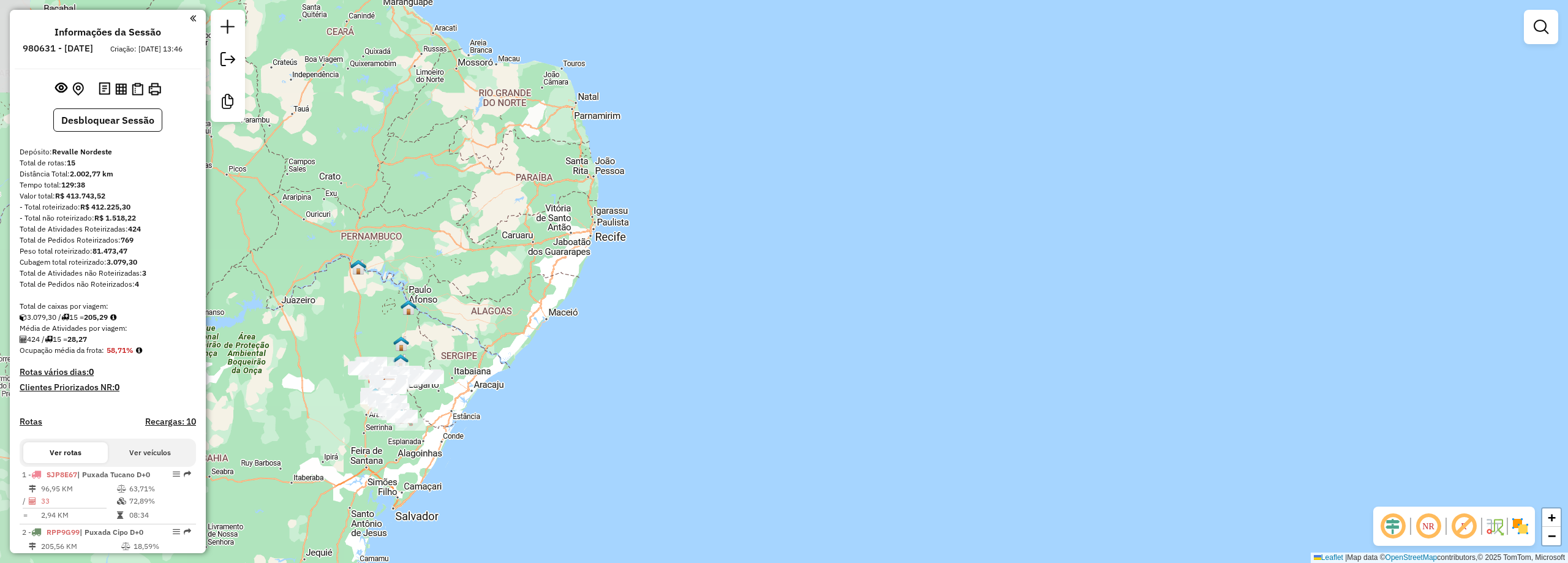
drag, startPoint x: 497, startPoint y: 298, endPoint x: 602, endPoint y: 325, distance: 108.4
click at [602, 325] on div "Janela de atendimento Grade de atendimento Capacidade Transportadoras Veículos …" at bounding box center [784, 281] width 1568 height 563
click at [355, 271] on img at bounding box center [358, 267] width 16 height 16
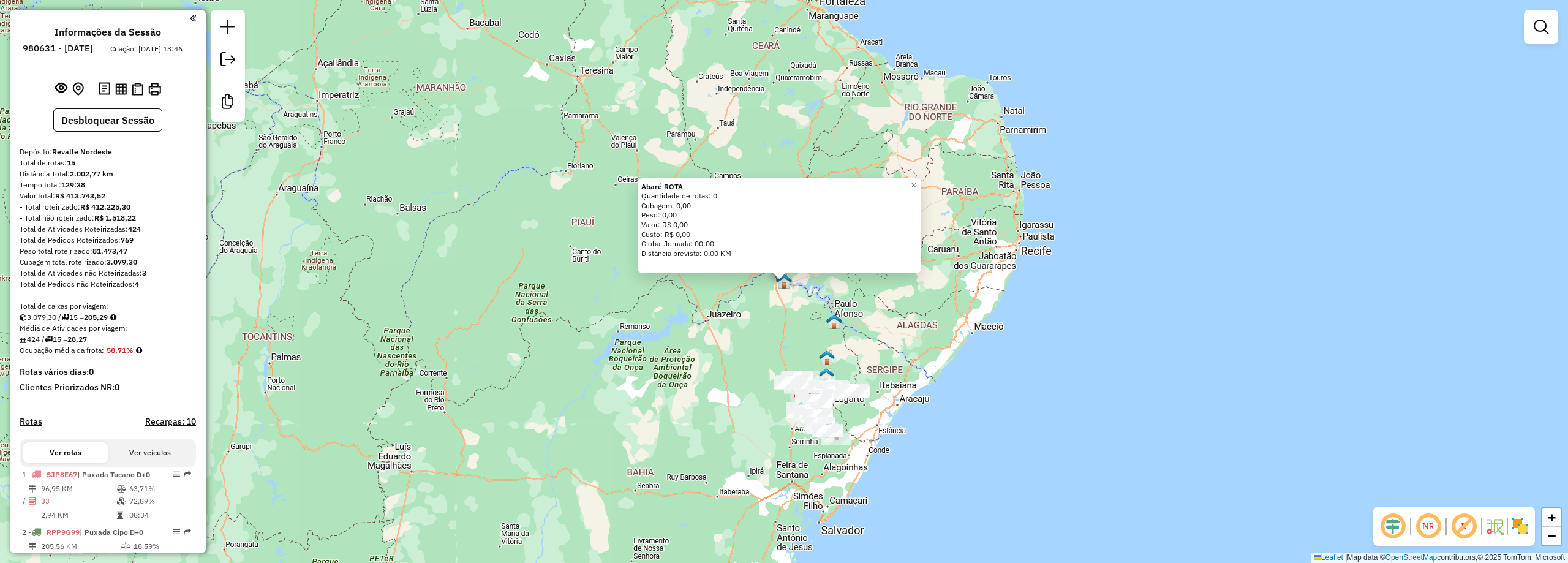
click at [1306, 330] on div "Abaré ROTA Quantidade de rotas: 0 Cubagem: 0,00 Peso: 0,00 Valor: R$ 0,00 Custo…" at bounding box center [784, 281] width 1568 height 563
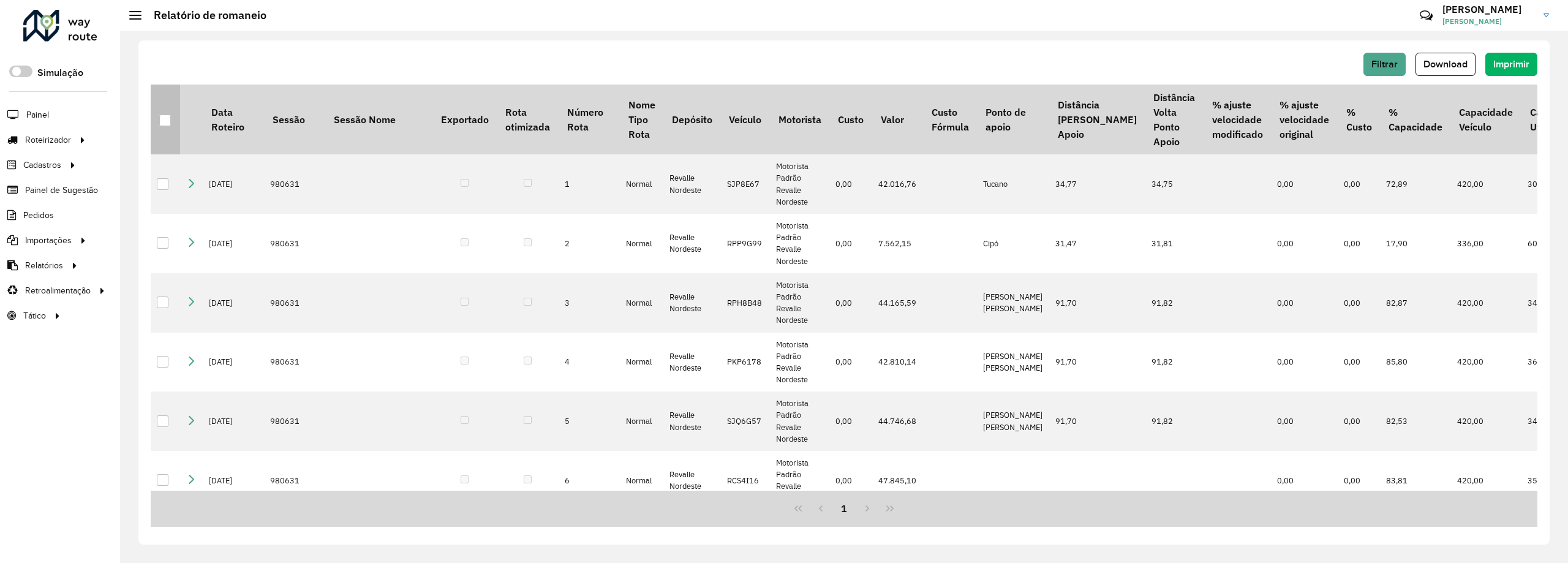
click at [164, 119] on div at bounding box center [165, 120] width 12 height 12
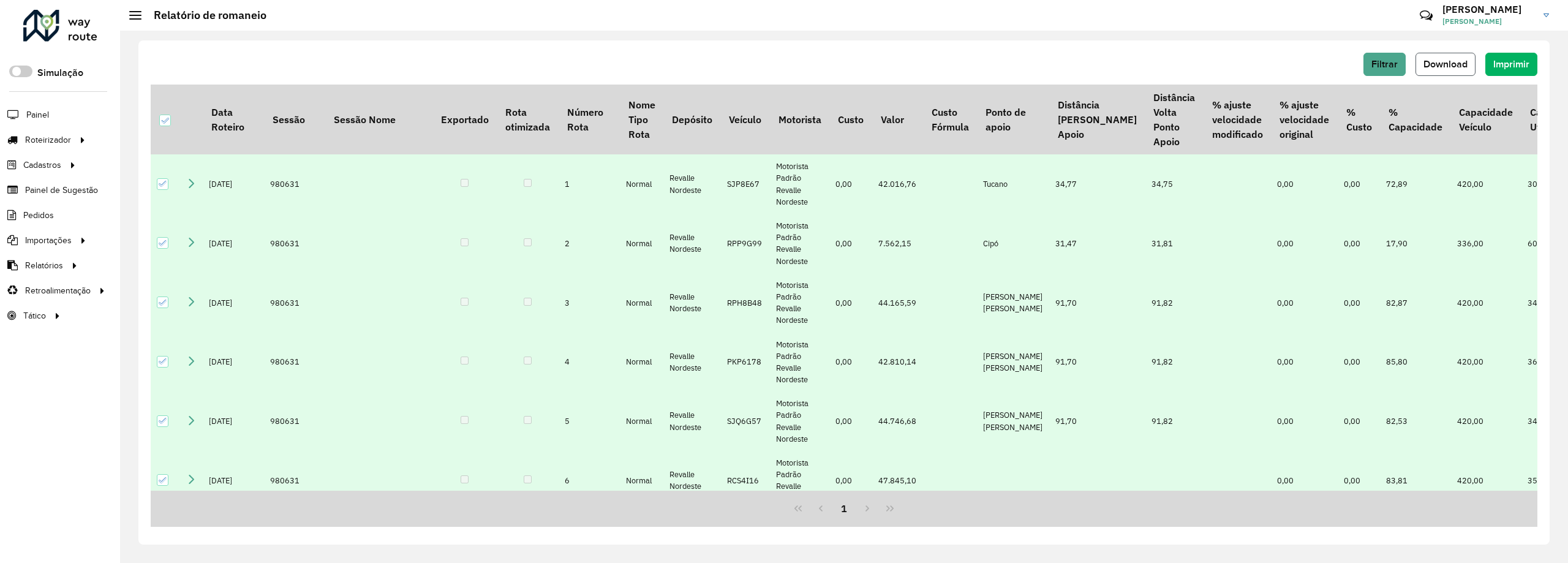
click at [1443, 67] on span "Download" at bounding box center [1445, 64] width 44 height 10
